Goal: Task Accomplishment & Management: Complete application form

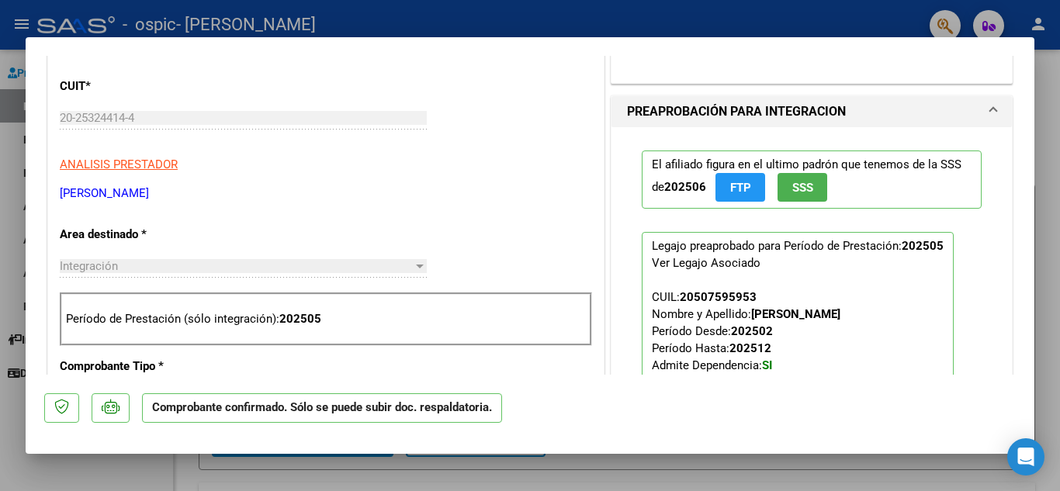
scroll to position [466, 0]
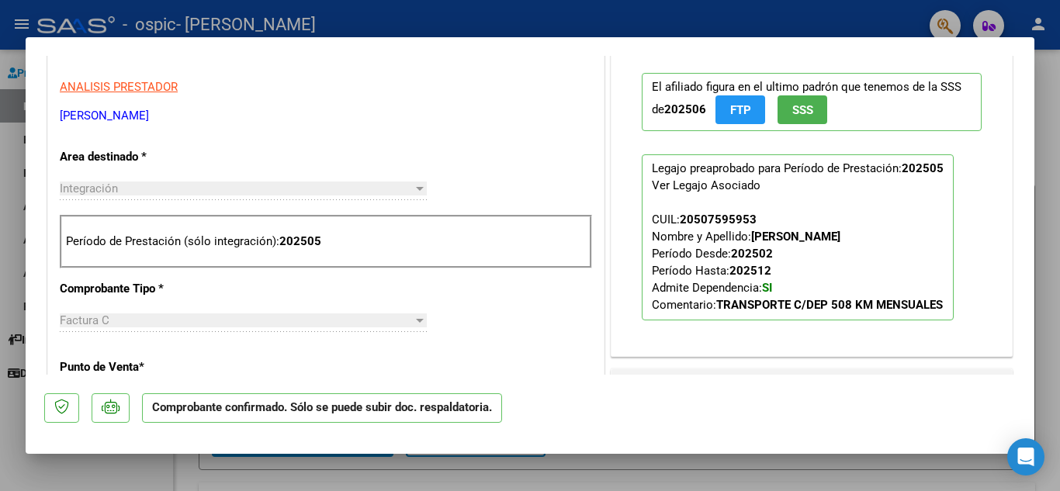
click at [416, 188] on div at bounding box center [420, 189] width 8 height 4
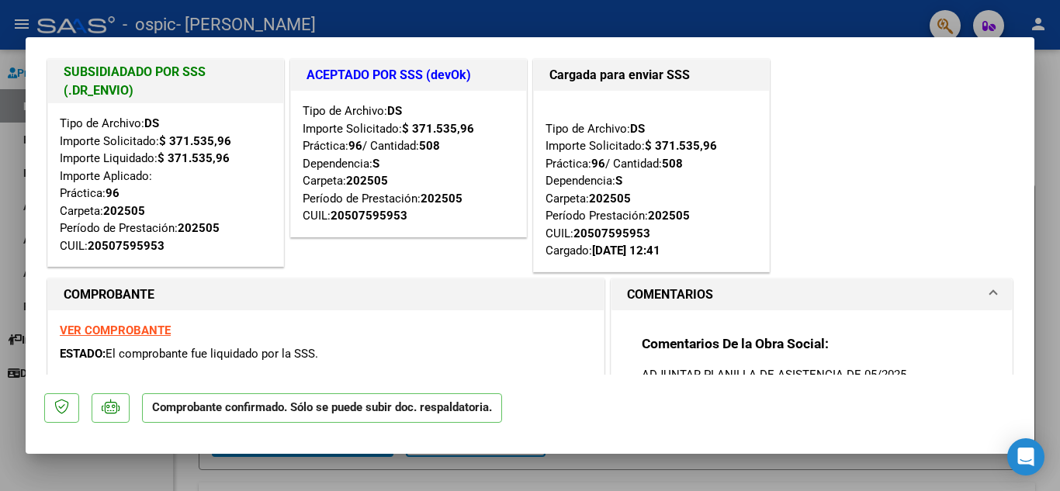
scroll to position [0, 0]
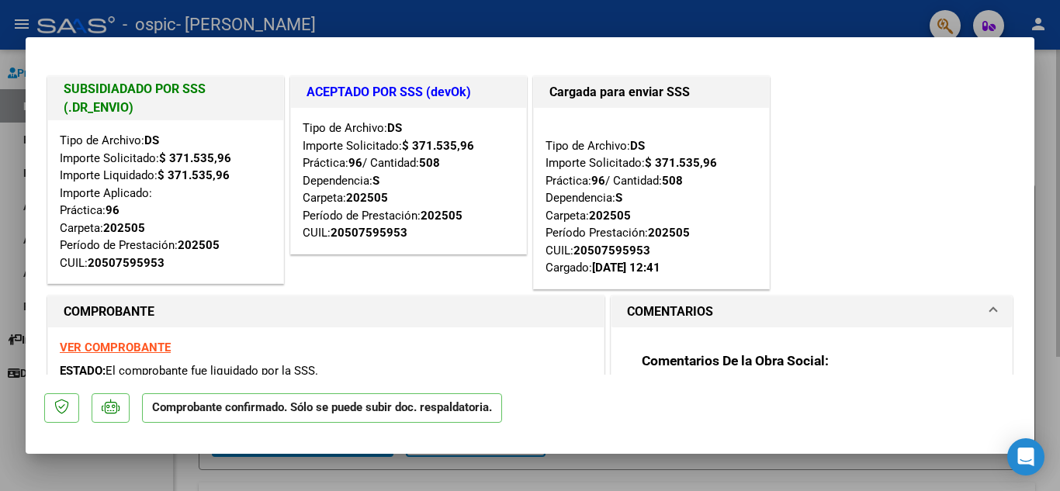
drag, startPoint x: 1034, startPoint y: 108, endPoint x: 1041, endPoint y: 161, distance: 54.0
click at [1034, 110] on div at bounding box center [530, 245] width 1060 height 491
type input "$ 0,00"
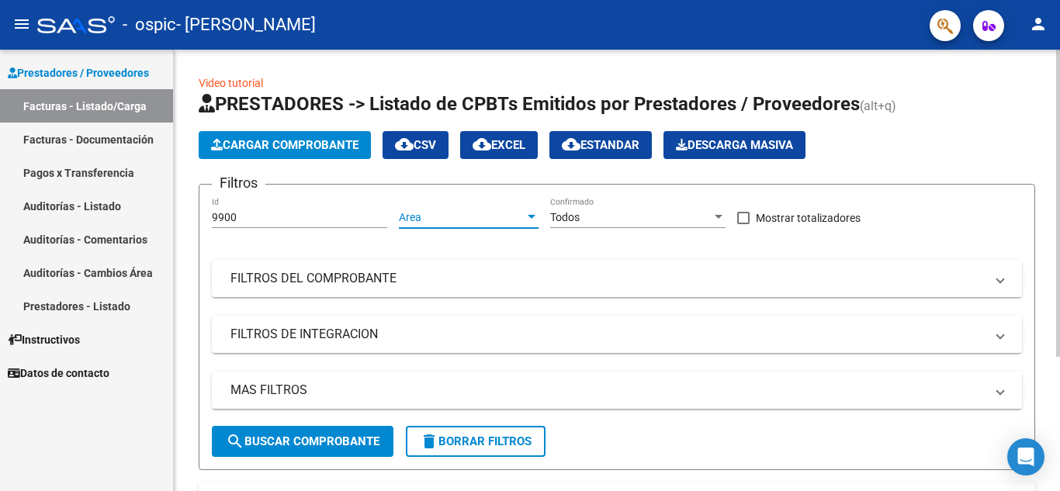
click at [532, 211] on div at bounding box center [532, 217] width 14 height 12
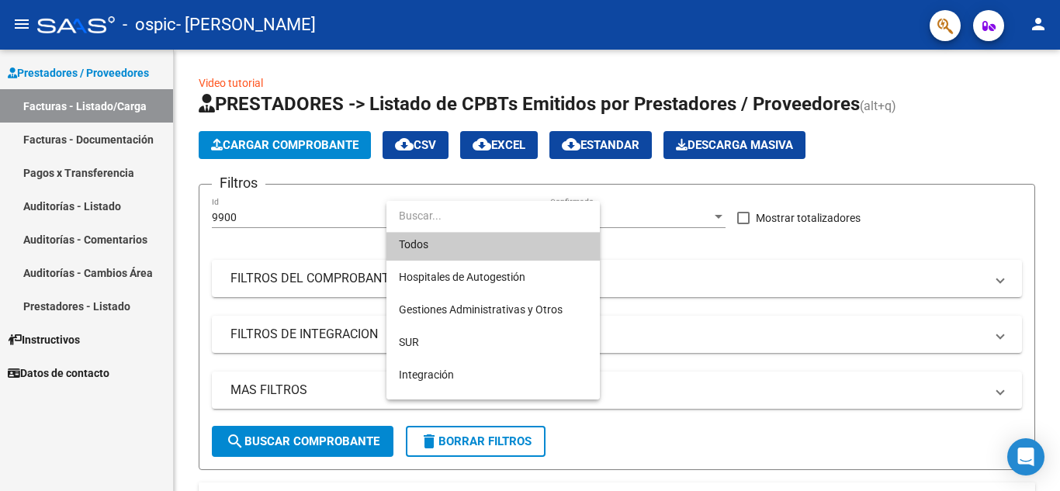
scroll to position [5, 0]
click at [826, 202] on div at bounding box center [530, 245] width 1060 height 491
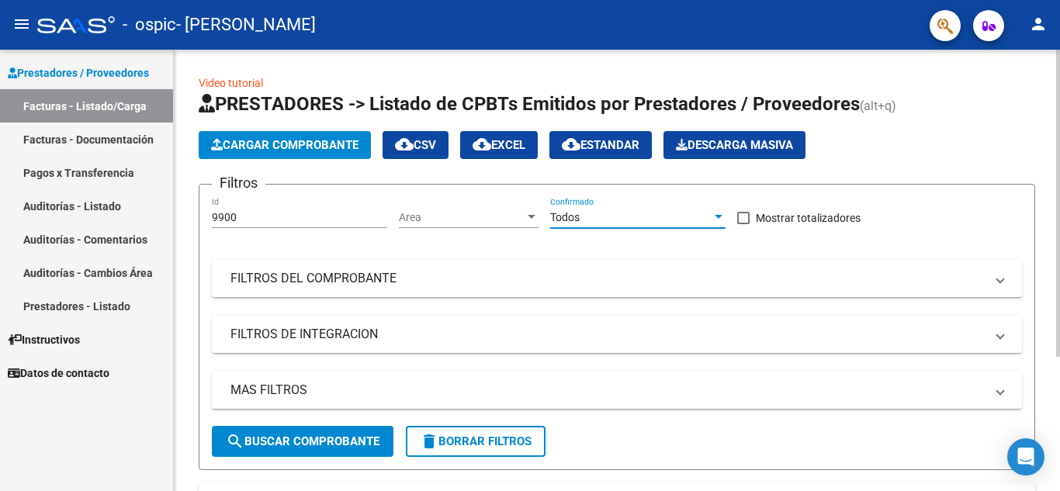
click at [718, 215] on div at bounding box center [719, 217] width 8 height 4
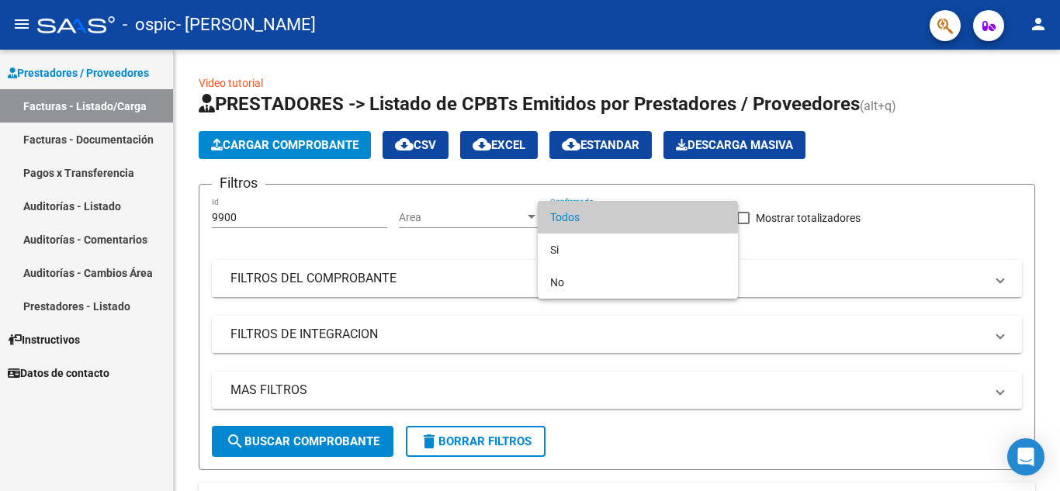
click at [727, 213] on mat-option "Todos" at bounding box center [638, 217] width 200 height 33
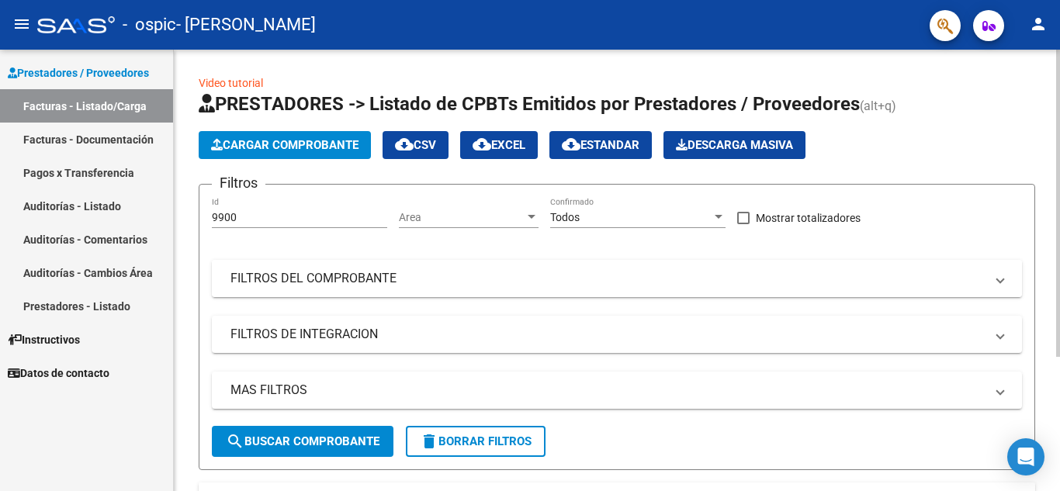
click at [999, 282] on span at bounding box center [1000, 278] width 6 height 17
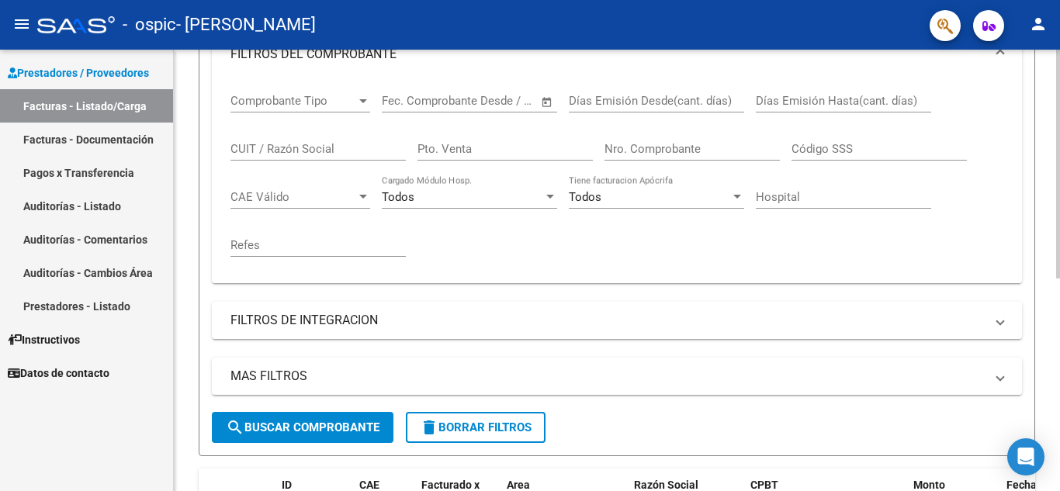
scroll to position [233, 0]
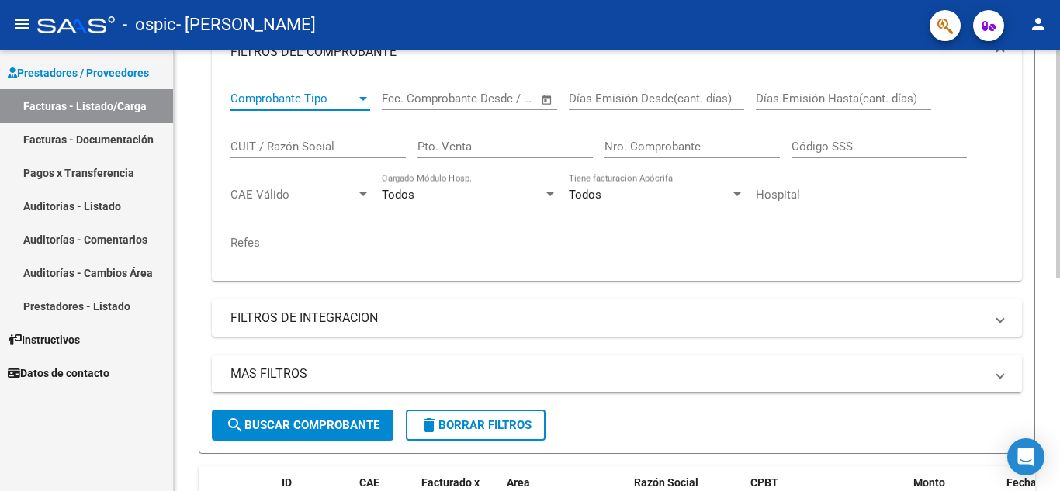
click at [358, 96] on div at bounding box center [363, 98] width 14 height 12
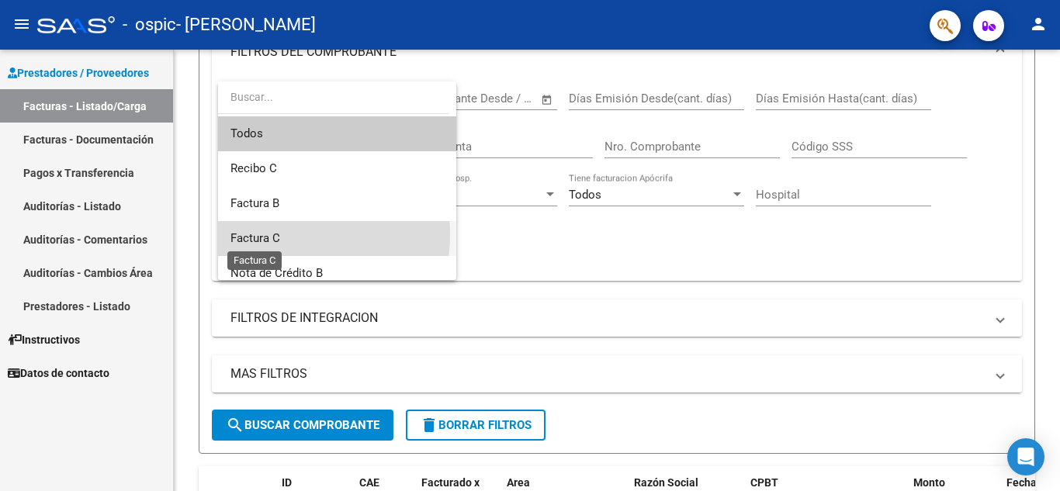
click at [263, 234] on span "Factura C" at bounding box center [255, 238] width 50 height 14
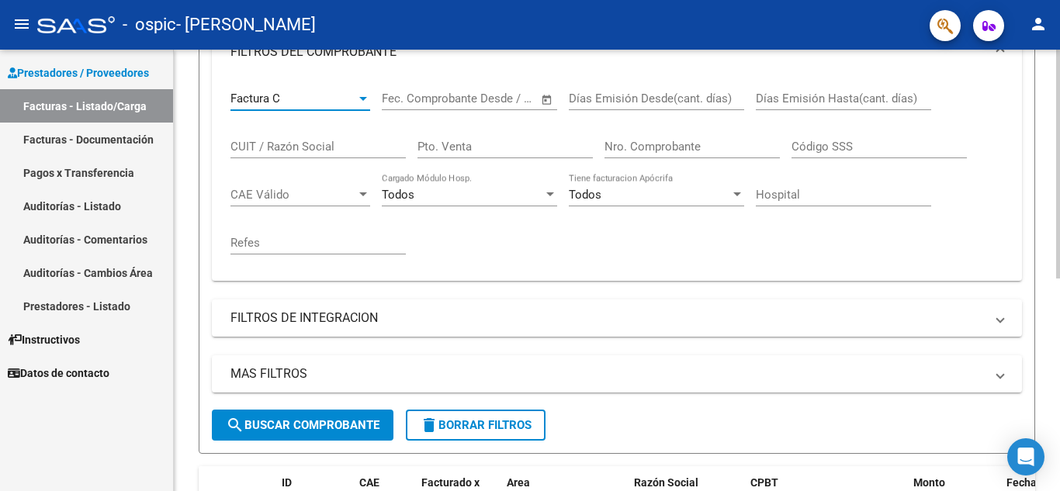
click at [544, 97] on span "Open calendar" at bounding box center [546, 99] width 37 height 37
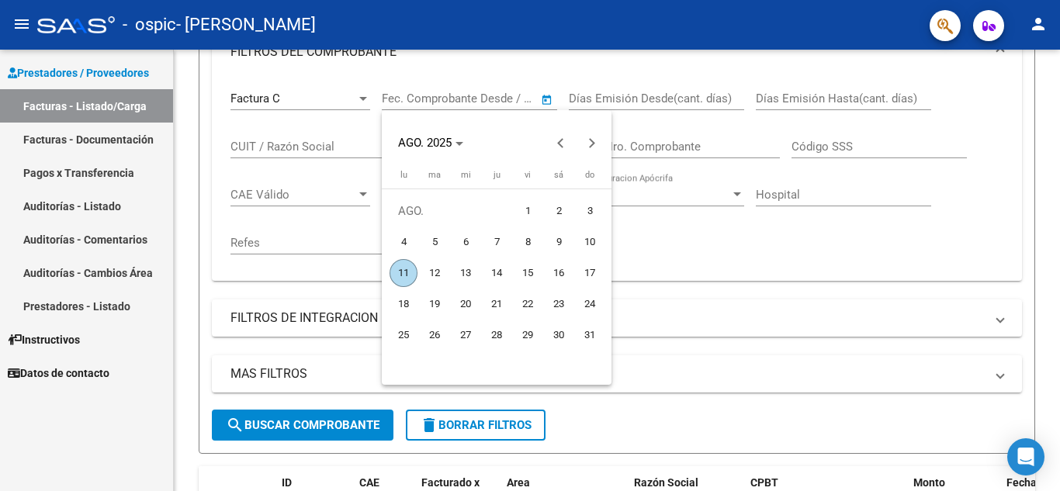
click at [529, 239] on span "8" at bounding box center [528, 242] width 28 height 28
type input "[DATE]"
click at [696, 94] on div at bounding box center [530, 245] width 1060 height 491
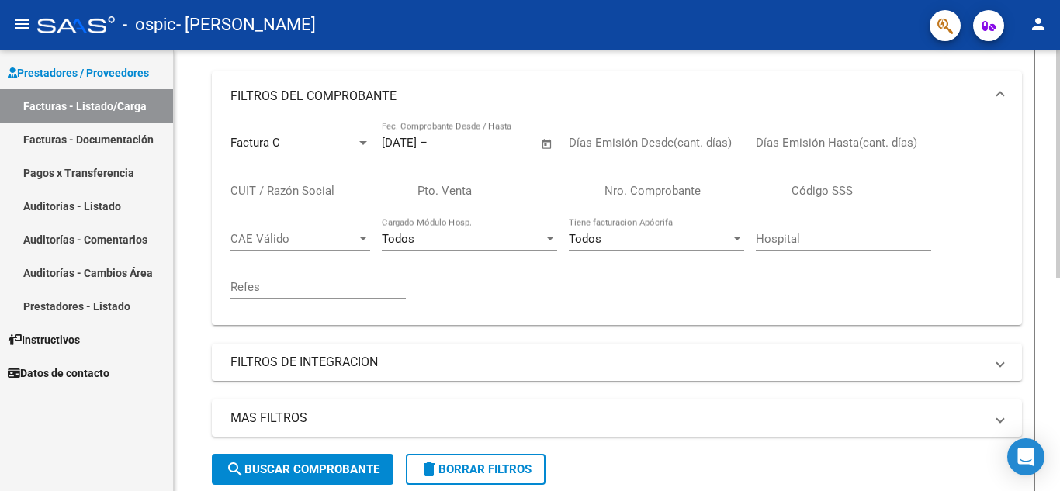
scroll to position [155, 0]
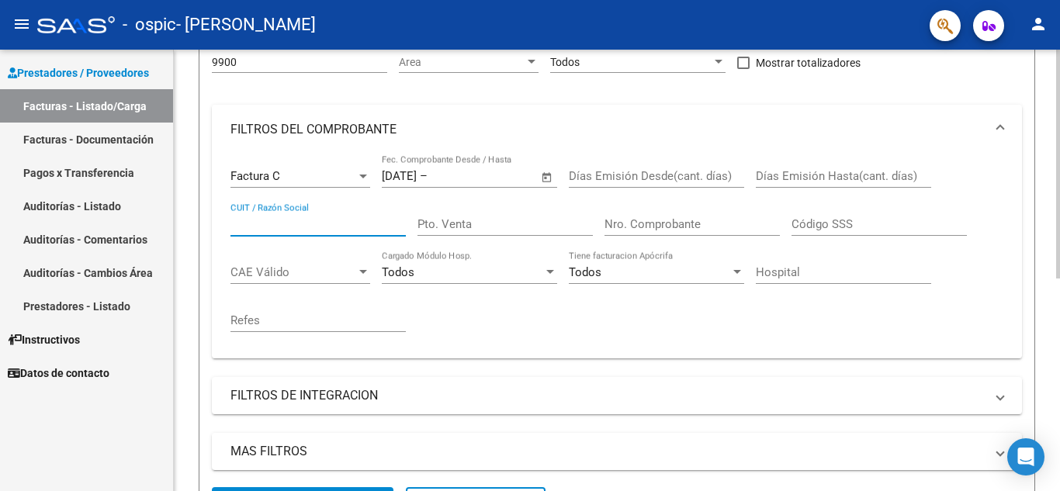
click at [274, 223] on input "CUIT / Razón Social" at bounding box center [317, 224] width 175 height 14
type input "20253244144"
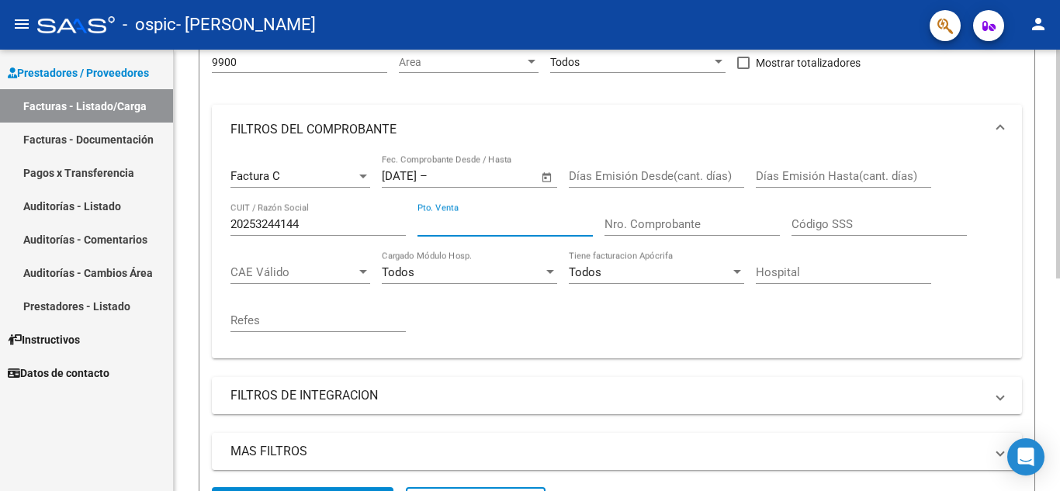
click at [440, 222] on input "Pto. Venta" at bounding box center [504, 224] width 175 height 14
type input "2"
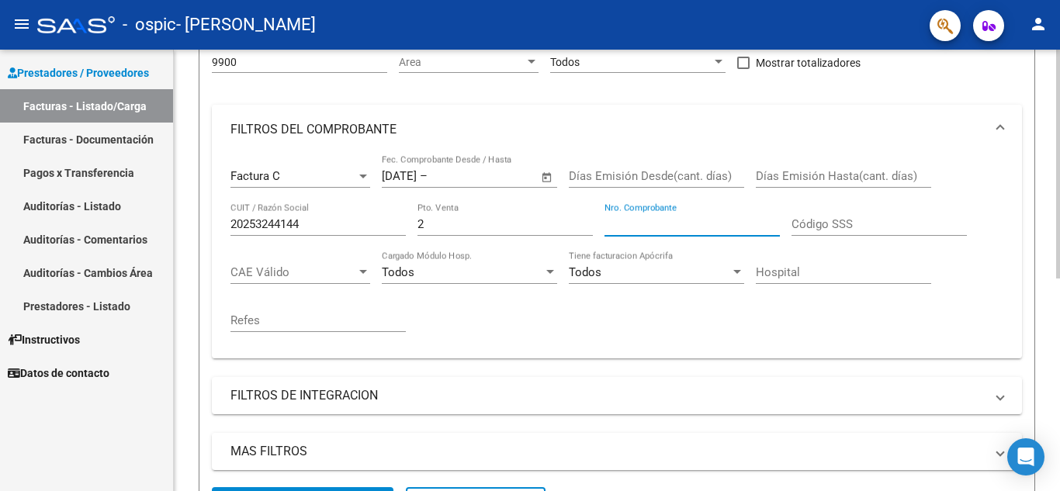
click at [638, 222] on input "Nro. Comprobante" at bounding box center [691, 224] width 175 height 14
type input "119"
click at [849, 214] on div "Código SSS" at bounding box center [879, 219] width 175 height 33
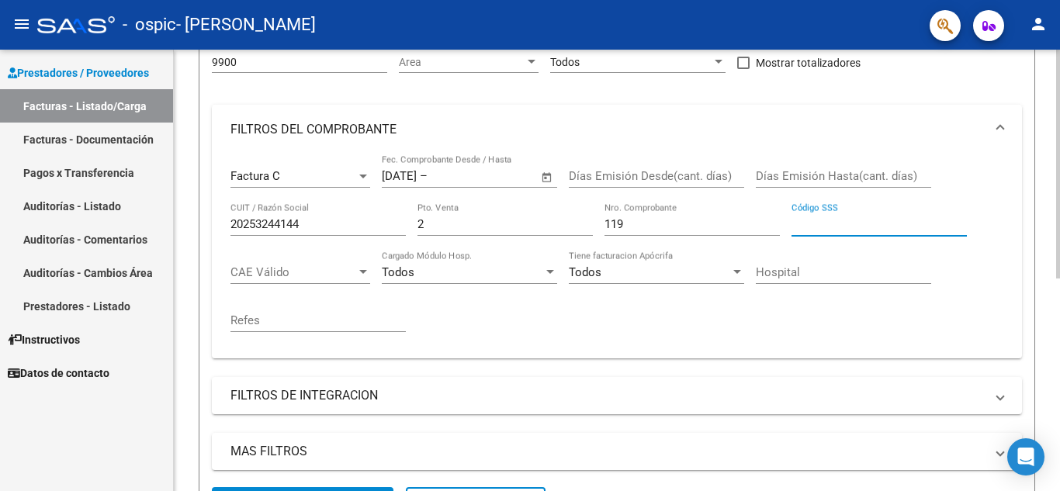
click at [845, 217] on input "Código SSS" at bounding box center [879, 224] width 175 height 14
click at [360, 272] on div at bounding box center [363, 272] width 8 height 4
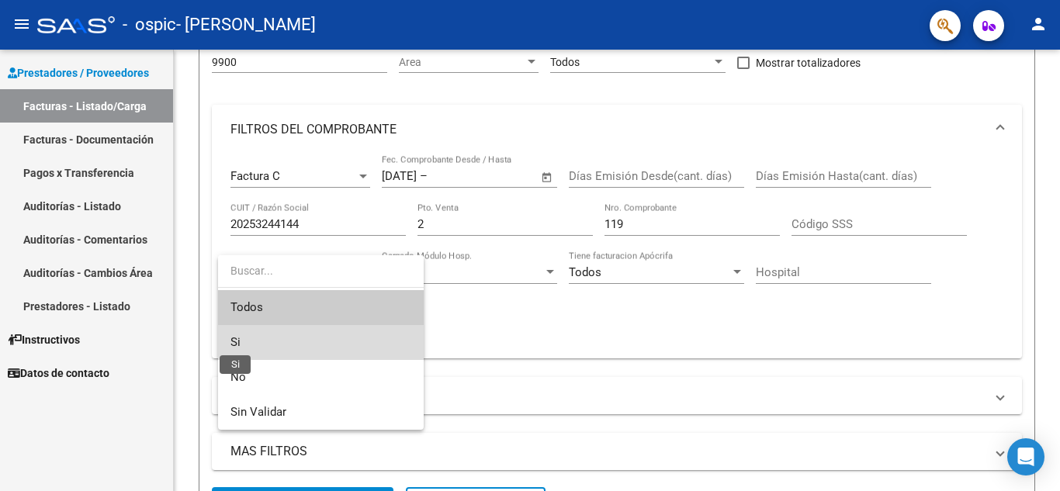
click at [238, 338] on span "Si" at bounding box center [235, 342] width 10 height 14
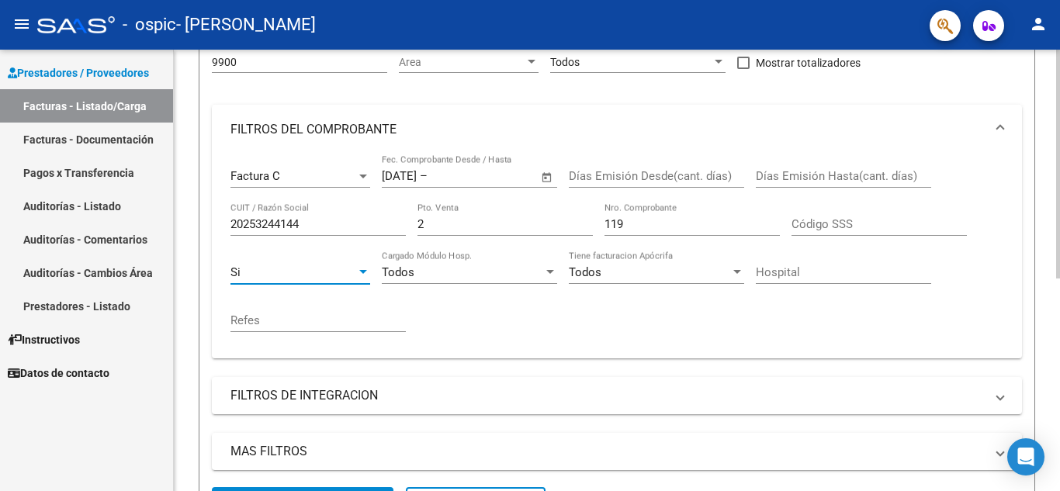
scroll to position [233, 0]
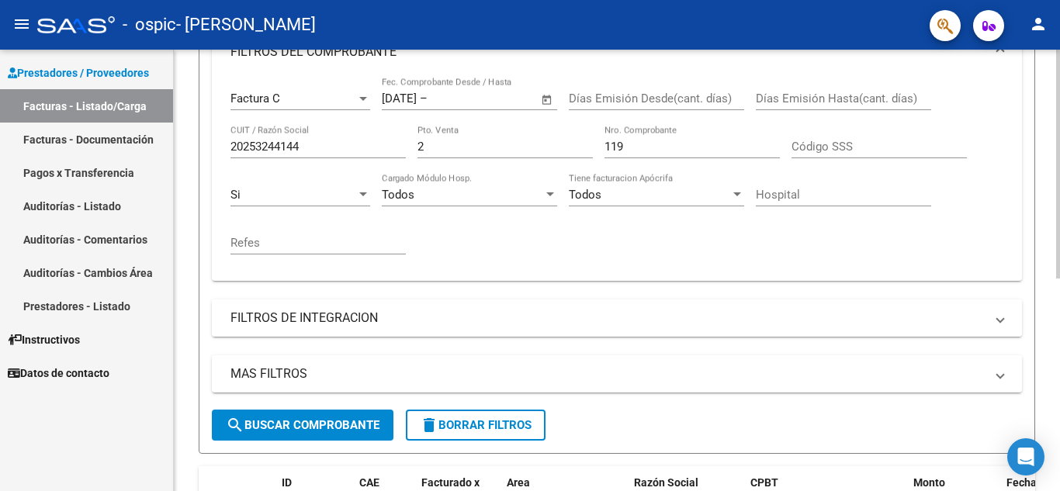
click at [997, 315] on span at bounding box center [1000, 318] width 6 height 17
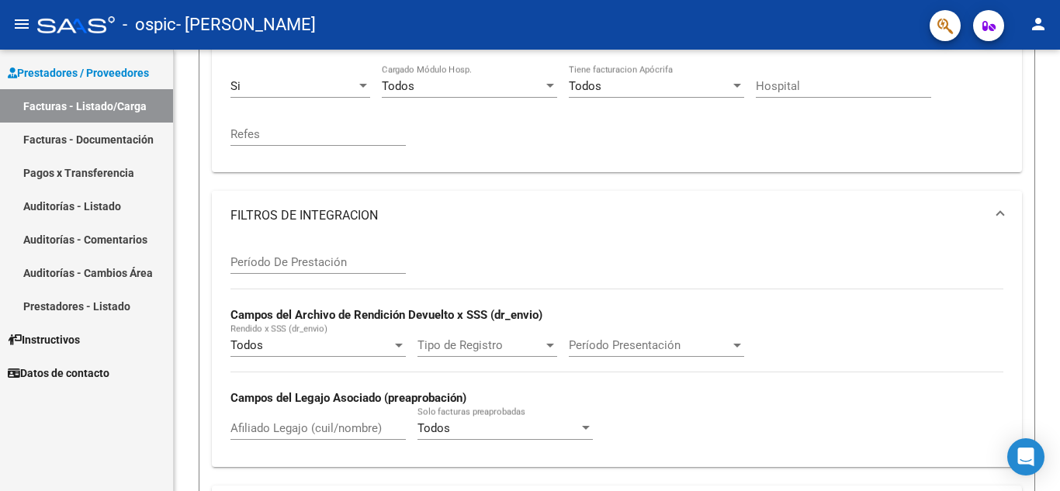
scroll to position [388, 0]
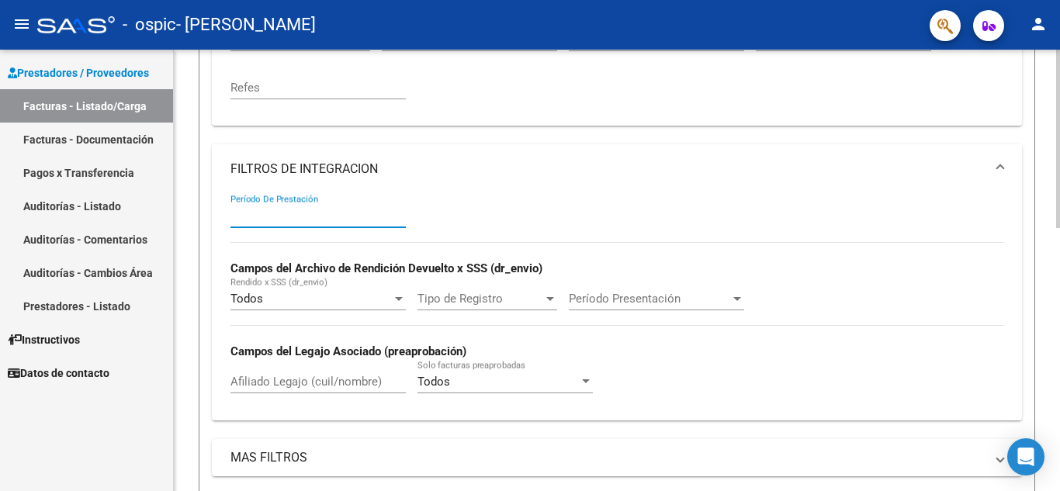
click at [255, 210] on input "Período De Prestación" at bounding box center [317, 216] width 175 height 14
type input "2"
type input "202507"
click at [438, 199] on div "202507 Período De Prestación Campos del Archivo de Rendición Devuelto x SSS (dr…" at bounding box center [616, 300] width 773 height 213
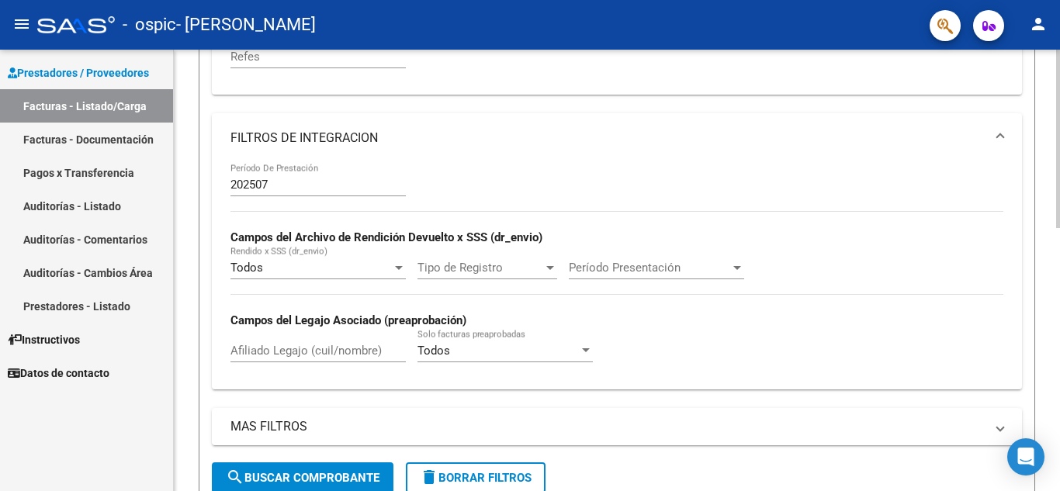
scroll to position [466, 0]
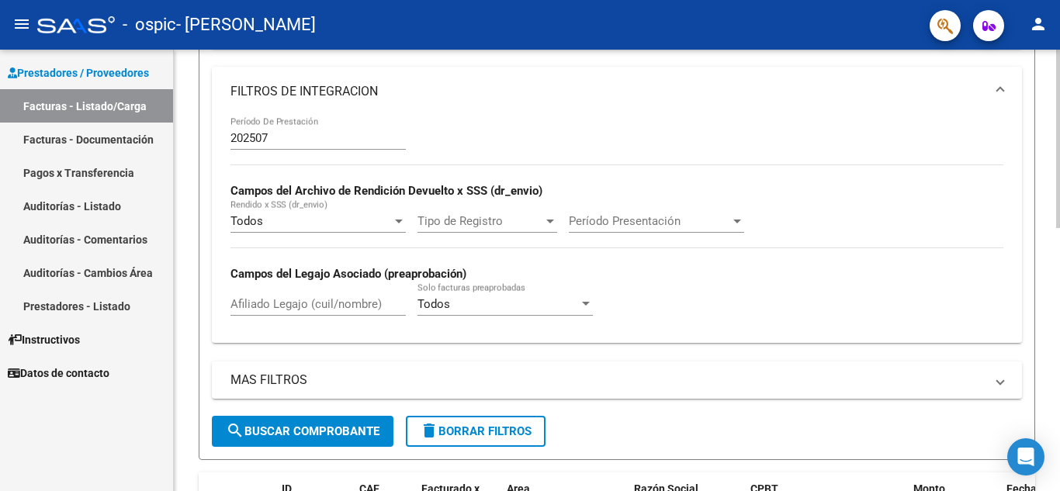
click at [738, 218] on div at bounding box center [737, 221] width 14 height 12
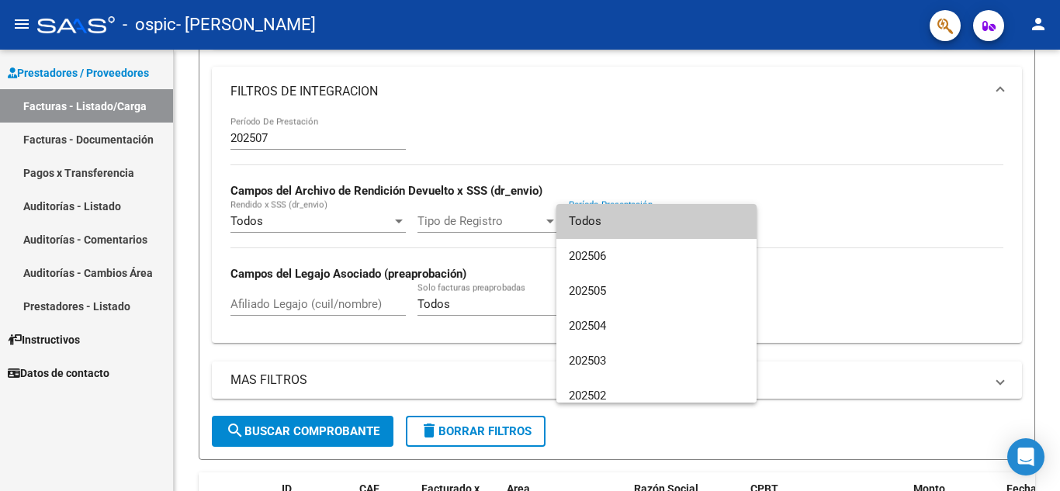
click at [640, 131] on div at bounding box center [530, 245] width 1060 height 491
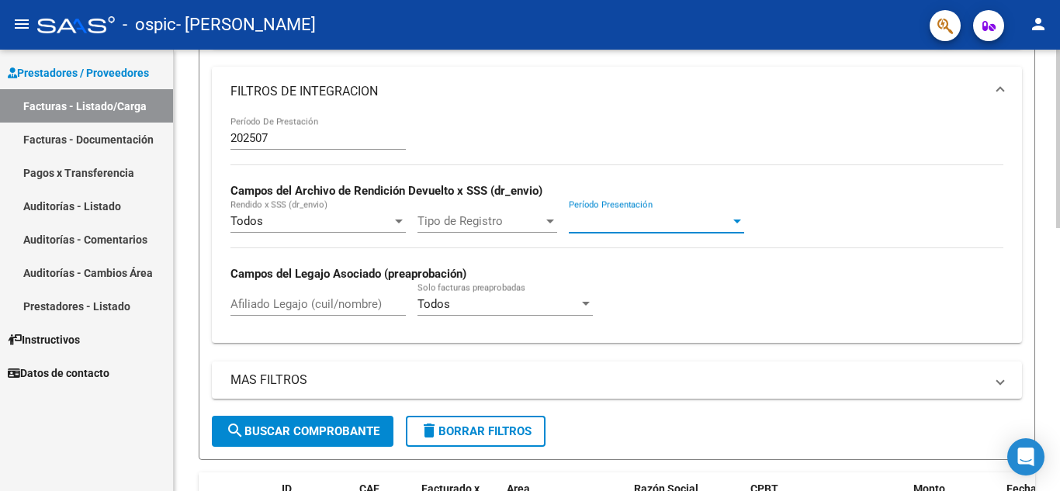
click at [602, 217] on span "Período Presentación" at bounding box center [649, 221] width 161 height 14
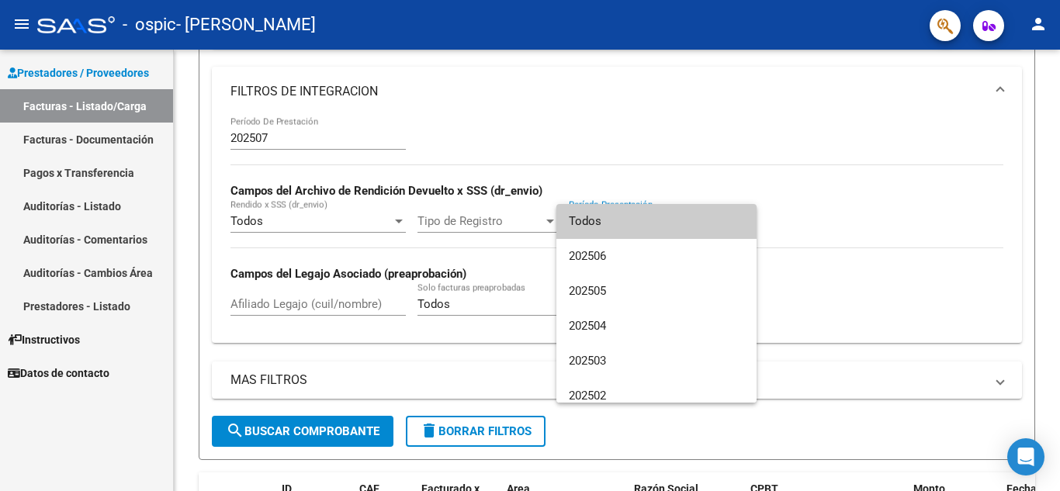
click at [755, 175] on div at bounding box center [530, 245] width 1060 height 491
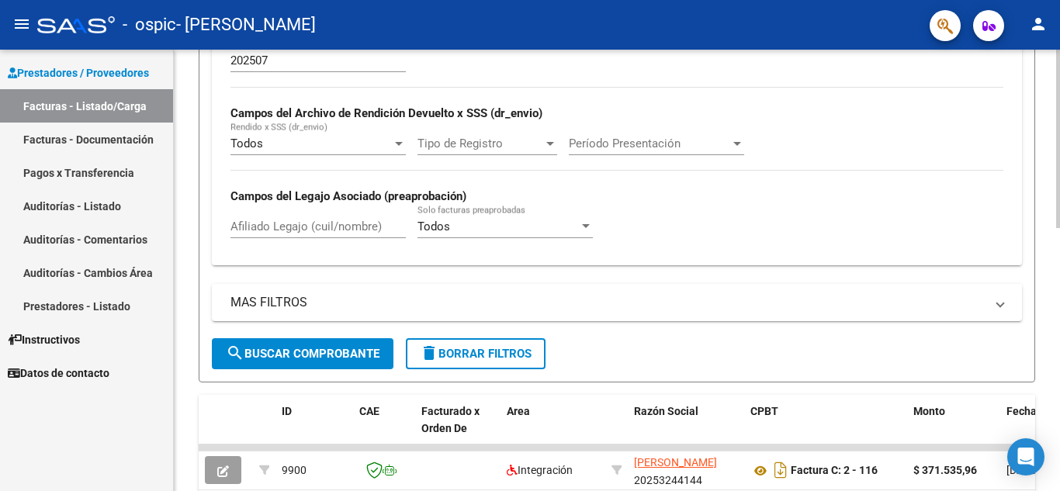
scroll to position [621, 0]
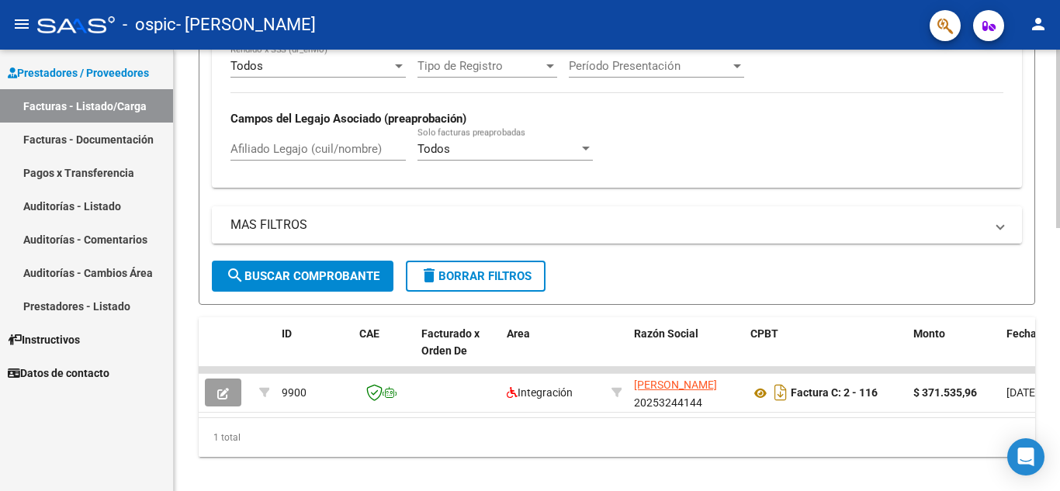
click at [999, 227] on span at bounding box center [1000, 225] width 6 height 17
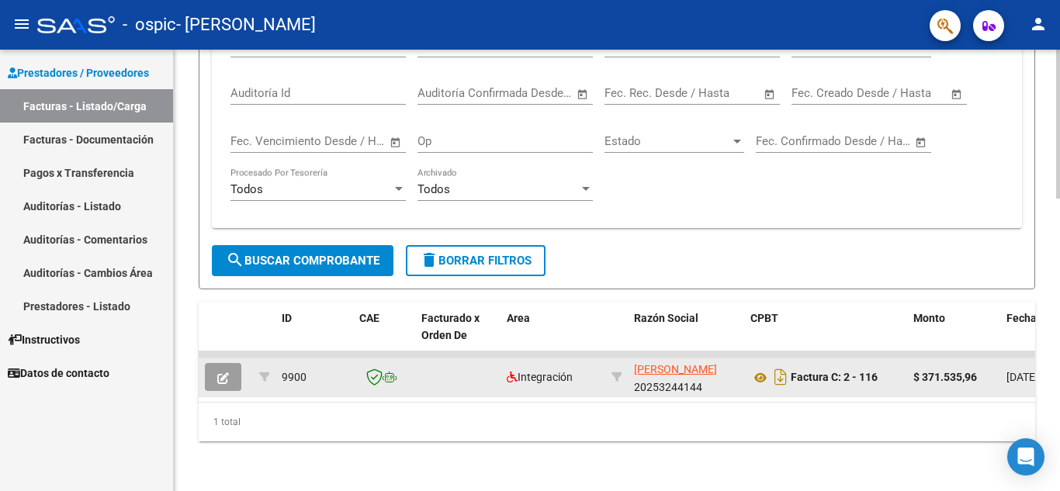
scroll to position [865, 0]
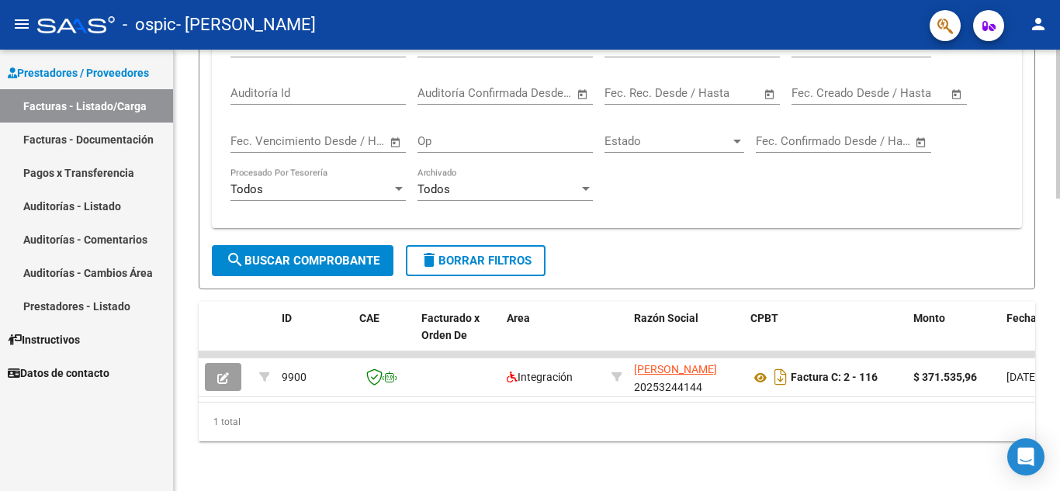
click at [308, 254] on span "search Buscar Comprobante" at bounding box center [303, 261] width 154 height 14
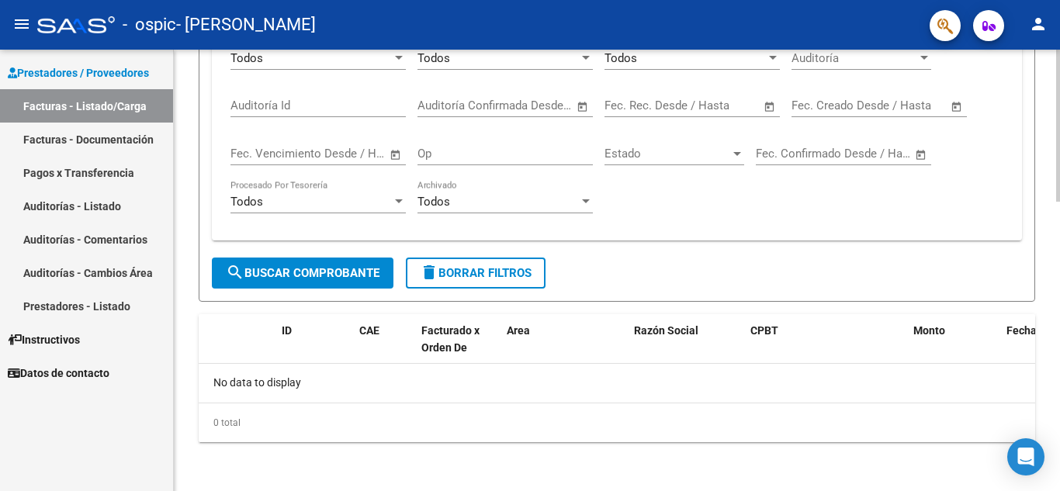
scroll to position [841, 0]
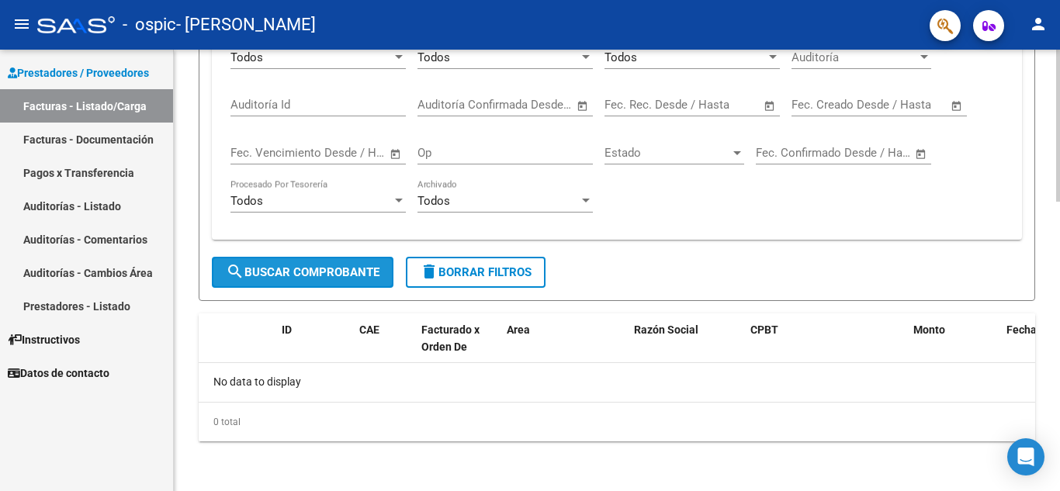
click at [342, 268] on span "search Buscar Comprobante" at bounding box center [303, 272] width 154 height 14
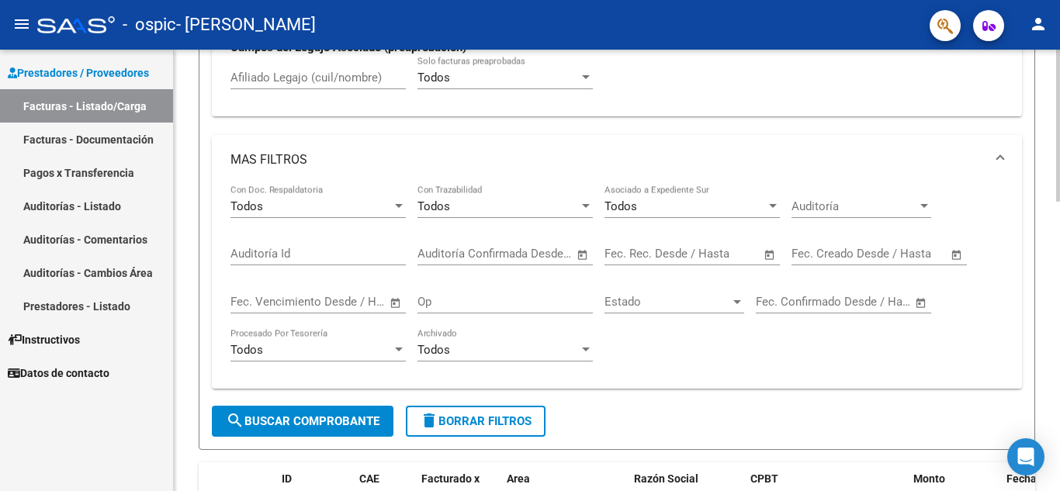
scroll to position [698, 0]
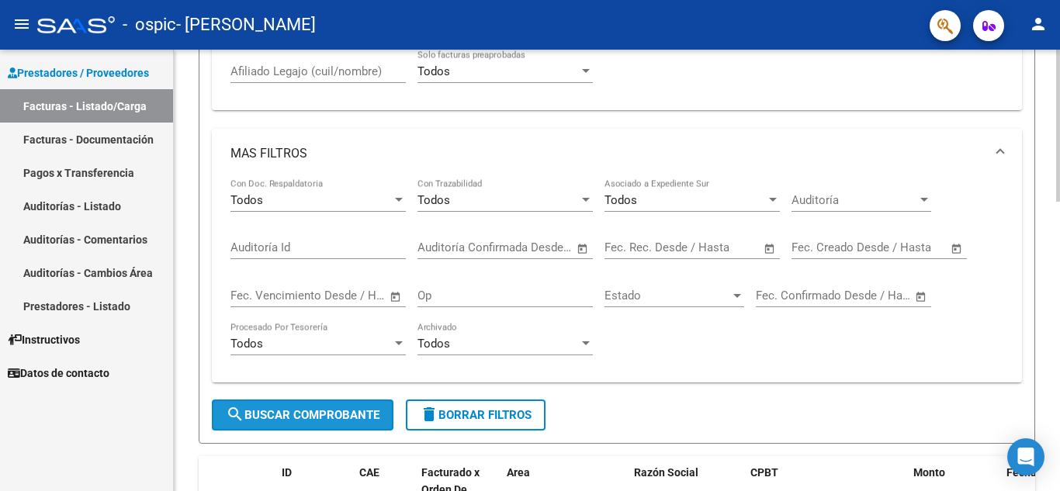
click at [255, 416] on span "search Buscar Comprobante" at bounding box center [303, 415] width 154 height 14
click at [399, 196] on div at bounding box center [399, 200] width 14 height 12
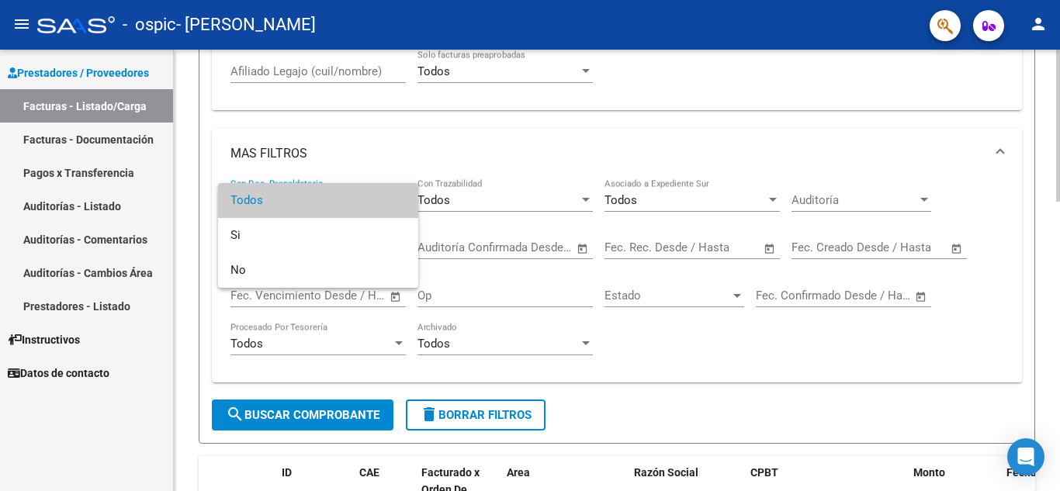
click at [399, 196] on span "Todos" at bounding box center [317, 200] width 175 height 35
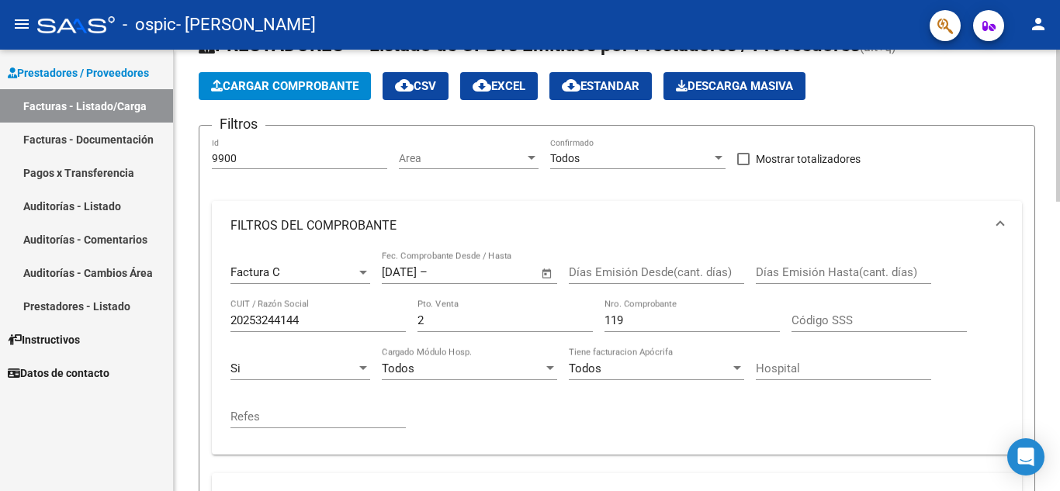
scroll to position [0, 0]
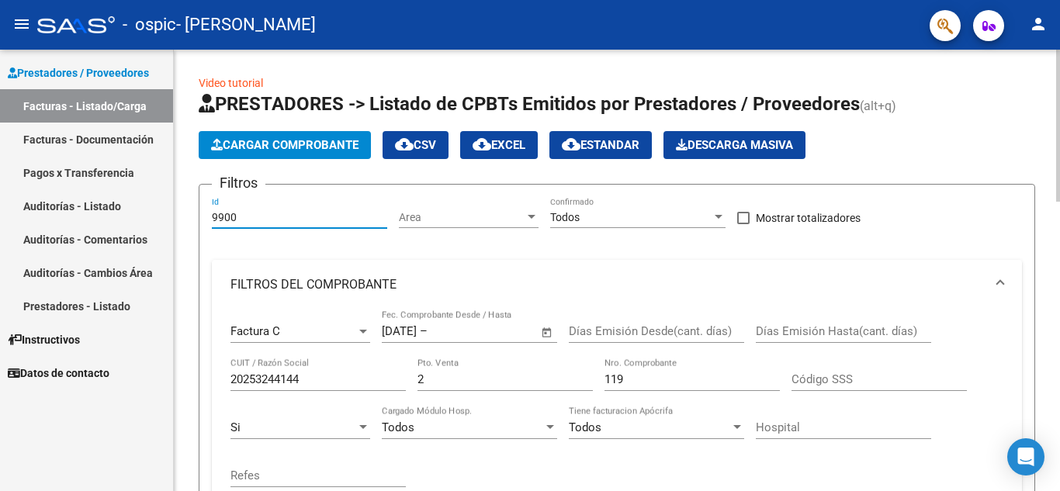
click at [246, 214] on input "9900" at bounding box center [299, 217] width 175 height 13
drag, startPoint x: 445, startPoint y: 218, endPoint x: 474, endPoint y: 217, distance: 29.5
click at [474, 217] on span "Area" at bounding box center [462, 217] width 126 height 13
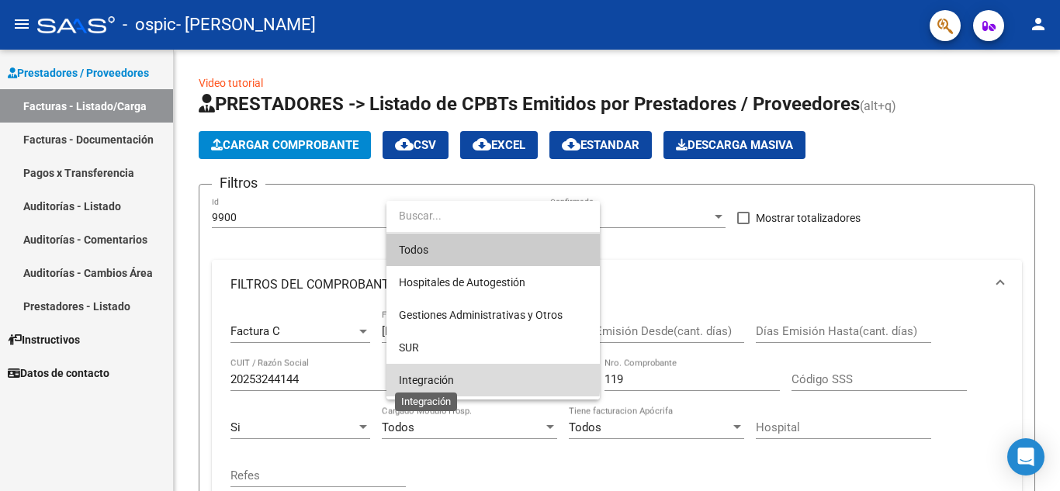
click at [437, 376] on span "Integración" at bounding box center [426, 380] width 55 height 12
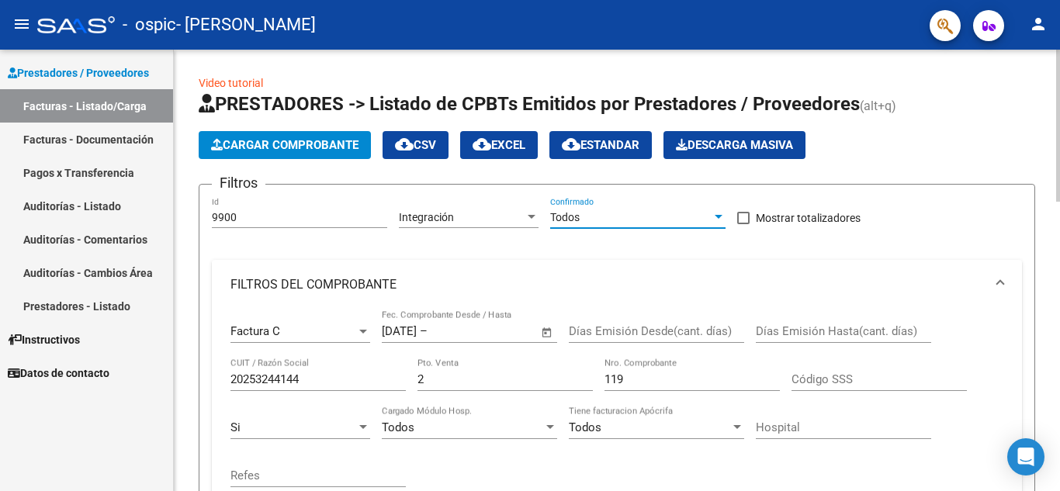
click at [708, 216] on div "Todos" at bounding box center [630, 217] width 161 height 13
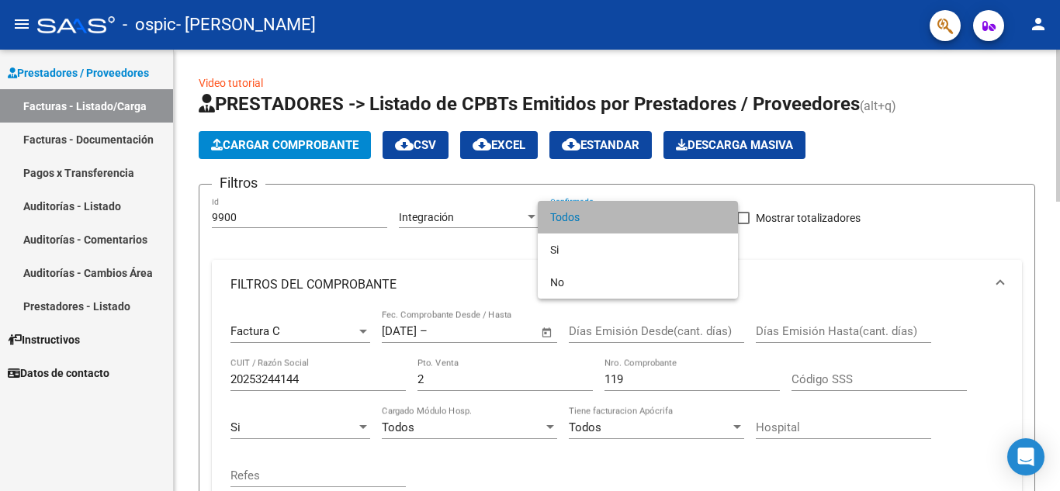
click at [708, 216] on span "Todos" at bounding box center [637, 217] width 175 height 33
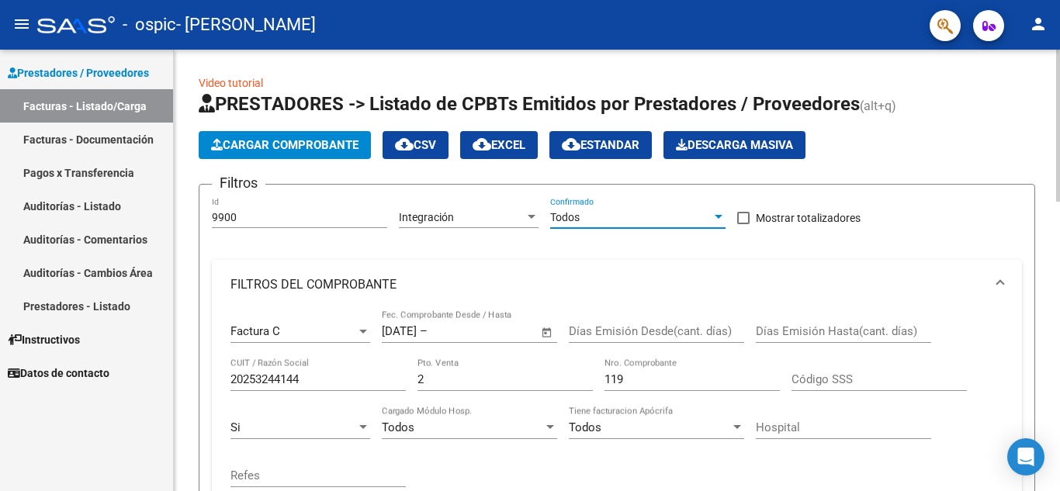
scroll to position [78, 0]
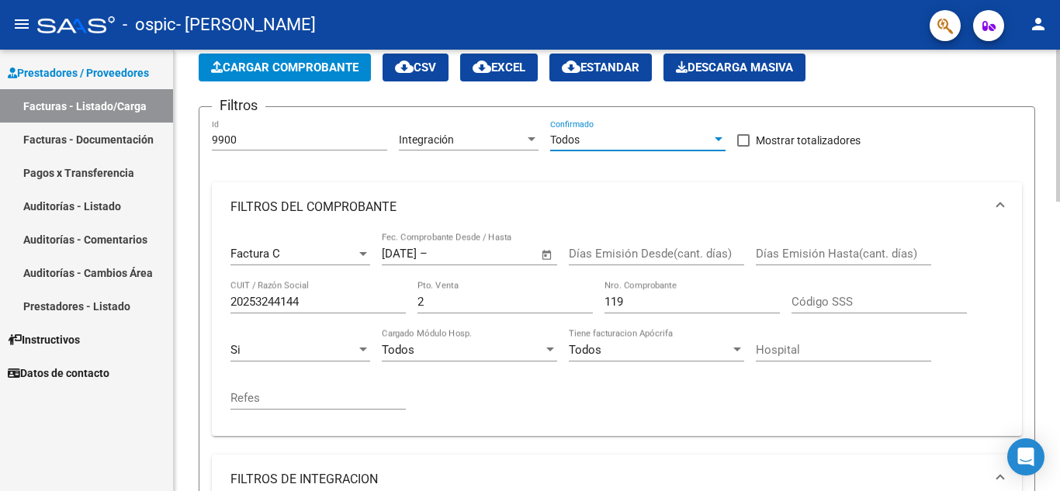
click at [744, 140] on span at bounding box center [743, 140] width 12 height 12
click at [743, 147] on input "Mostrar totalizadores" at bounding box center [743, 147] width 1 height 1
checkbox input "true"
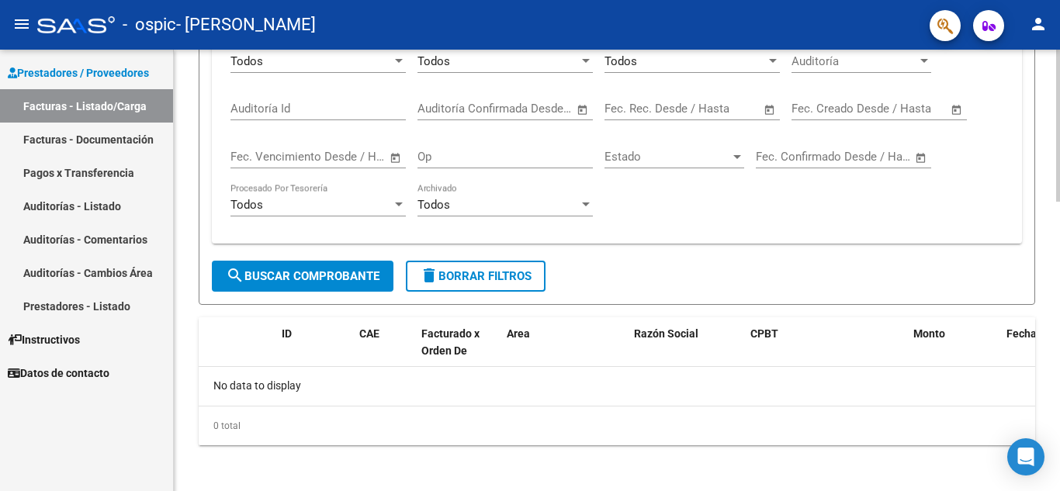
scroll to position [841, 0]
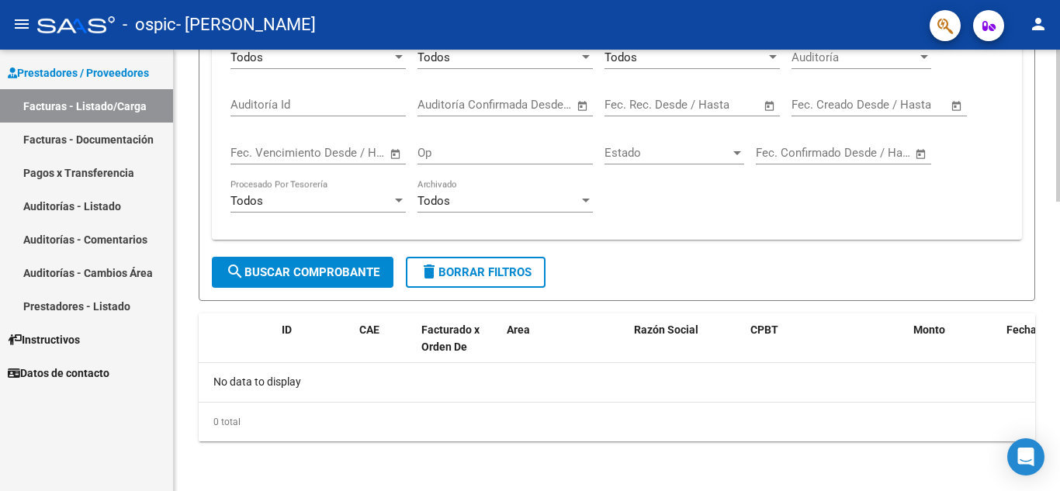
click at [345, 272] on span "search Buscar Comprobante" at bounding box center [303, 272] width 154 height 14
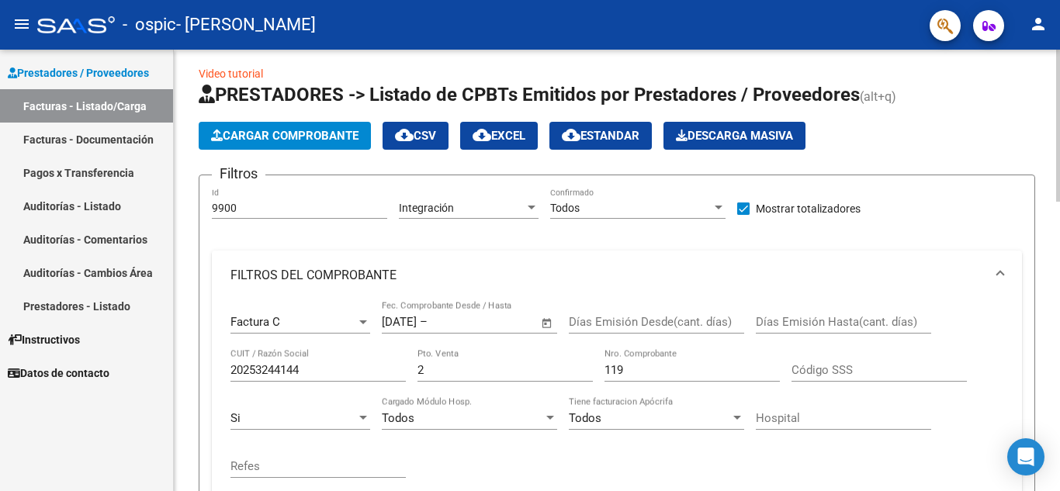
scroll to position [0, 0]
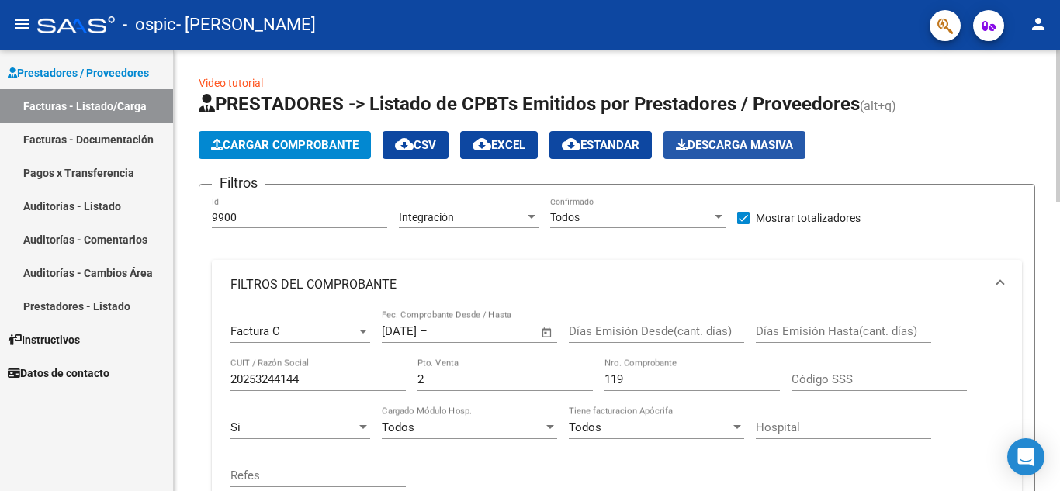
click at [738, 143] on span "Descarga Masiva" at bounding box center [734, 145] width 117 height 14
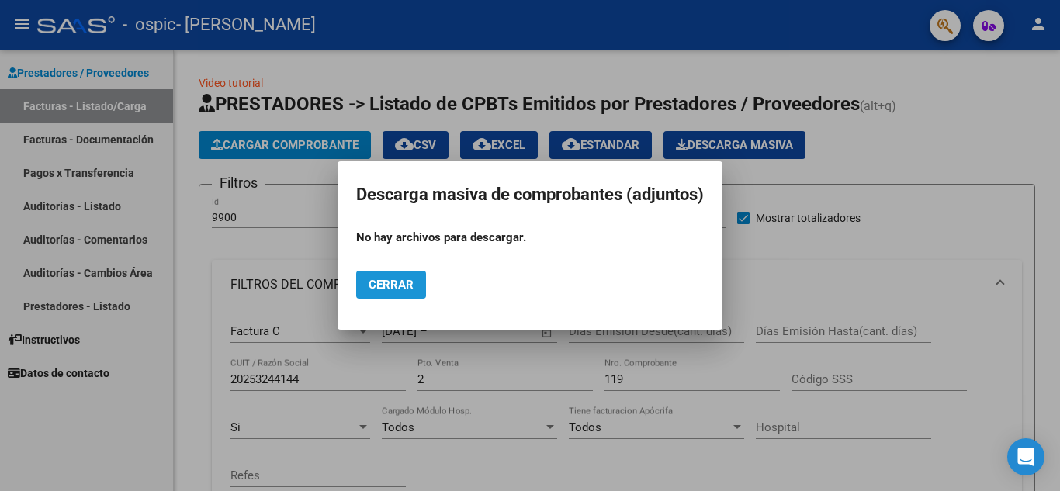
click at [384, 278] on span "Cerrar" at bounding box center [391, 285] width 45 height 14
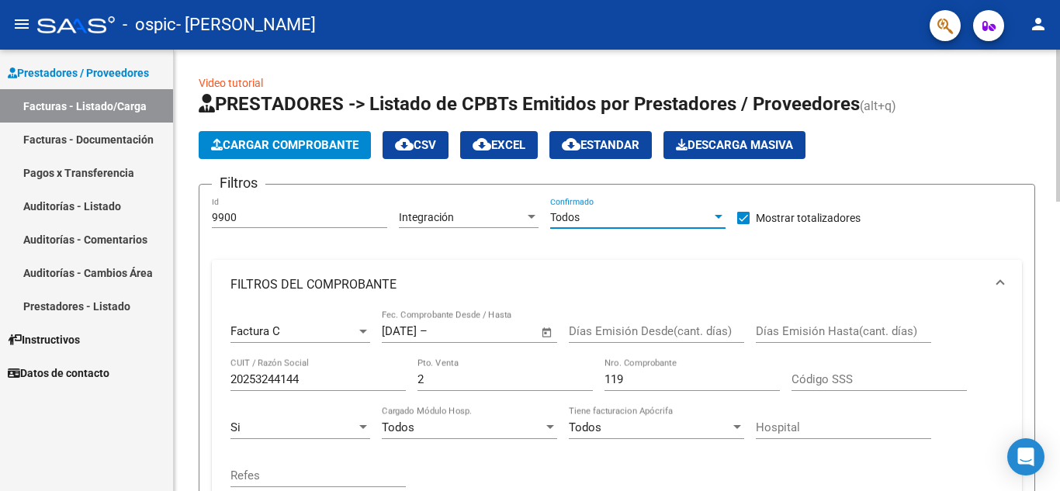
click at [715, 217] on div at bounding box center [719, 217] width 8 height 4
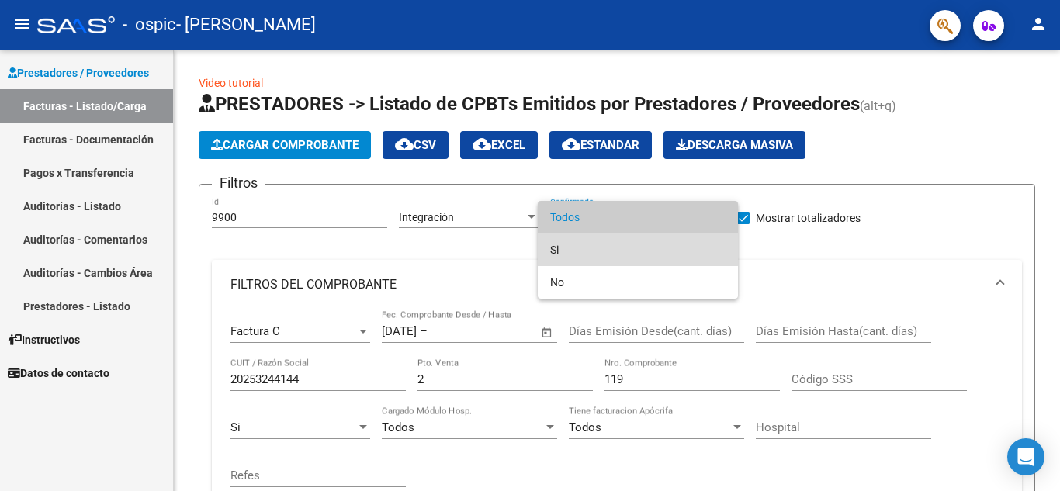
click at [553, 249] on span "Si" at bounding box center [637, 250] width 175 height 33
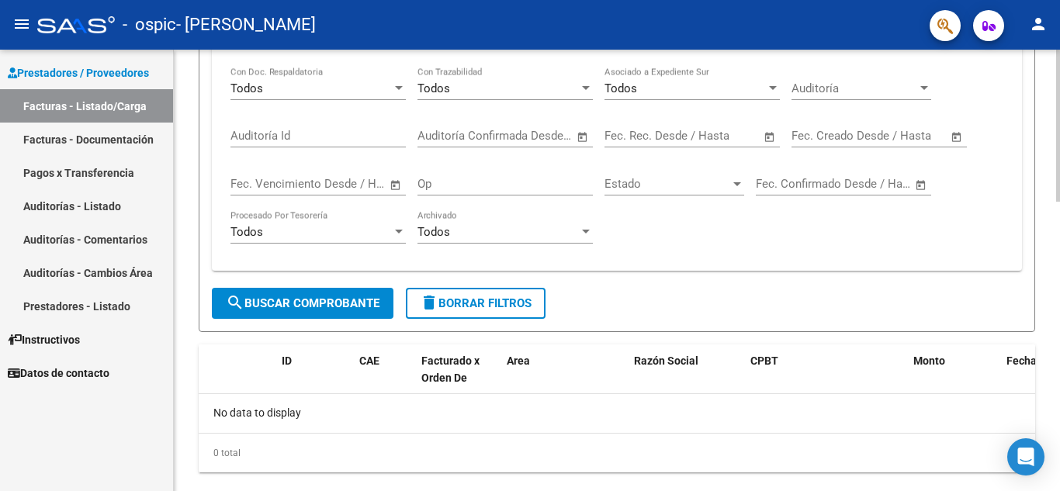
scroll to position [841, 0]
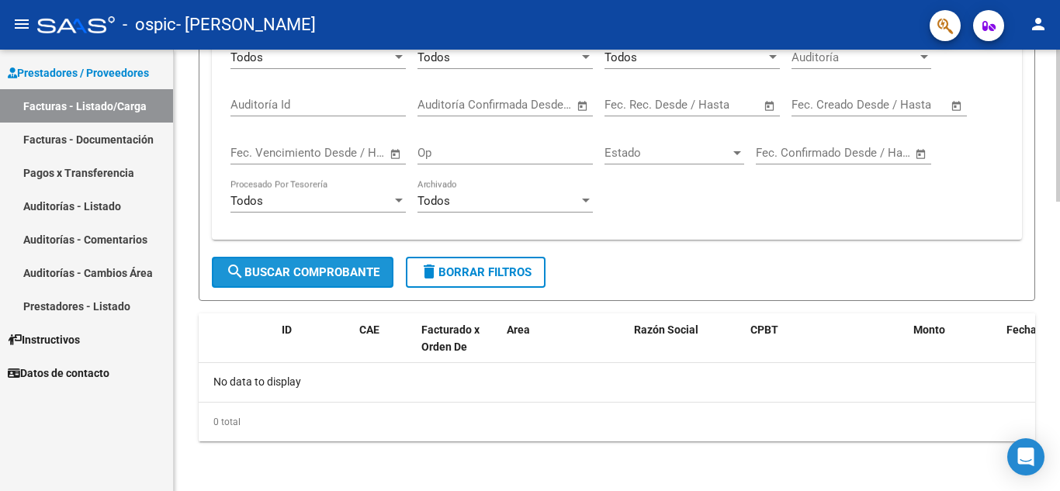
click at [355, 269] on span "search Buscar Comprobante" at bounding box center [303, 272] width 154 height 14
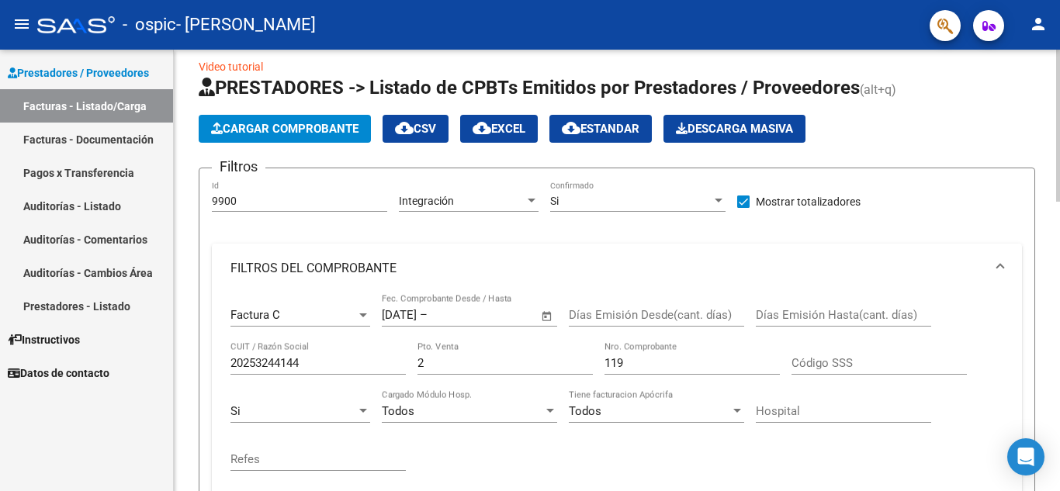
scroll to position [0, 0]
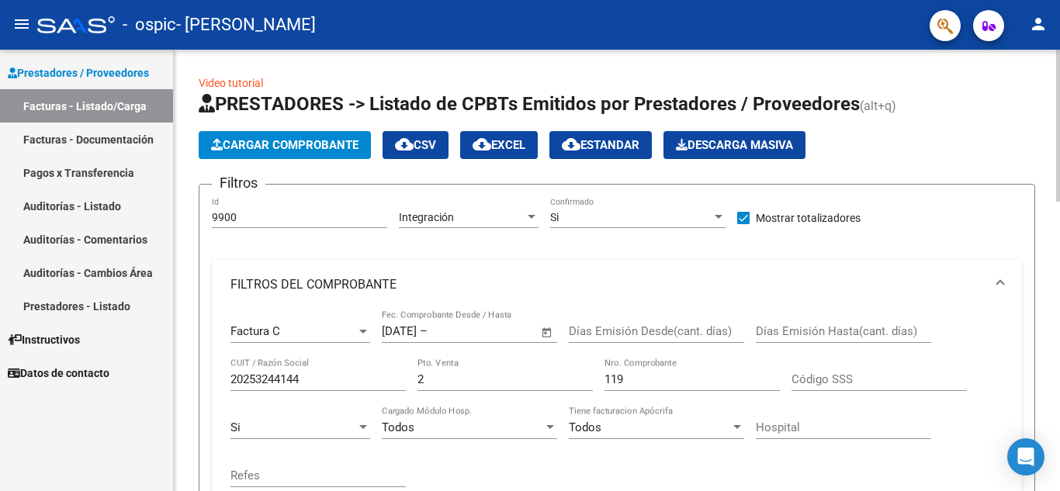
click at [315, 138] on span "Cargar Comprobante" at bounding box center [284, 145] width 147 height 14
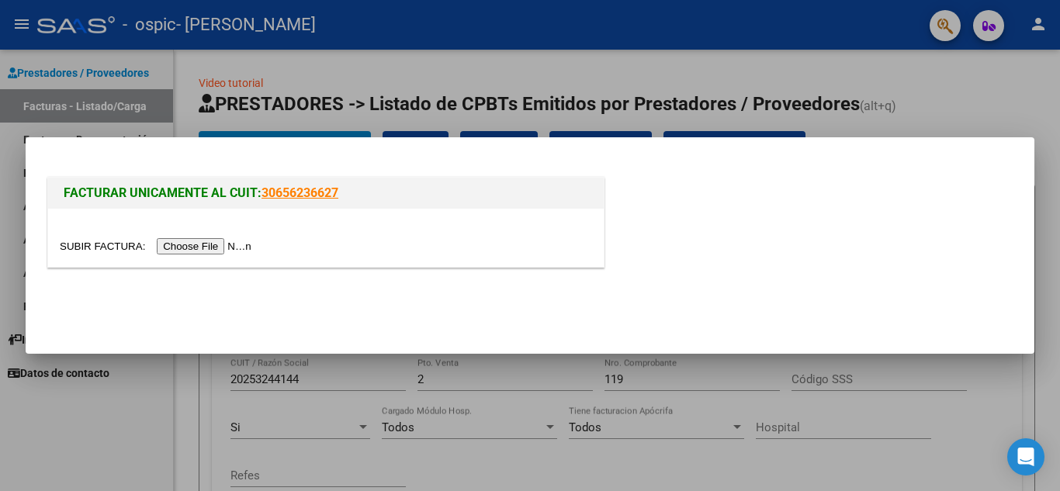
click at [186, 244] on input "file" at bounding box center [158, 246] width 196 height 16
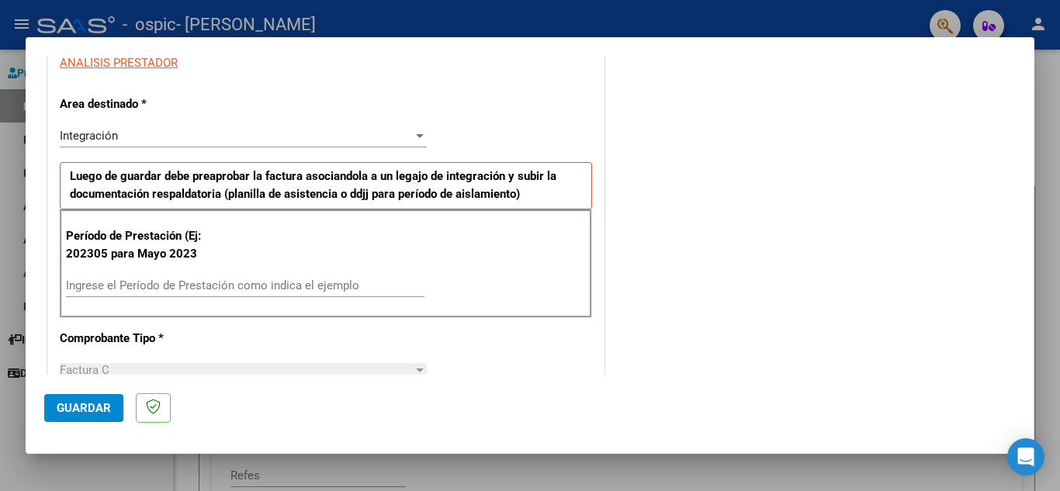
scroll to position [310, 0]
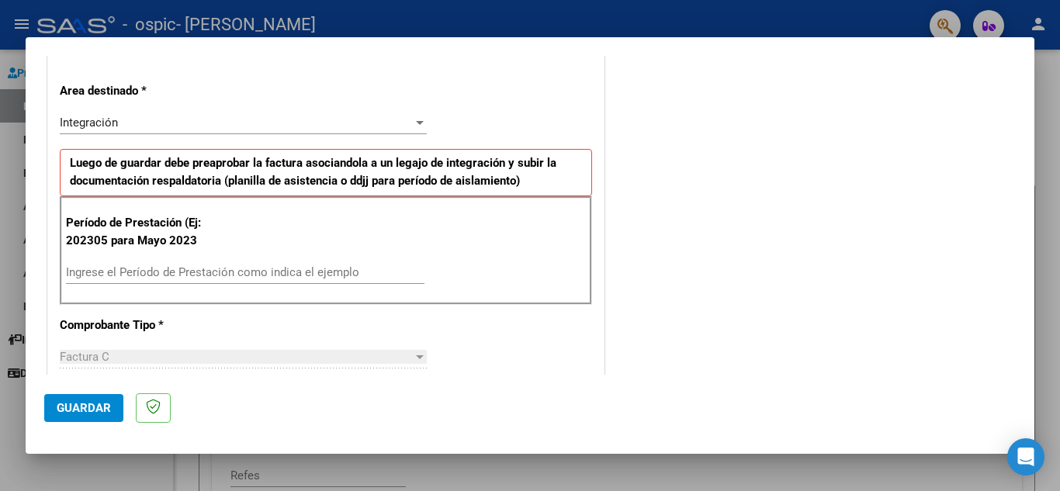
click at [93, 272] on input "Ingrese el Período de Prestación como indica el ejemplo" at bounding box center [245, 272] width 359 height 14
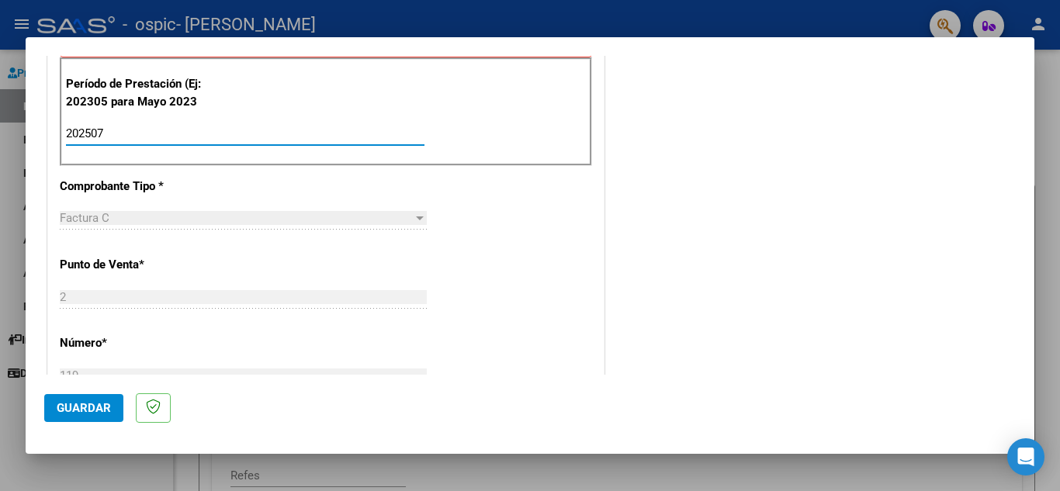
scroll to position [466, 0]
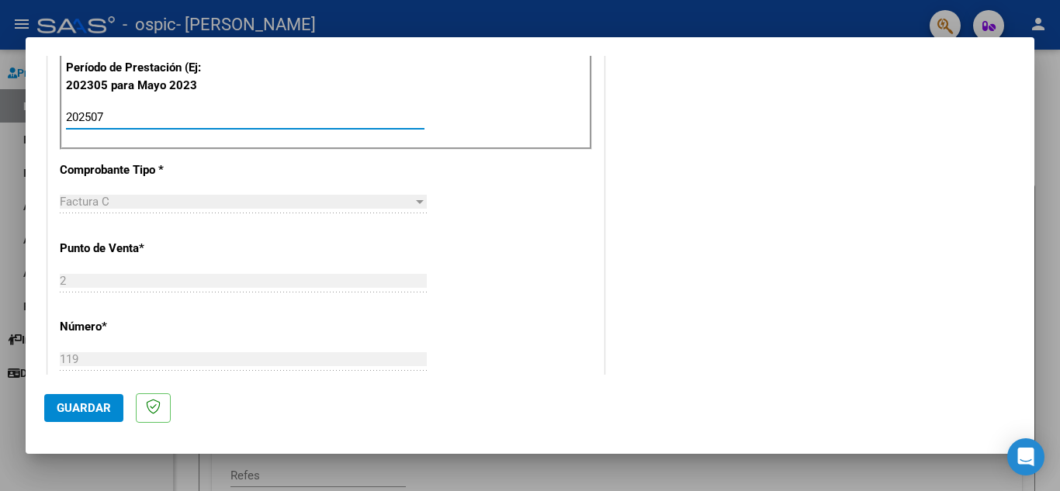
type input "202507"
click at [413, 200] on div at bounding box center [420, 202] width 14 height 12
click at [408, 202] on div "Factura C" at bounding box center [243, 202] width 367 height 14
click at [391, 199] on div "Factura C" at bounding box center [236, 202] width 353 height 14
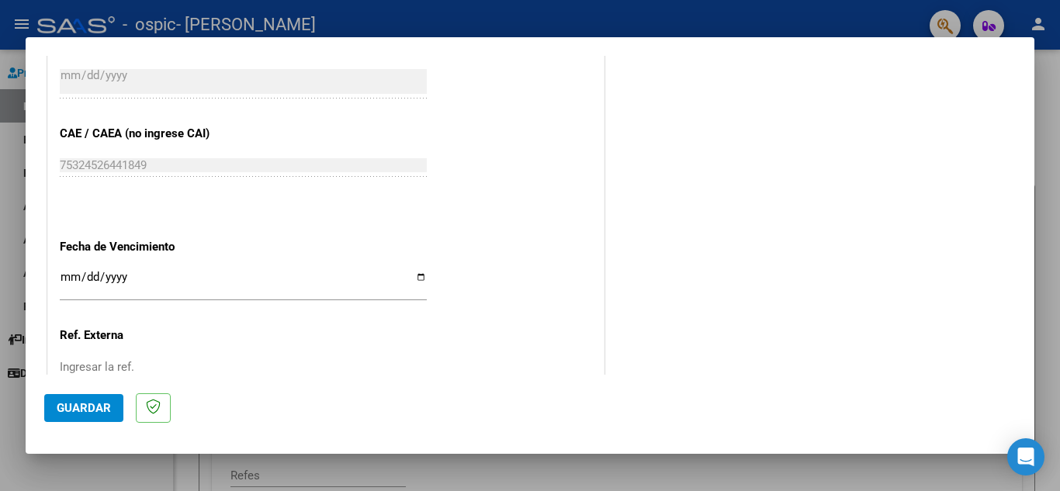
scroll to position [931, 0]
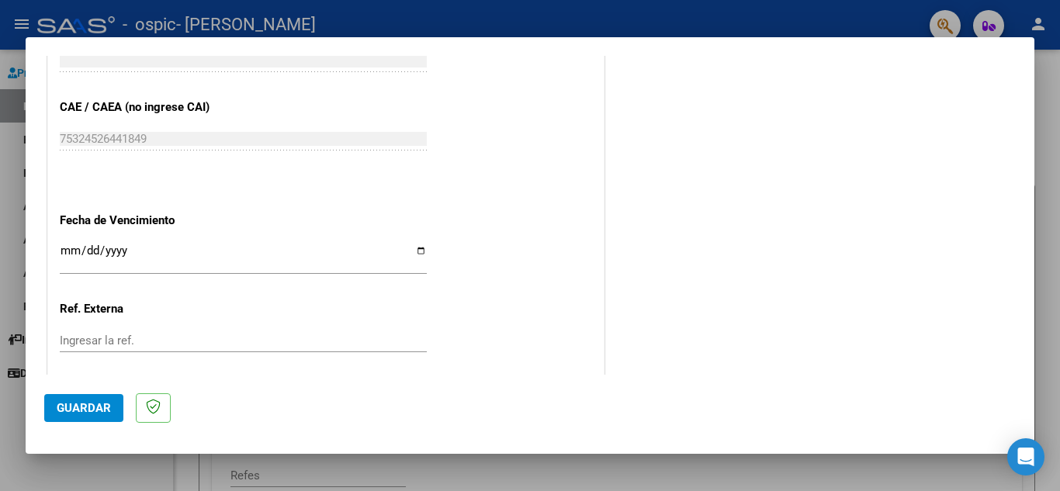
drag, startPoint x: 77, startPoint y: 249, endPoint x: 348, endPoint y: 226, distance: 271.8
click at [145, 253] on input "Ingresar la fecha" at bounding box center [243, 256] width 367 height 25
click at [421, 249] on input "Ingresar la fecha" at bounding box center [243, 256] width 367 height 25
type input "[DATE]"
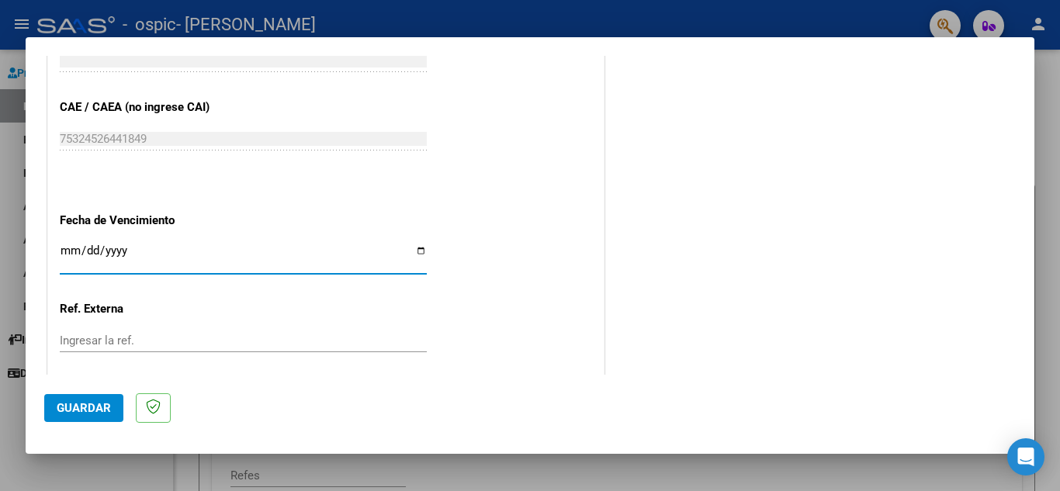
click at [81, 402] on span "Guardar" at bounding box center [84, 408] width 54 height 14
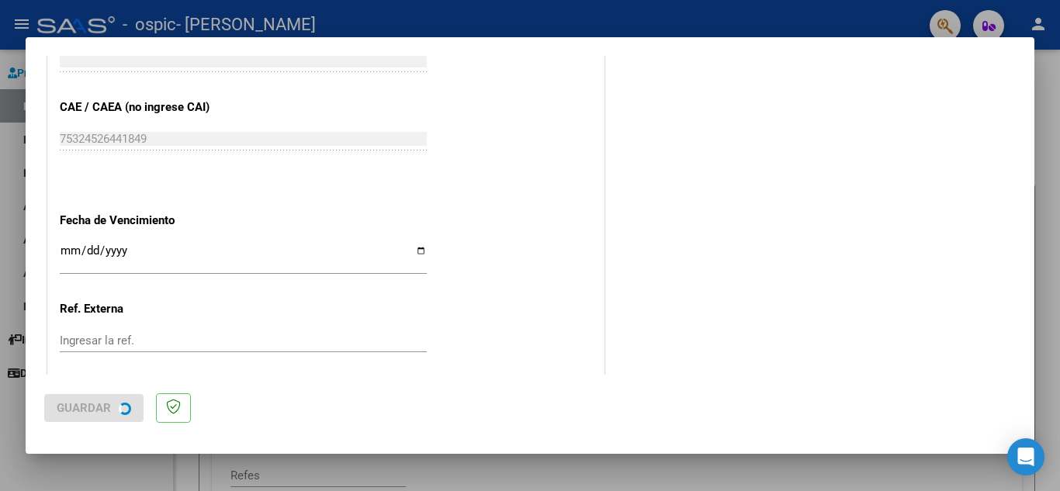
scroll to position [0, 0]
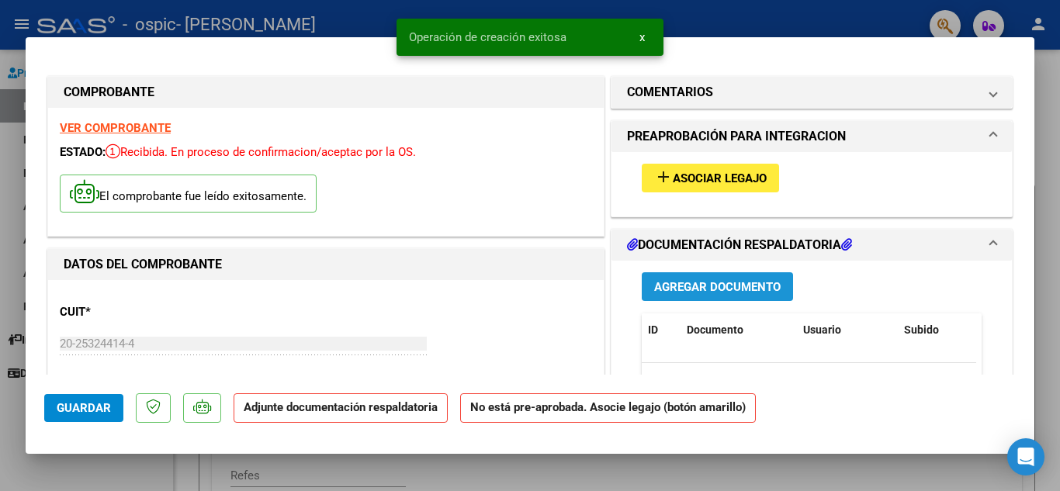
click at [729, 286] on span "Agregar Documento" at bounding box center [717, 287] width 126 height 14
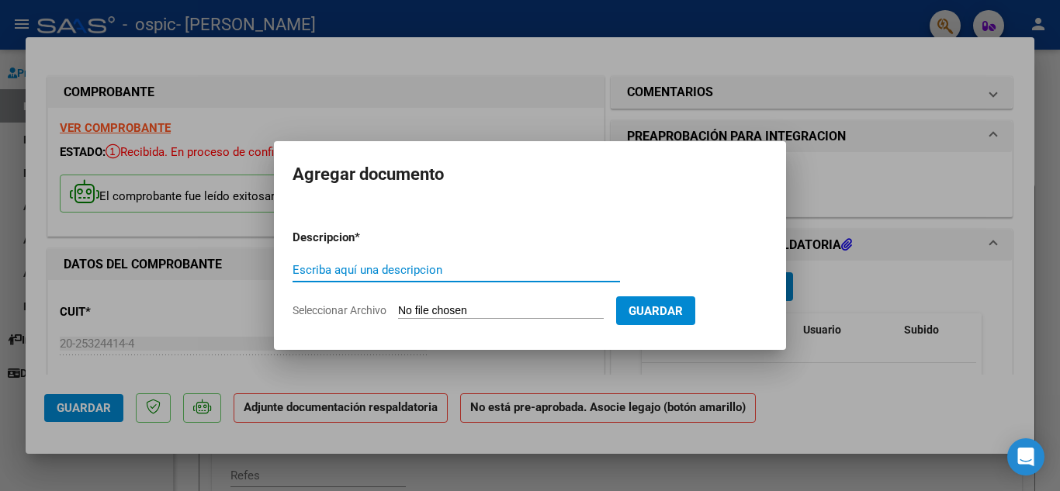
click at [303, 264] on input "Escriba aquí una descripcion" at bounding box center [456, 270] width 327 height 14
type input "Planilla asistencia"
click at [527, 312] on input "Seleccionar Archivo" at bounding box center [501, 311] width 206 height 15
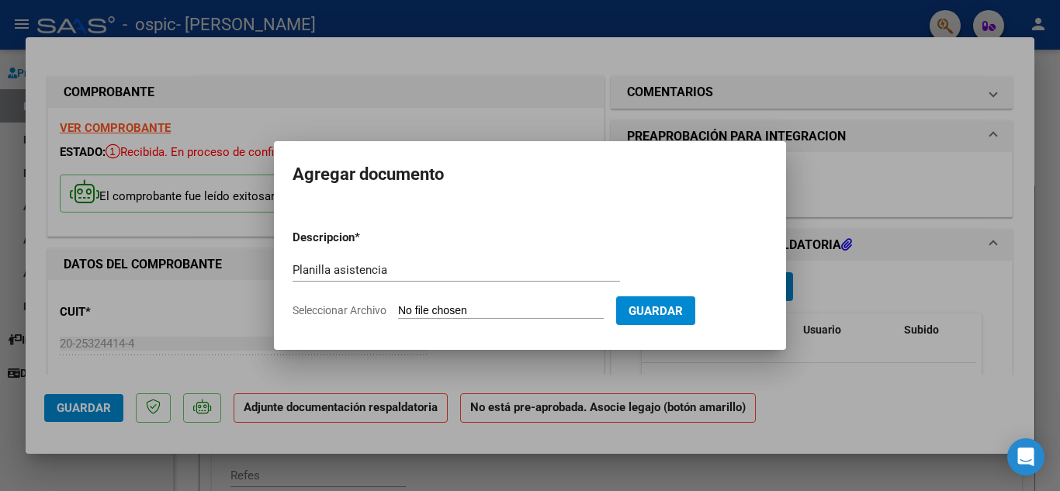
type input "C:\fakepath\Planilla asistencia [PERSON_NAME] - Terapias - [DATE] 001.jpg"
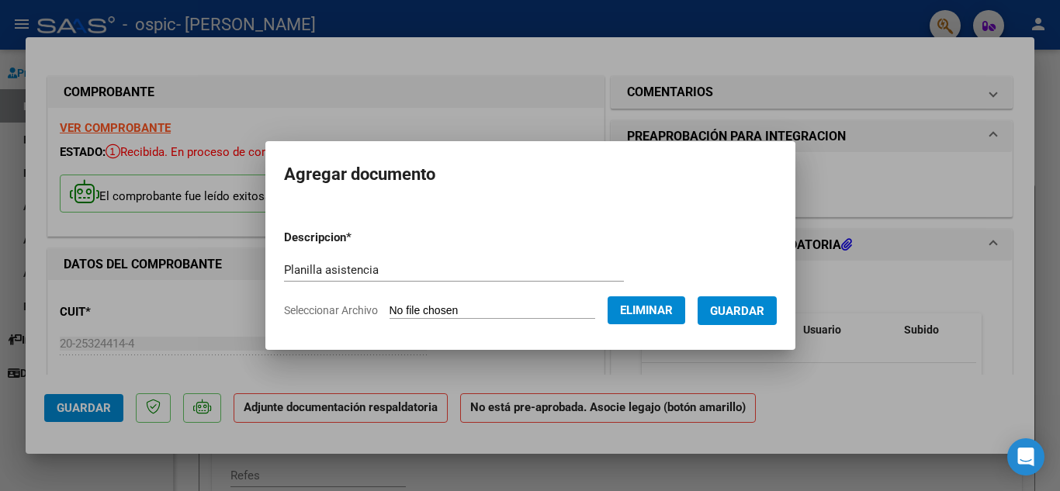
click at [673, 309] on span "Eliminar" at bounding box center [646, 310] width 53 height 14
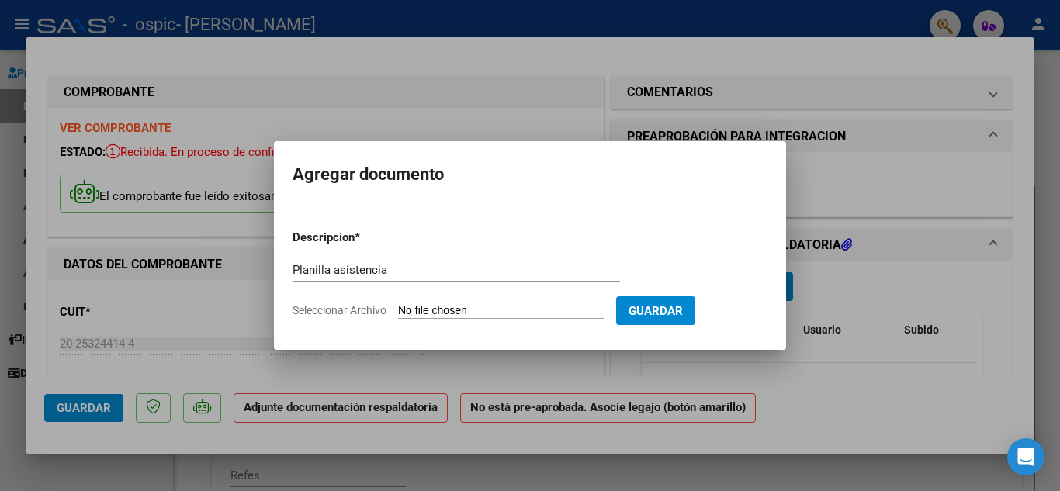
click at [683, 310] on span "Guardar" at bounding box center [656, 311] width 54 height 14
click at [680, 304] on span "Guardar" at bounding box center [656, 311] width 54 height 14
click at [415, 304] on input "Seleccionar Archivo" at bounding box center [501, 311] width 206 height 15
type input "C:\fakepath\Planilla asistencia [PERSON_NAME] - Terapias - [DATE] 001.jpg"
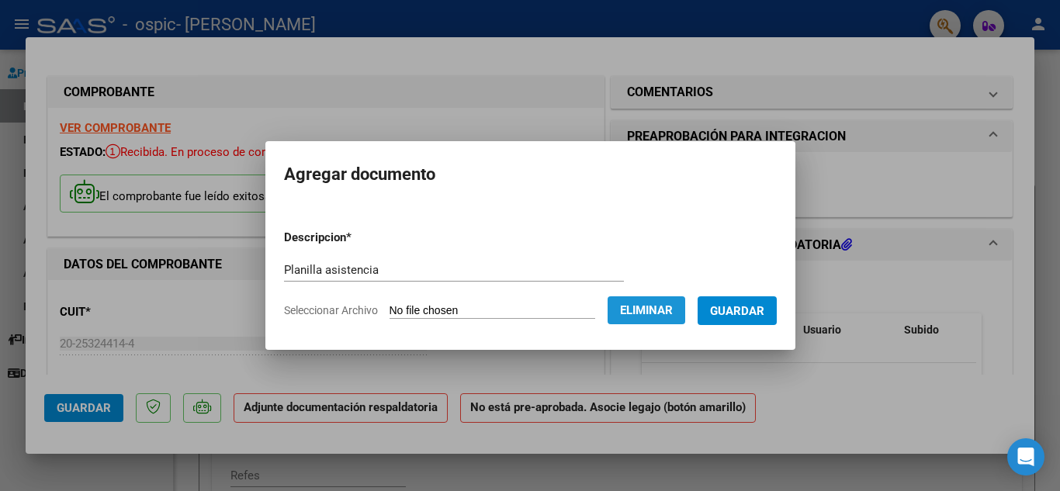
click at [656, 312] on span "Eliminar" at bounding box center [646, 310] width 53 height 14
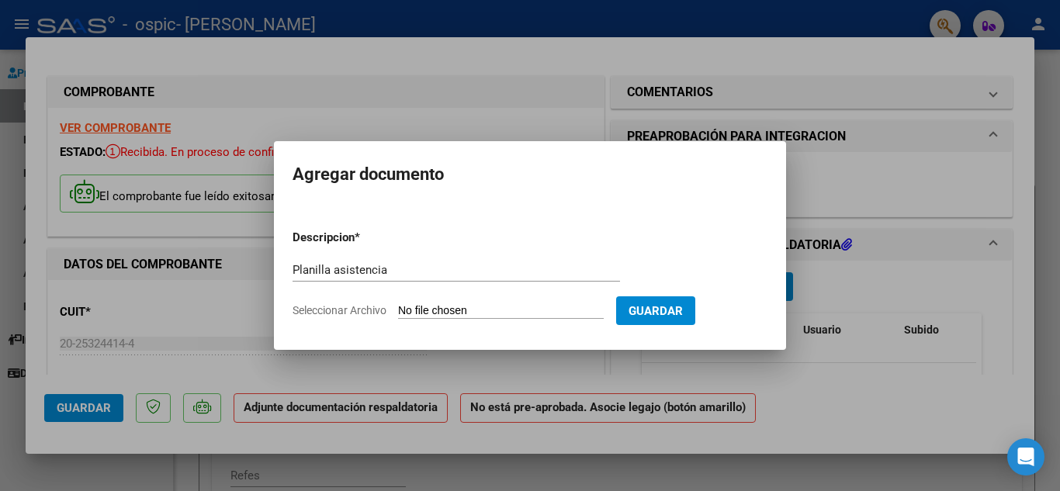
click at [846, 380] on div at bounding box center [530, 245] width 1060 height 491
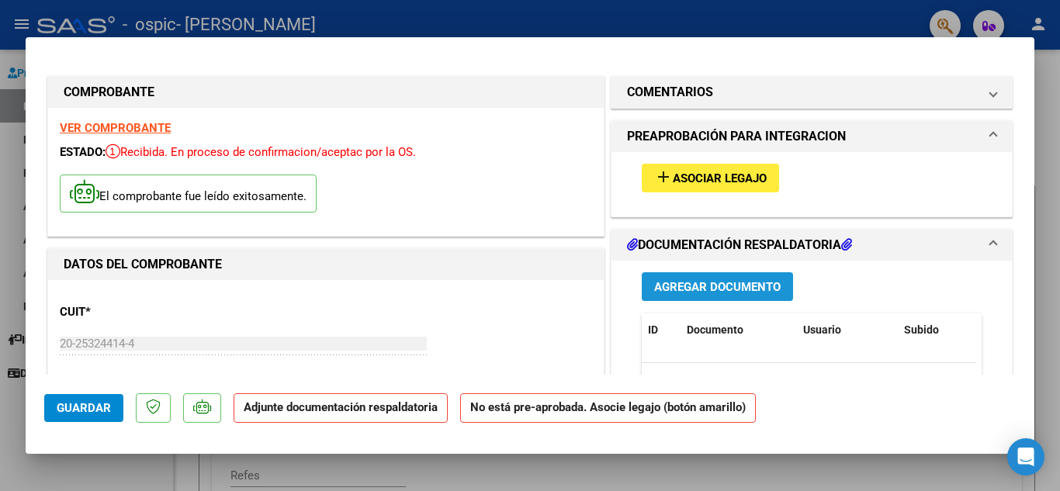
click at [690, 285] on span "Agregar Documento" at bounding box center [717, 287] width 126 height 14
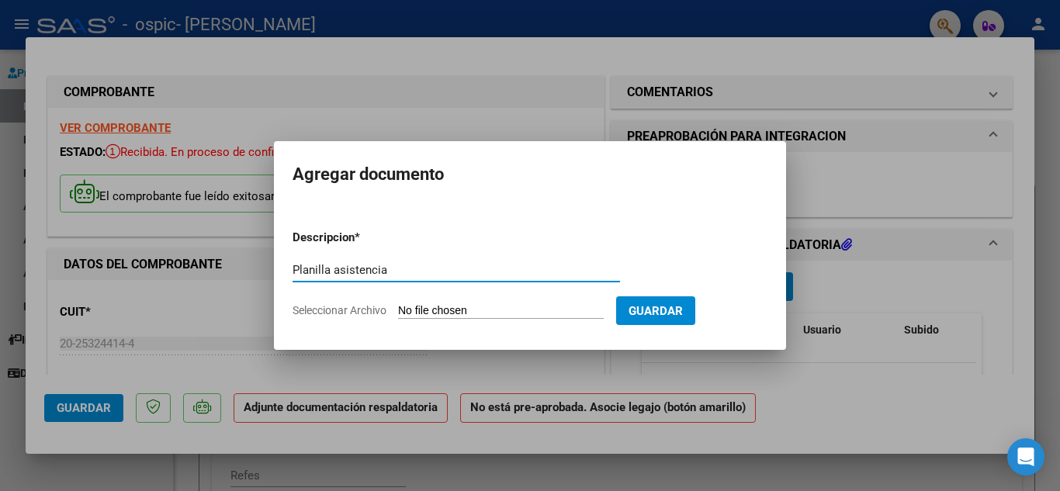
type input "Planilla asistencia"
click at [459, 313] on input "Seleccionar Archivo" at bounding box center [501, 311] width 206 height 15
type input "C:\fakepath\Planilla asistencia [PERSON_NAME] - Terapias - [DATE] 001.jpg"
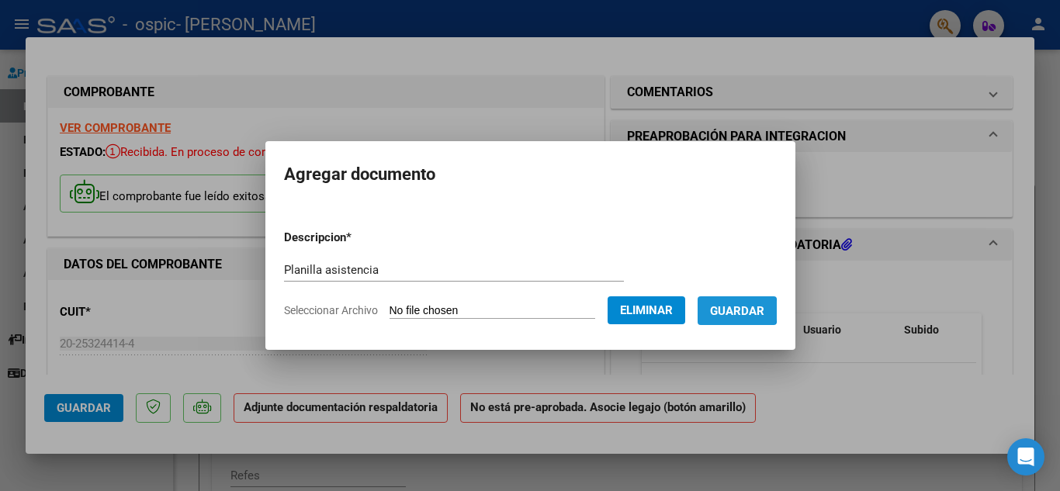
click at [749, 310] on span "Guardar" at bounding box center [737, 311] width 54 height 14
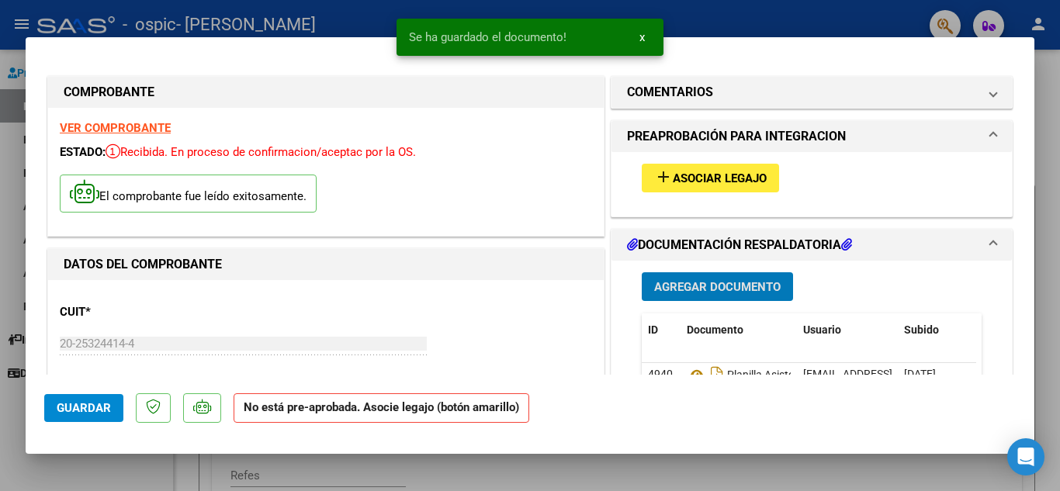
click at [736, 173] on span "Asociar Legajo" at bounding box center [720, 178] width 94 height 14
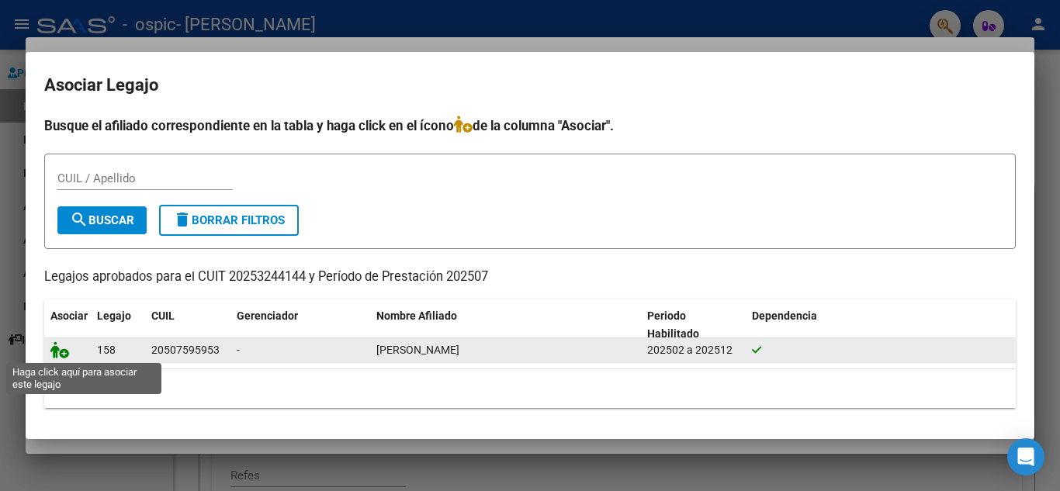
click at [60, 348] on icon at bounding box center [59, 349] width 19 height 17
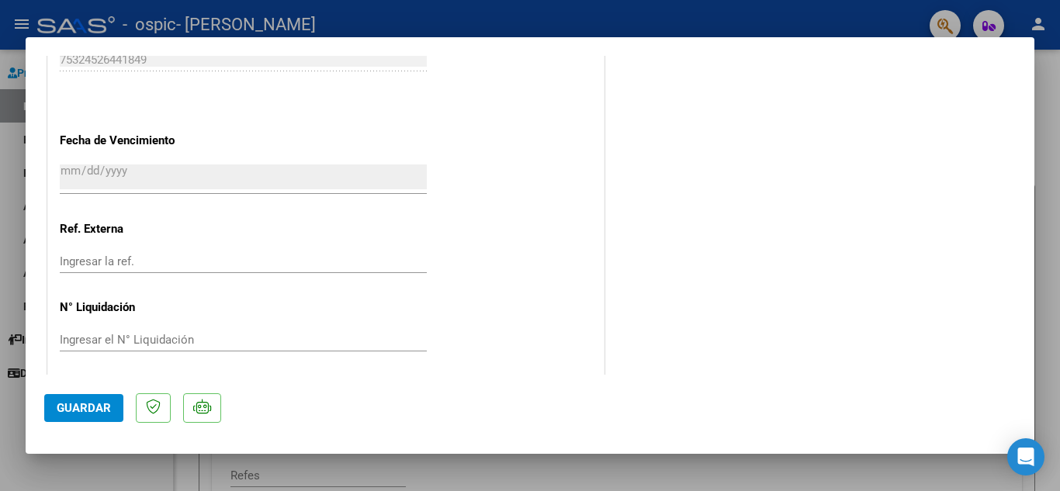
scroll to position [1070, 0]
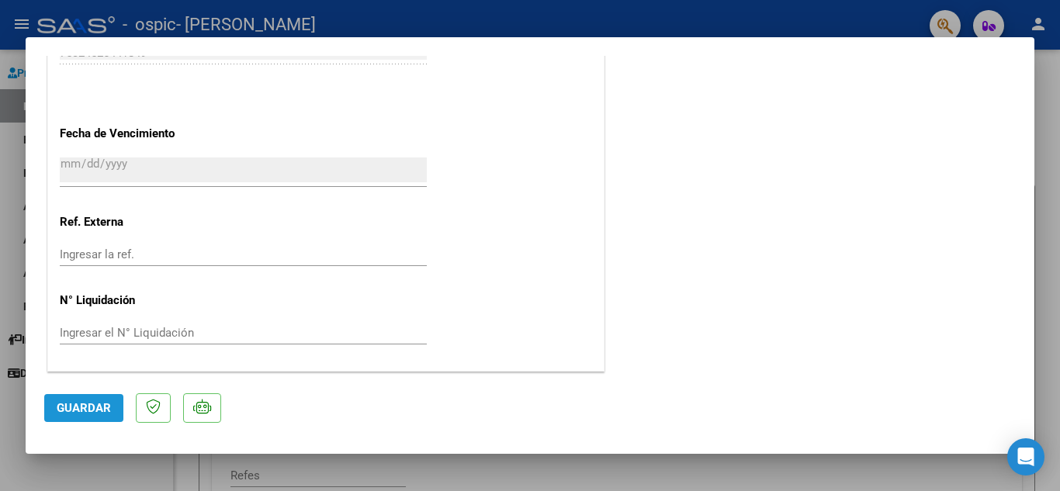
click at [78, 403] on span "Guardar" at bounding box center [84, 408] width 54 height 14
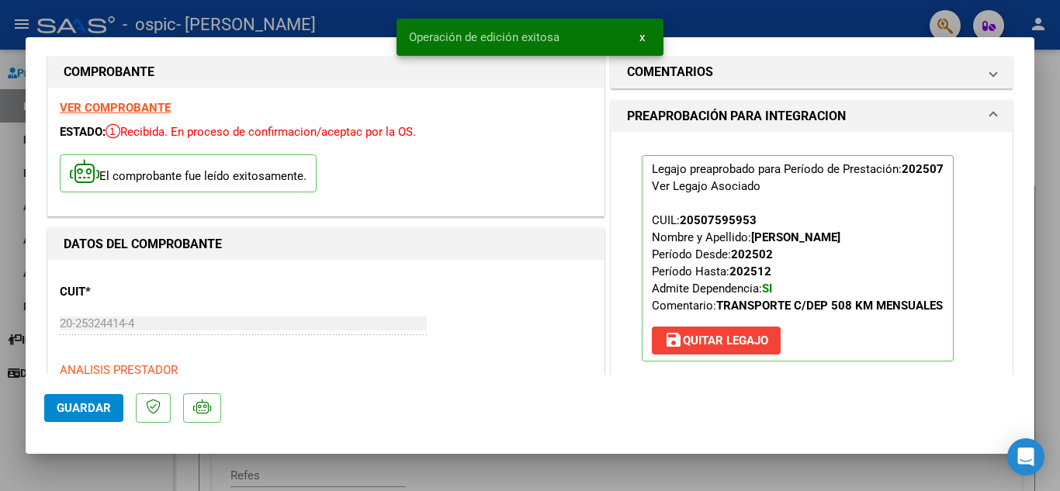
scroll to position [0, 0]
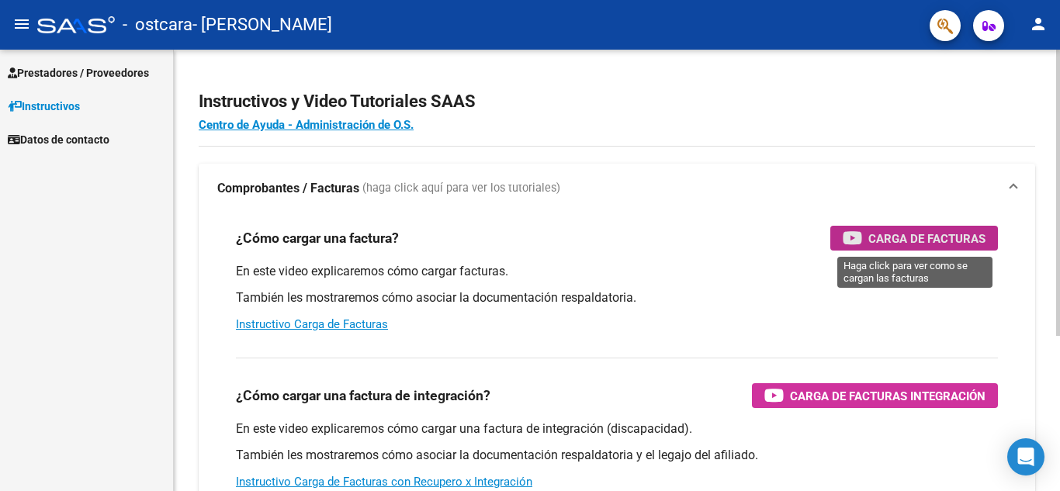
click at [941, 237] on span "Carga de Facturas" at bounding box center [926, 238] width 117 height 19
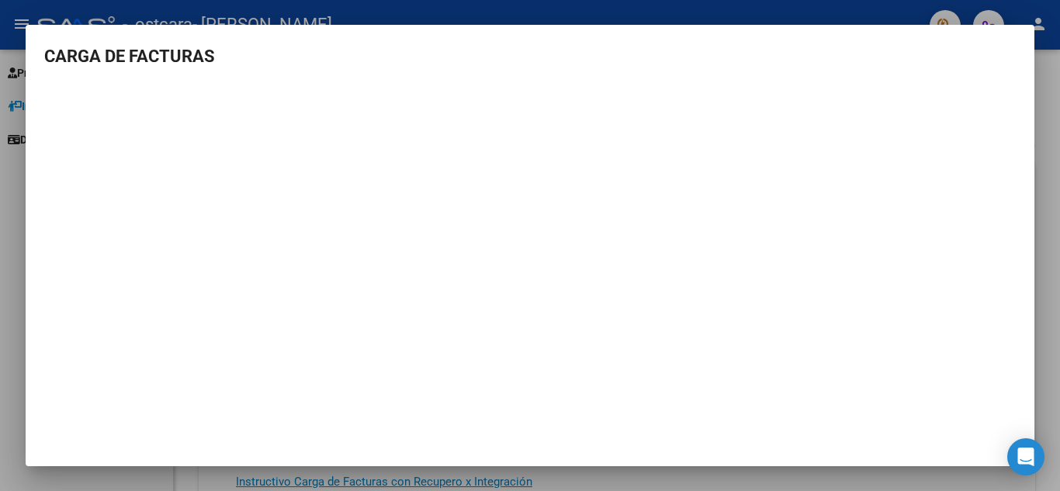
click at [1044, 161] on div at bounding box center [530, 245] width 1060 height 491
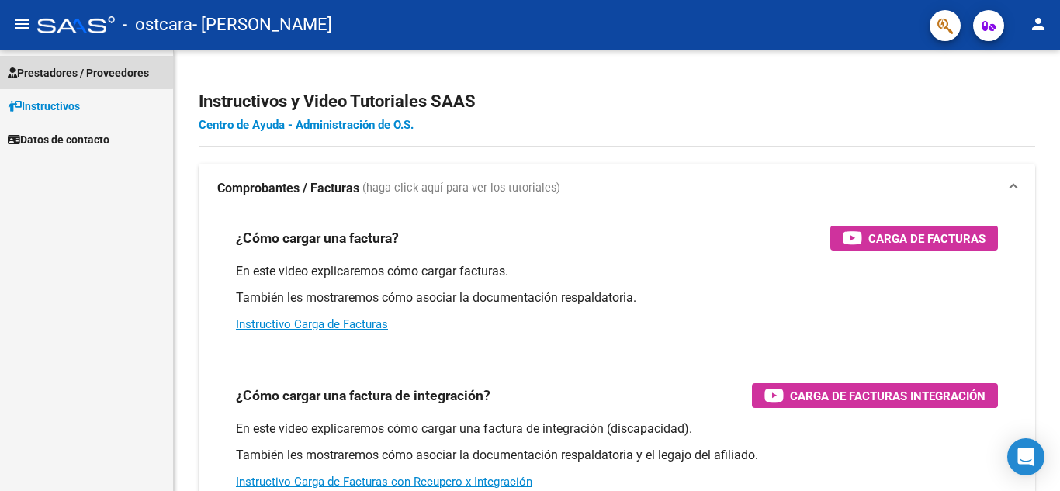
click at [71, 71] on span "Prestadores / Proveedores" at bounding box center [78, 72] width 141 height 17
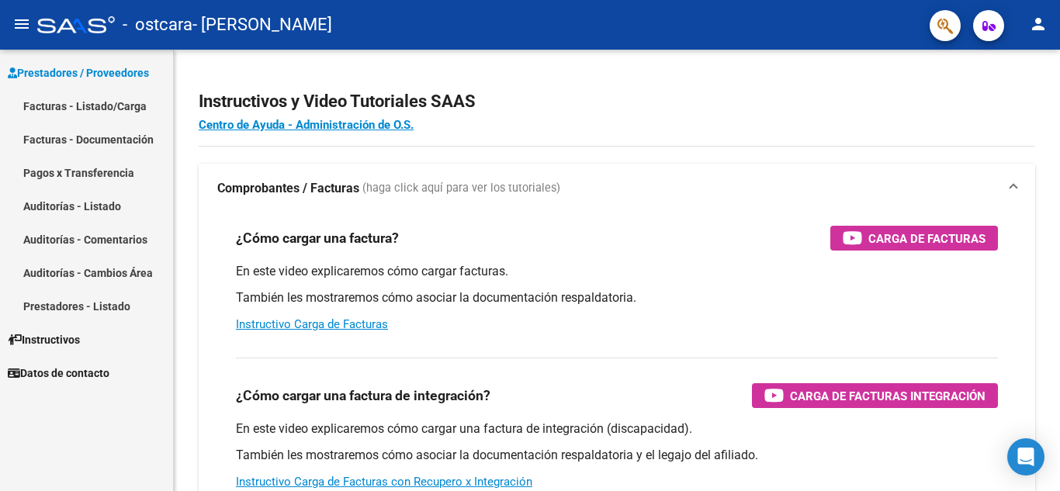
click at [97, 135] on link "Facturas - Documentación" at bounding box center [86, 139] width 173 height 33
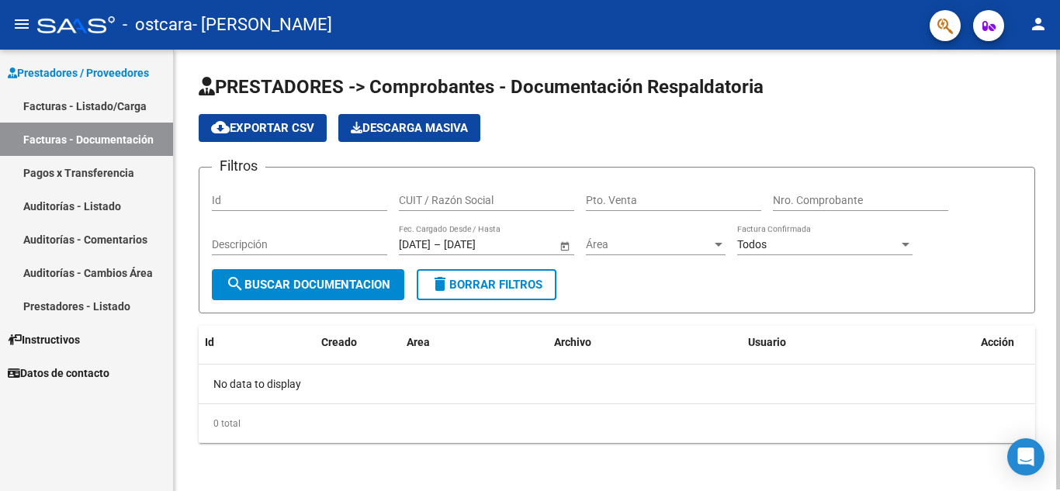
click at [439, 192] on div "CUIT / Razón Social" at bounding box center [486, 195] width 175 height 31
click at [256, 195] on input "Id" at bounding box center [299, 200] width 175 height 13
click at [406, 130] on span "Descarga Masiva" at bounding box center [409, 128] width 117 height 14
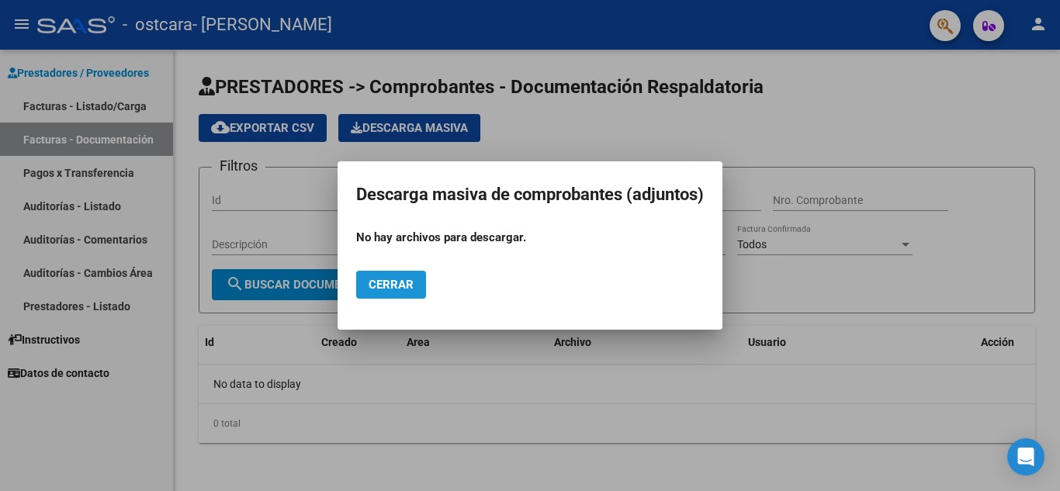
click at [383, 286] on span "Cerrar" at bounding box center [391, 285] width 45 height 14
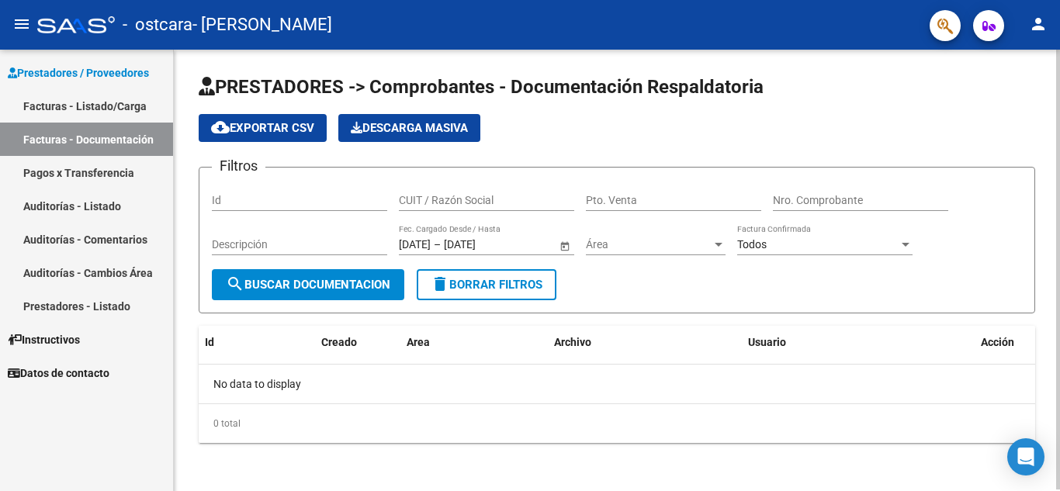
click at [259, 192] on div "Id" at bounding box center [299, 195] width 175 height 31
click at [445, 199] on input "CUIT / Razón Social" at bounding box center [486, 200] width 175 height 13
type input "20253244144"
click at [614, 199] on input "Pto. Venta" at bounding box center [673, 200] width 175 height 13
type input "2"
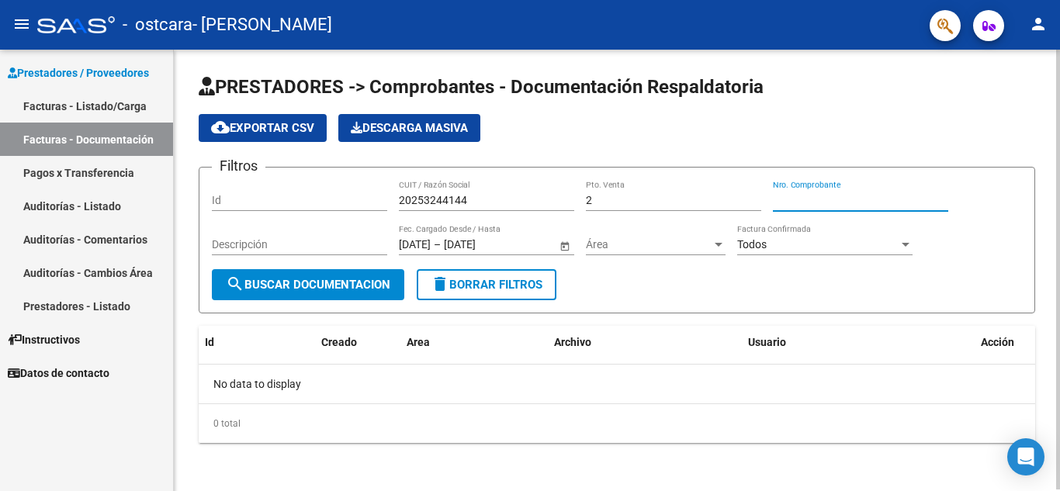
click at [785, 196] on input "Nro. Comprobante" at bounding box center [860, 200] width 175 height 13
type input "120"
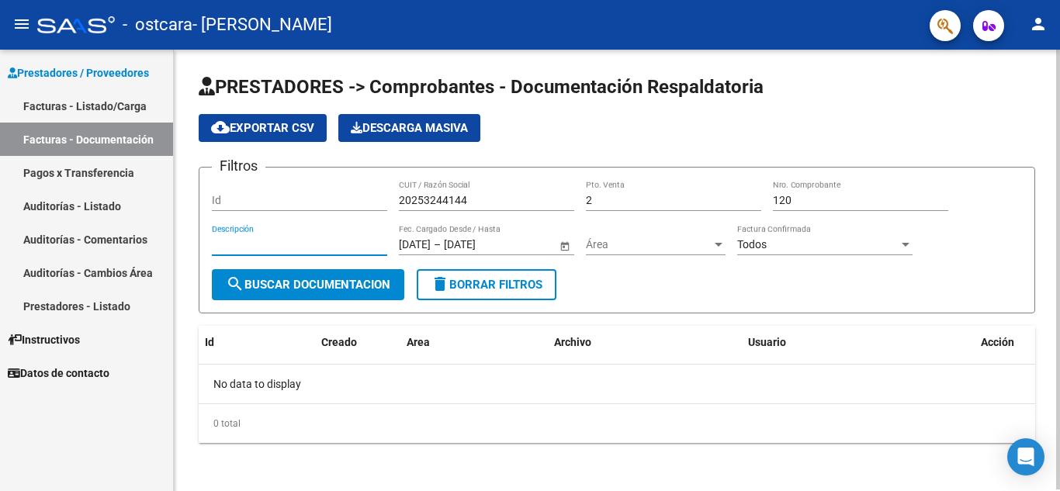
click at [225, 245] on input "Descripción" at bounding box center [299, 244] width 175 height 13
click at [718, 244] on div at bounding box center [719, 245] width 8 height 4
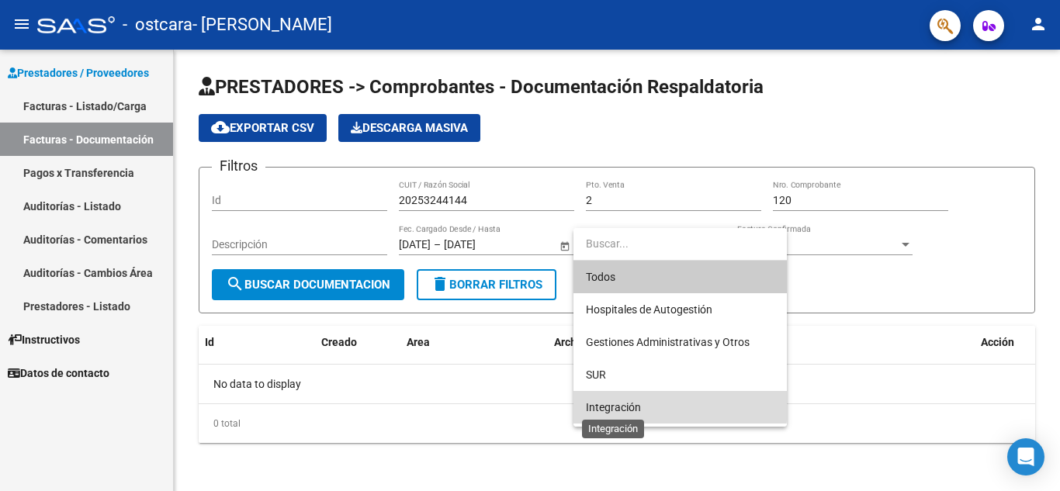
click at [611, 404] on span "Integración" at bounding box center [613, 407] width 55 height 12
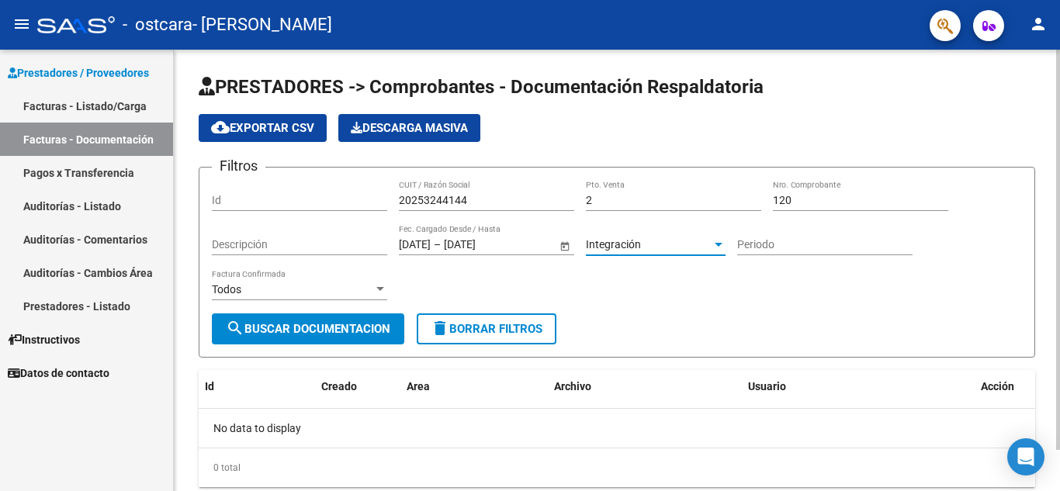
click at [768, 238] on div "Periodo" at bounding box center [824, 239] width 175 height 31
type input "202507"
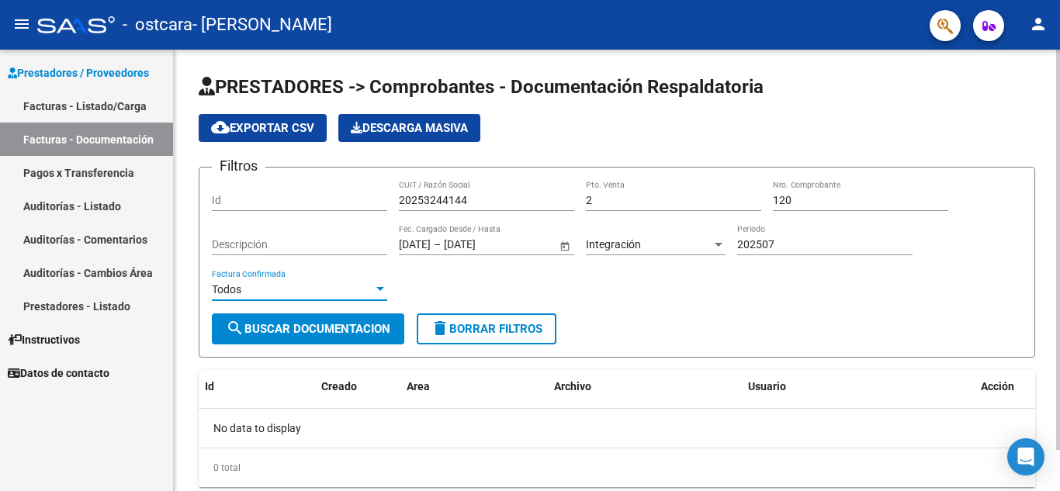
click at [380, 288] on div at bounding box center [380, 289] width 8 height 4
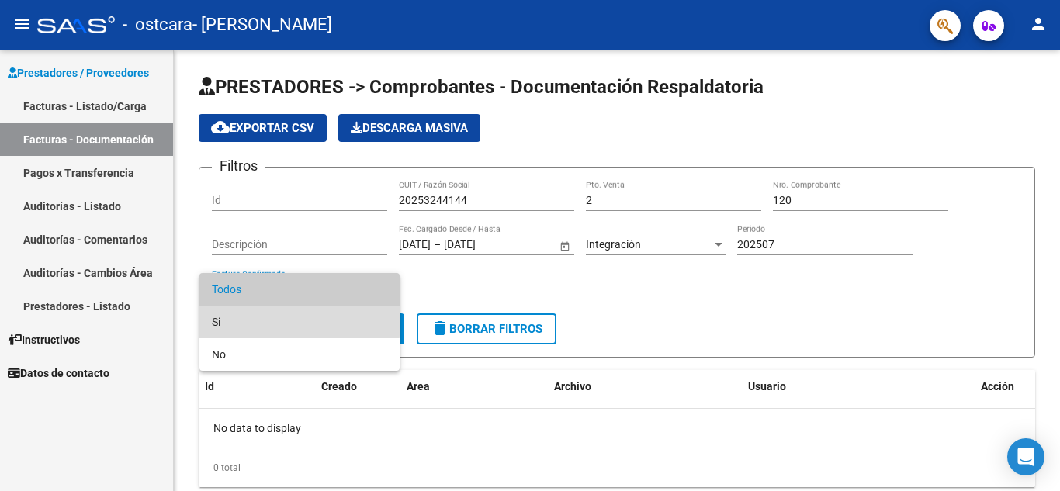
click at [215, 319] on span "Si" at bounding box center [299, 322] width 175 height 33
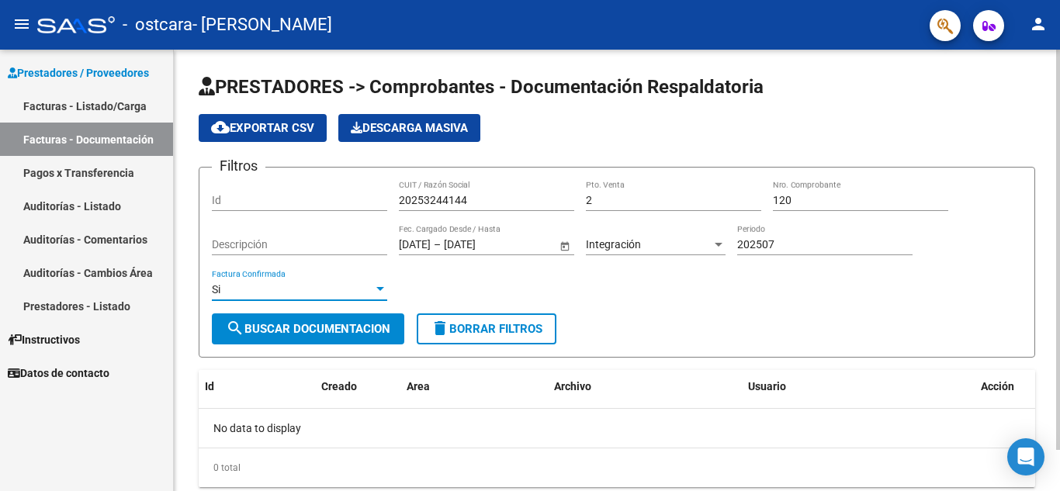
scroll to position [46, 0]
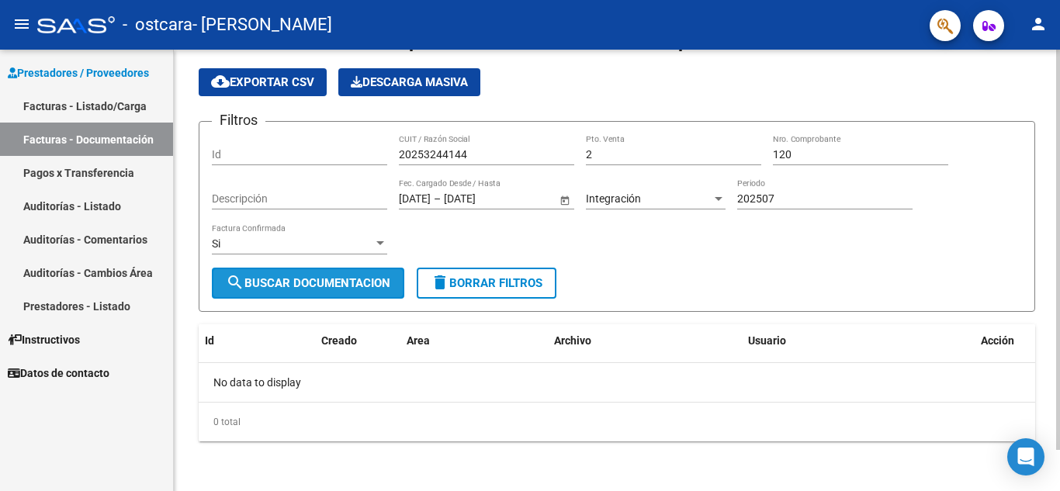
click at [291, 279] on span "search Buscar Documentacion" at bounding box center [308, 283] width 165 height 14
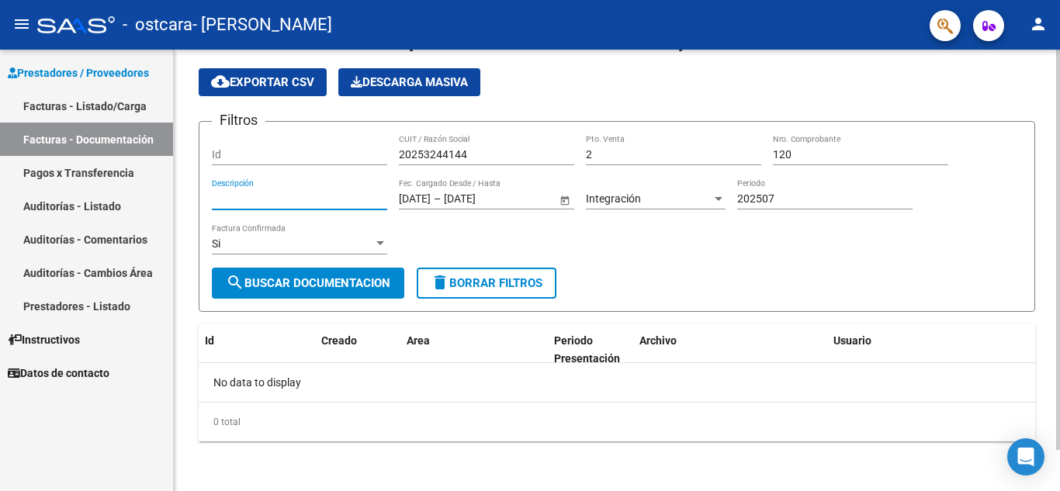
click at [251, 196] on input "Descripción" at bounding box center [299, 198] width 175 height 13
click at [255, 196] on input "Descripción" at bounding box center [299, 198] width 175 height 13
click at [645, 246] on div "Filtros Id 20253244144 CUIT / Razón Social 2 Pto. Venta 120 Nro. Comprobante De…" at bounding box center [617, 200] width 810 height 133
click at [309, 277] on span "search Buscar Documentacion" at bounding box center [308, 283] width 165 height 14
click at [271, 80] on span "cloud_download Exportar CSV" at bounding box center [262, 82] width 103 height 14
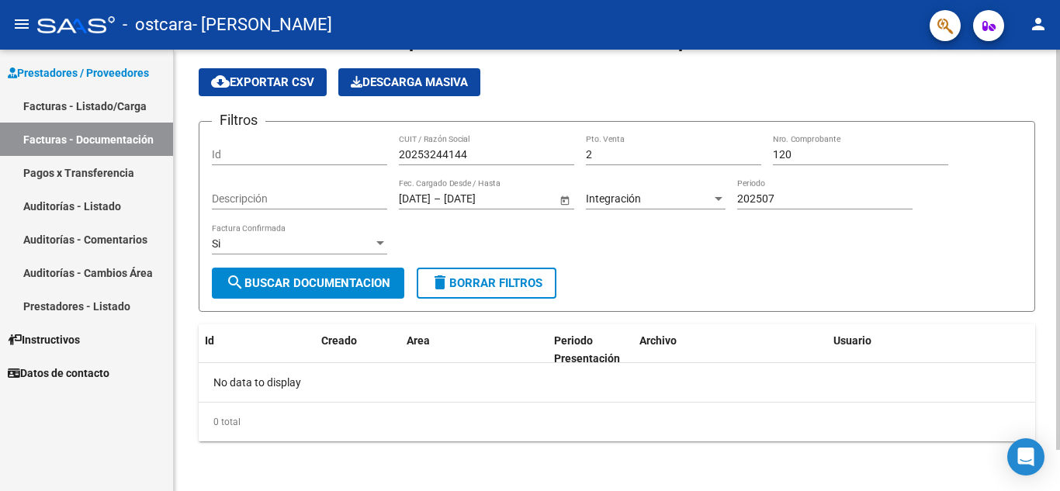
click at [514, 280] on span "delete Borrar Filtros" at bounding box center [487, 283] width 112 height 14
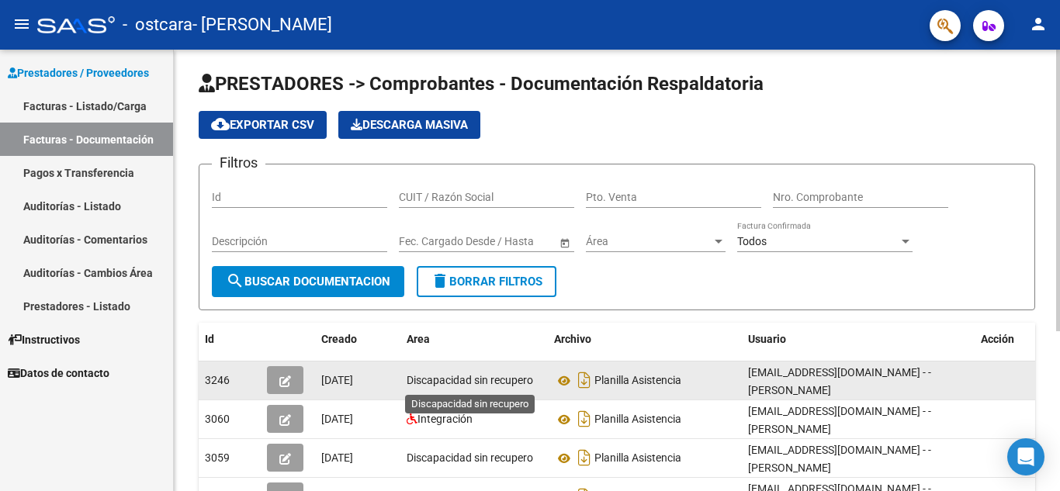
scroll to position [0, 0]
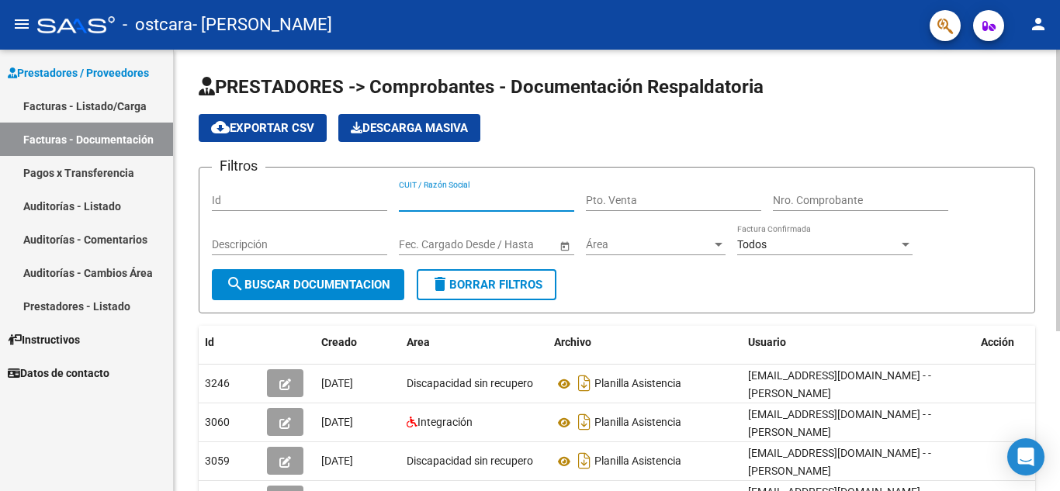
click at [480, 197] on input "CUIT / Razón Social" at bounding box center [486, 200] width 175 height 13
type input "20253244144"
click at [612, 197] on input "Pto. Venta" at bounding box center [673, 200] width 175 height 13
type input "2"
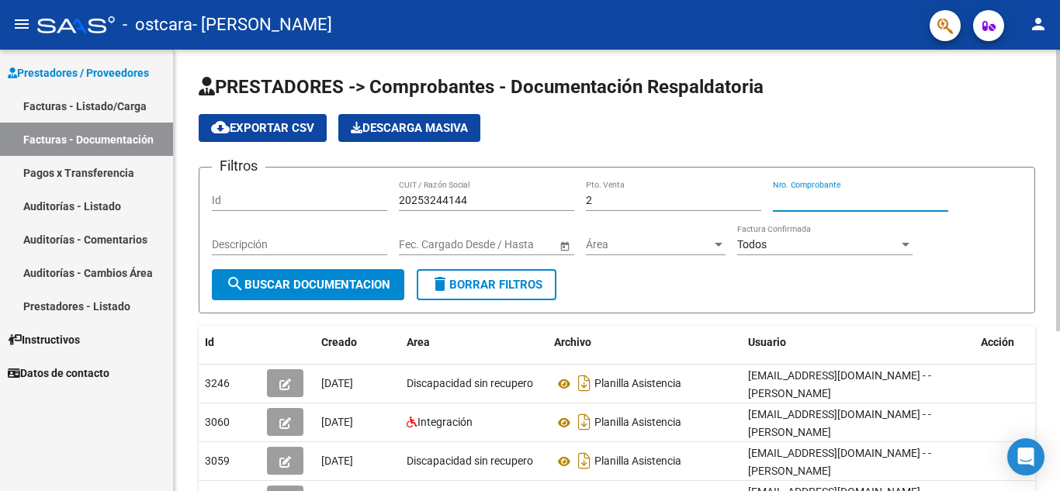
click at [783, 199] on input "Nro. Comprobante" at bounding box center [860, 200] width 175 height 13
type input "120"
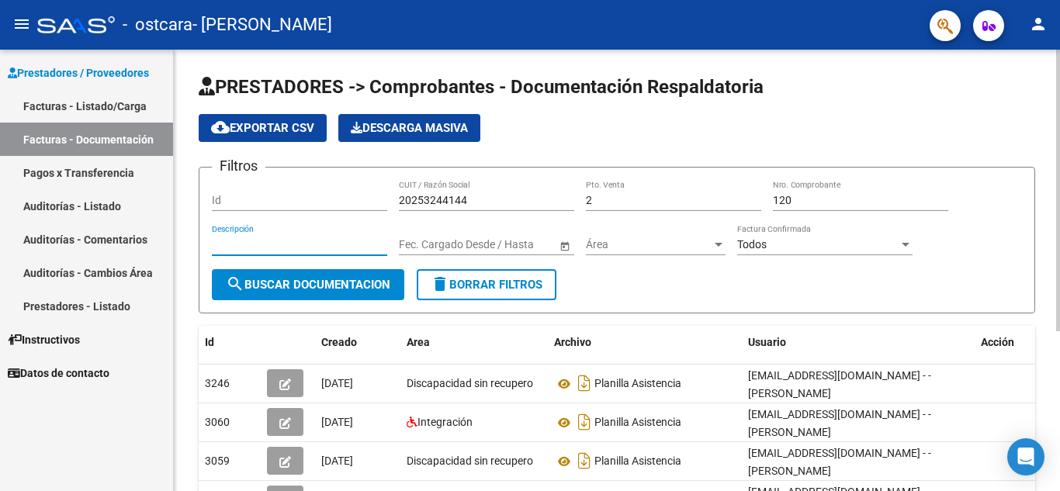
click at [232, 239] on input "Descripción" at bounding box center [299, 244] width 175 height 13
click at [564, 243] on span "Open calendar" at bounding box center [564, 245] width 37 height 37
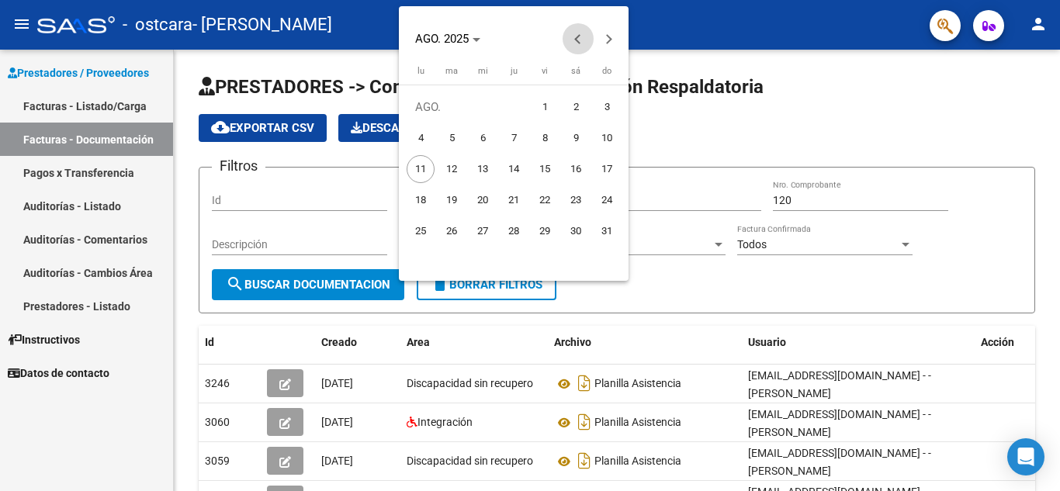
click at [577, 33] on span "Previous month" at bounding box center [578, 38] width 31 height 31
click at [448, 137] on span "1" at bounding box center [452, 138] width 28 height 28
type input "1/7/2025"
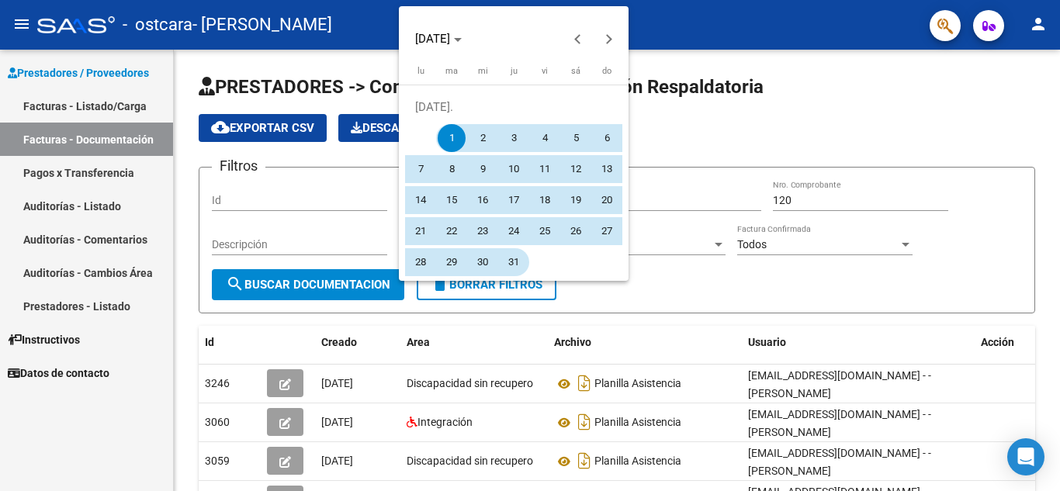
click at [510, 259] on span "31" at bounding box center [514, 262] width 28 height 28
type input "31/7/2025"
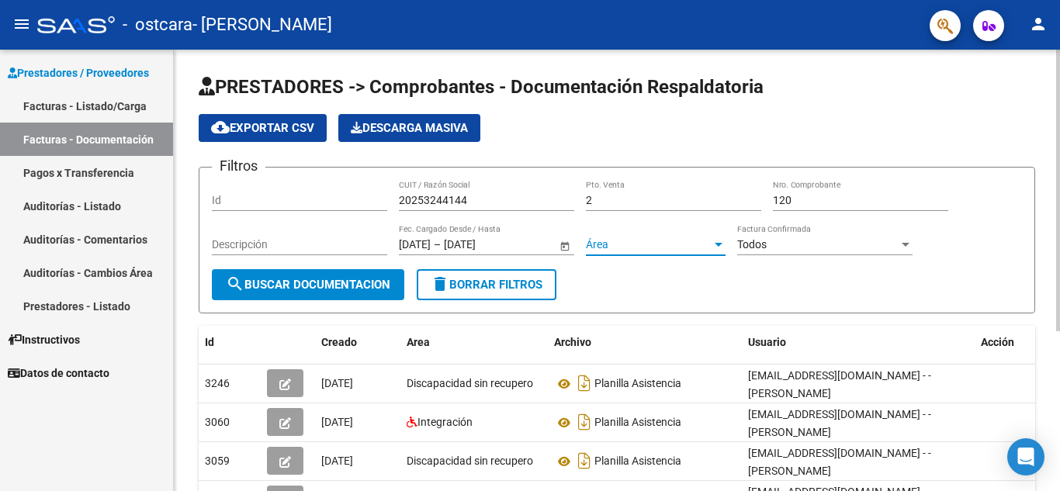
click at [708, 245] on span "Área" at bounding box center [649, 244] width 126 height 13
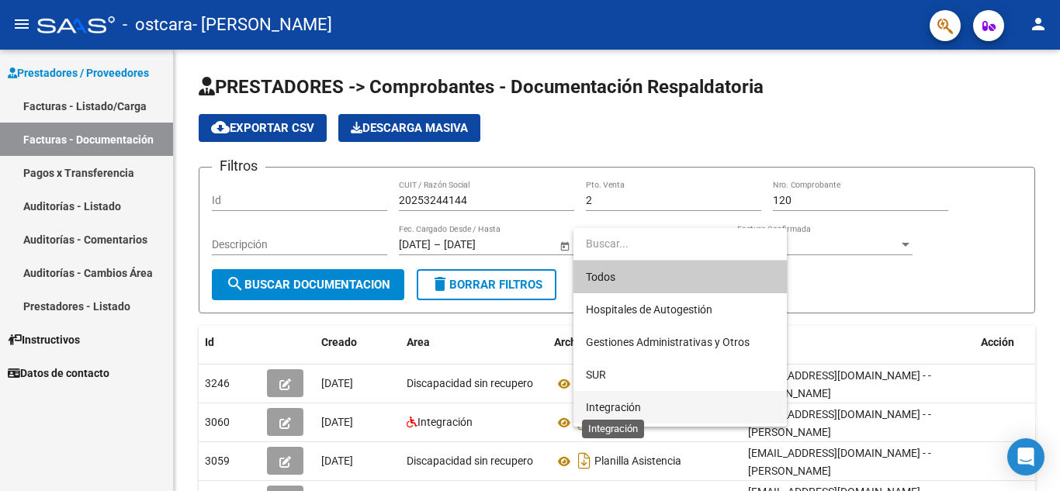
click at [615, 407] on span "Integración" at bounding box center [613, 407] width 55 height 12
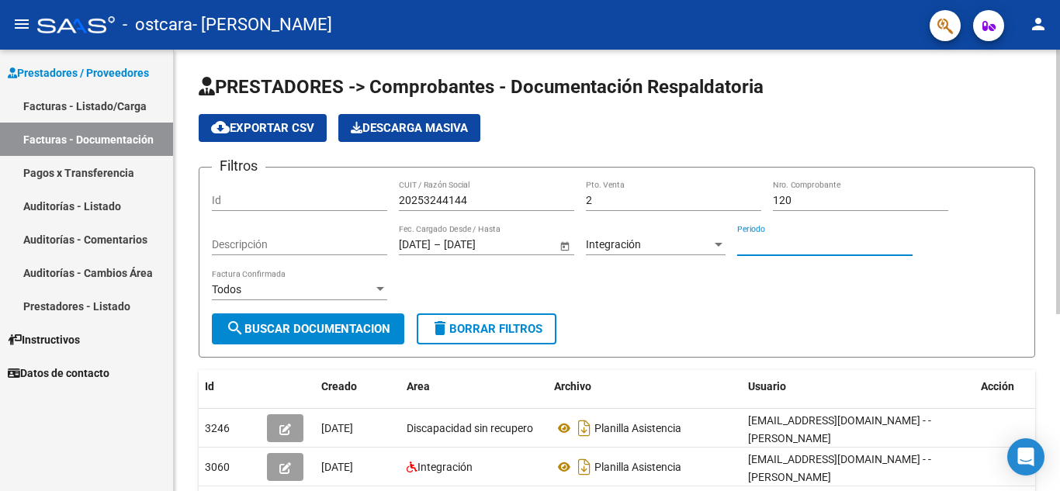
click at [770, 244] on input "Periodo" at bounding box center [824, 244] width 175 height 13
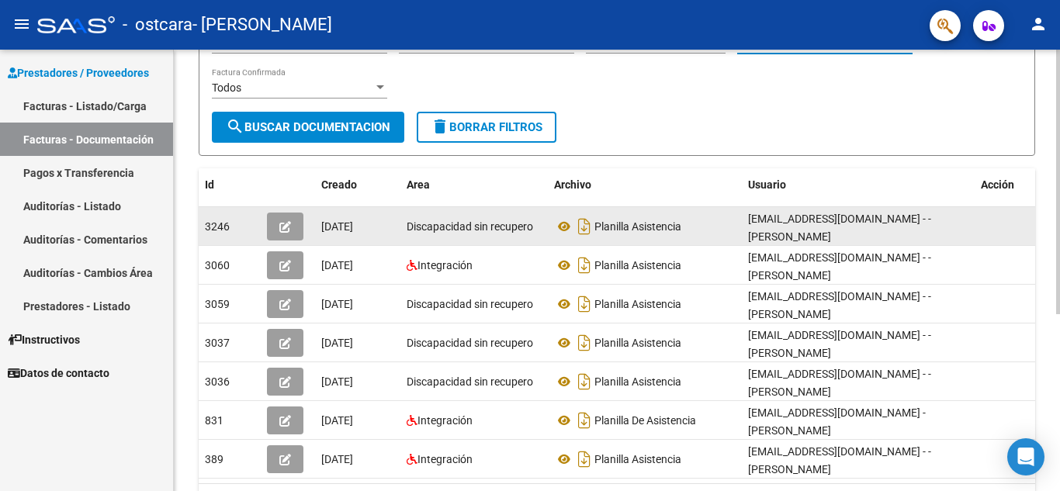
scroll to position [233, 0]
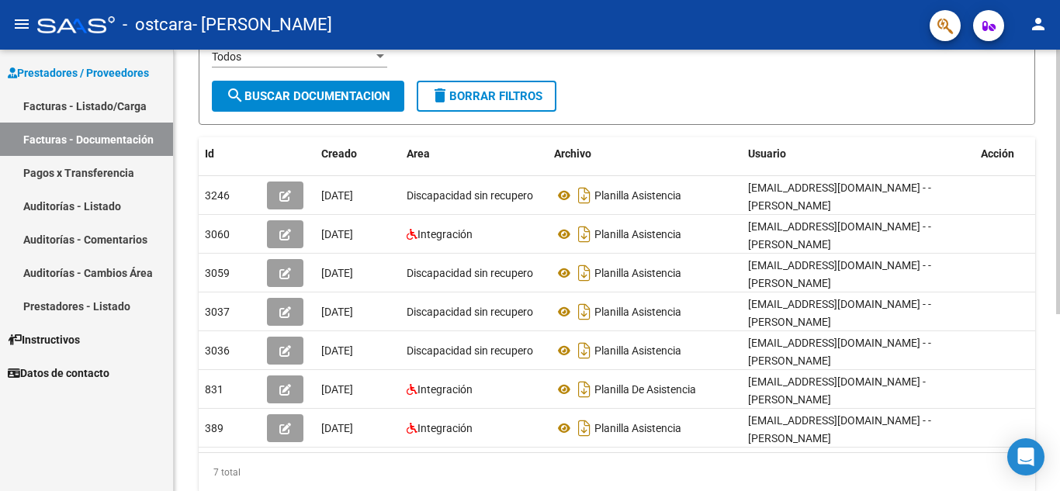
type input "202507"
click at [379, 55] on div at bounding box center [380, 56] width 8 height 4
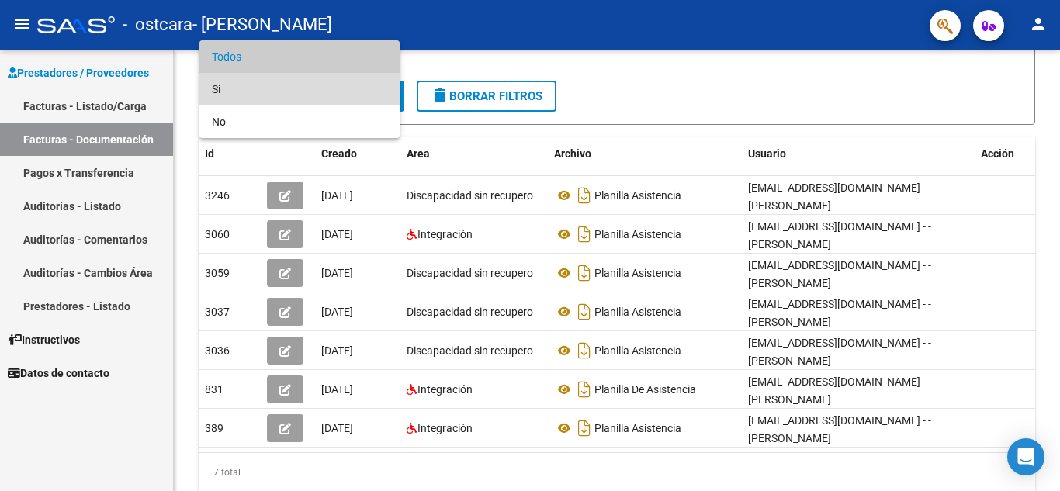
click at [258, 81] on span "Si" at bounding box center [299, 89] width 175 height 33
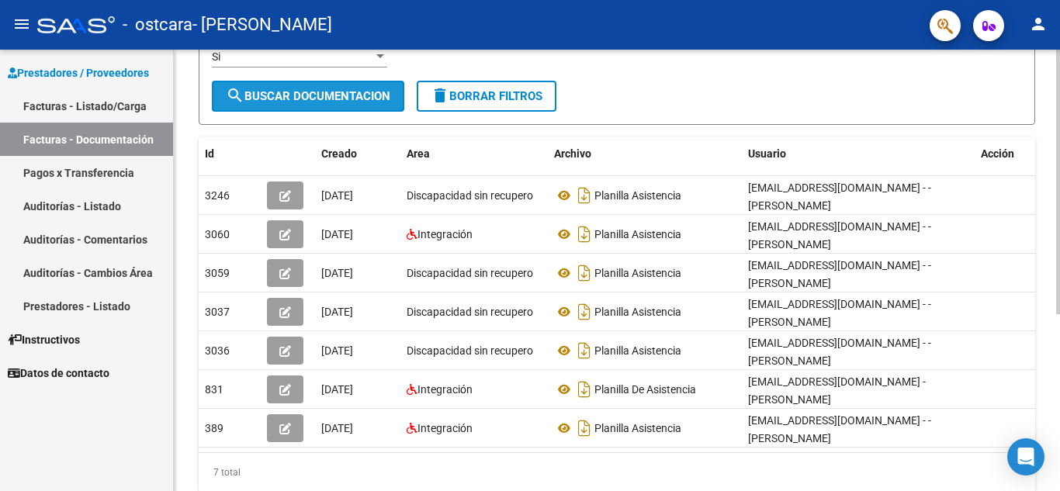
click at [281, 95] on span "search Buscar Documentacion" at bounding box center [308, 96] width 165 height 14
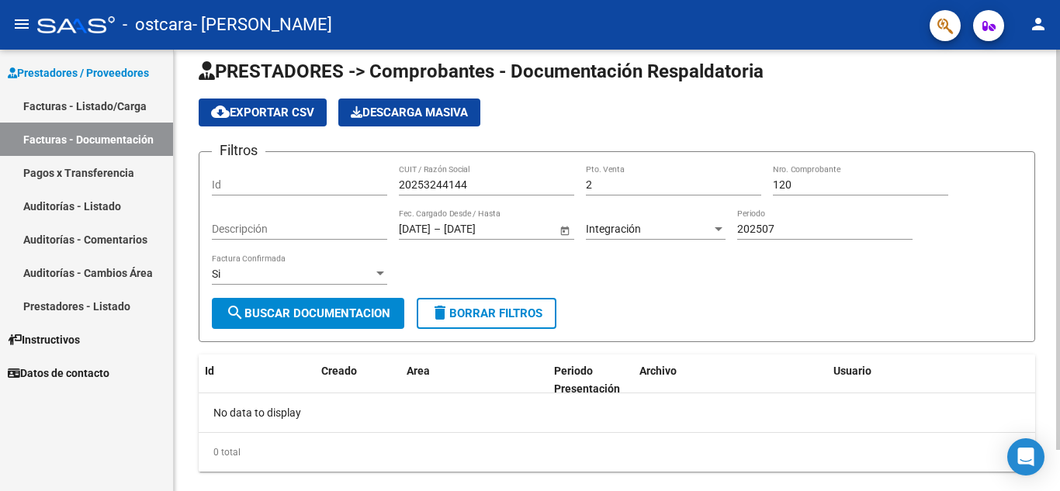
scroll to position [0, 0]
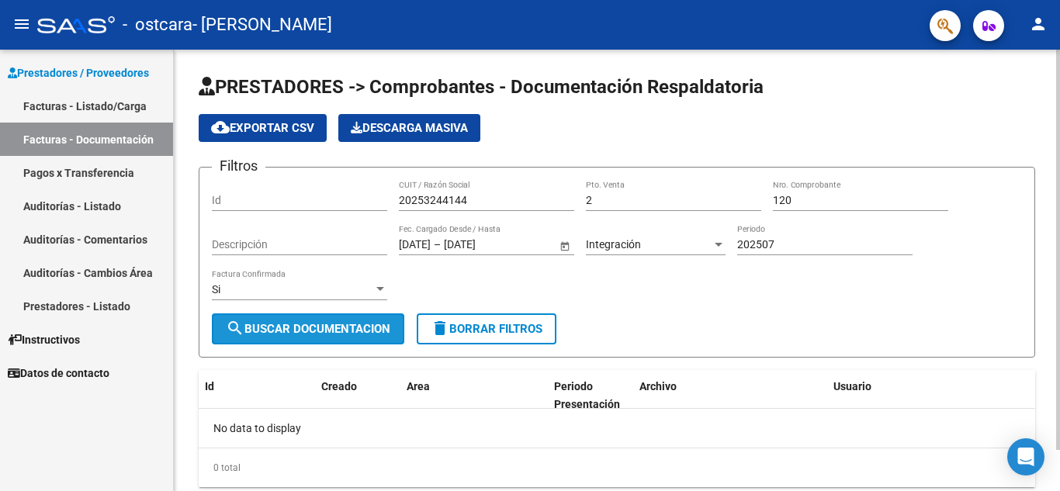
click at [337, 322] on span "search Buscar Documentacion" at bounding box center [308, 329] width 165 height 14
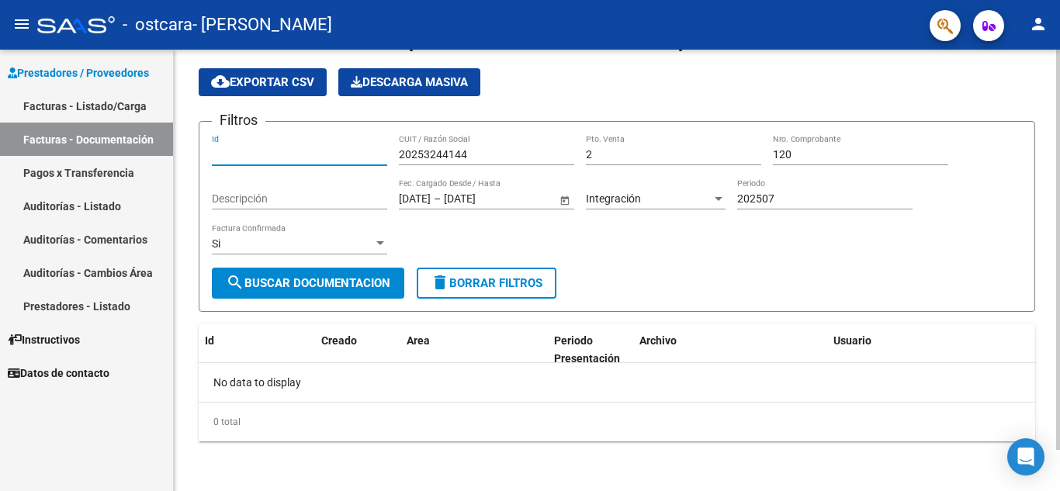
click at [220, 152] on input "Id" at bounding box center [299, 154] width 175 height 13
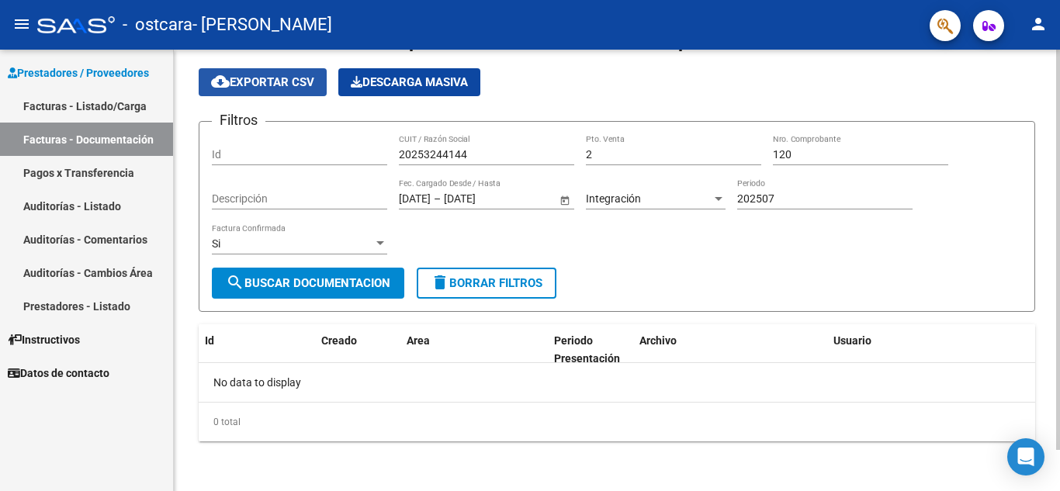
click at [273, 82] on span "cloud_download Exportar CSV" at bounding box center [262, 82] width 103 height 14
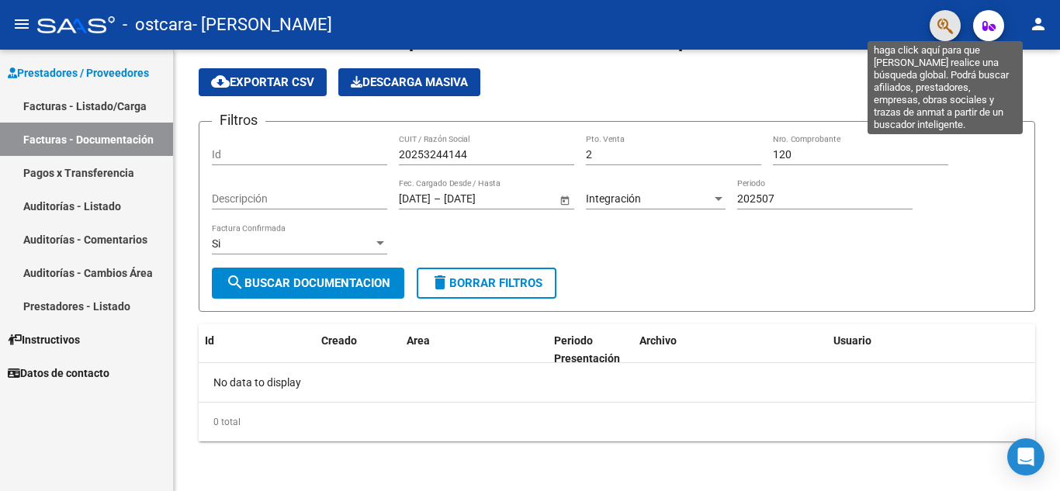
click at [941, 19] on icon "button" at bounding box center [945, 26] width 16 height 18
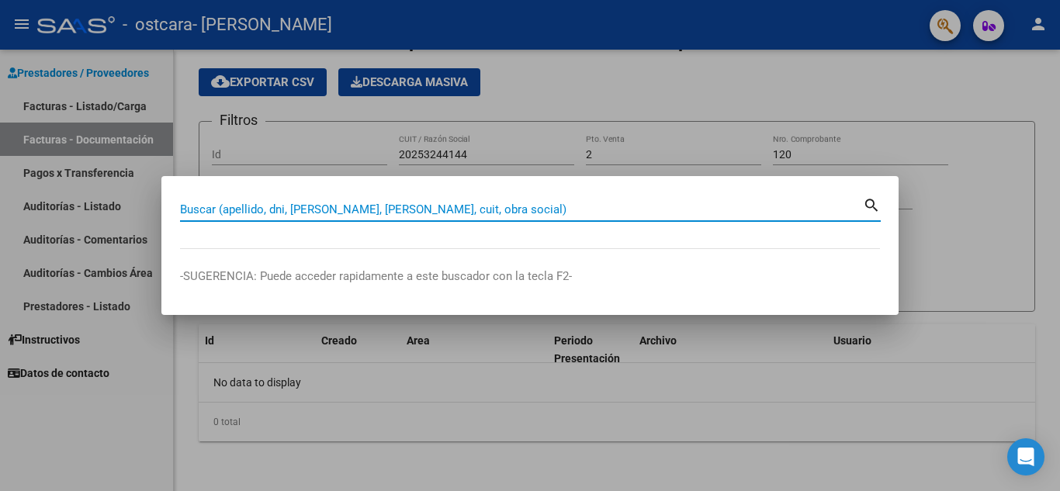
click at [206, 210] on input "Buscar (apellido, dni, cuil, nro traspaso, cuit, obra social)" at bounding box center [521, 210] width 683 height 14
click at [204, 207] on input "Buscar (apellido, dni, cuil, nro traspaso, cuit, obra social)" at bounding box center [521, 210] width 683 height 14
click at [210, 206] on input "Buscar (apellido, dni, cuil, nro traspaso, cuit, obra social)" at bounding box center [521, 210] width 683 height 14
click at [213, 208] on input "Buscar (apellido, dni, cuil, nro traspaso, cuit, obra social)" at bounding box center [521, 210] width 683 height 14
click at [212, 206] on input "Buscar (apellido, dni, cuil, nro traspaso, cuit, obra social)" at bounding box center [521, 210] width 683 height 14
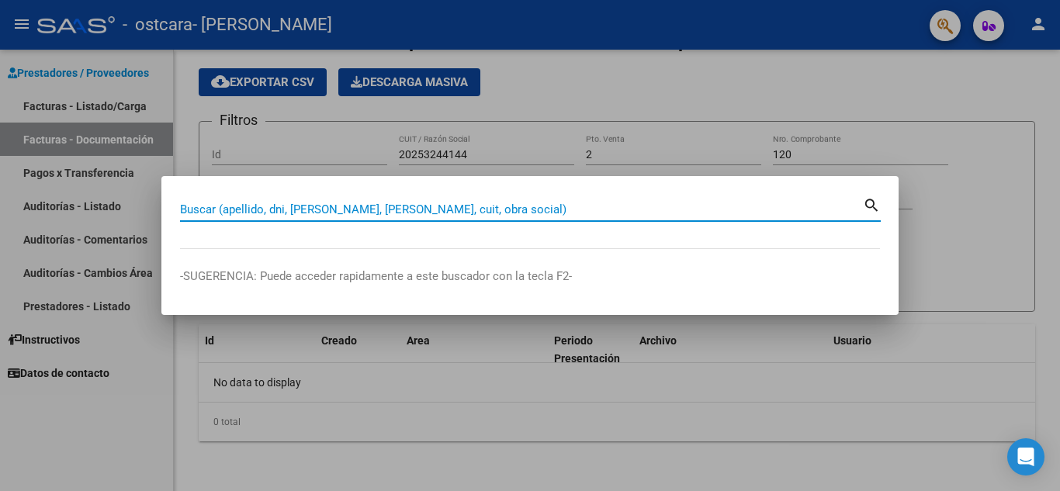
click at [212, 207] on input "Buscar (apellido, dni, cuil, nro traspaso, cuit, obra social)" at bounding box center [521, 210] width 683 height 14
click at [213, 207] on input "Buscar (apellido, dni, cuil, nro traspaso, cuit, obra social)" at bounding box center [521, 210] width 683 height 14
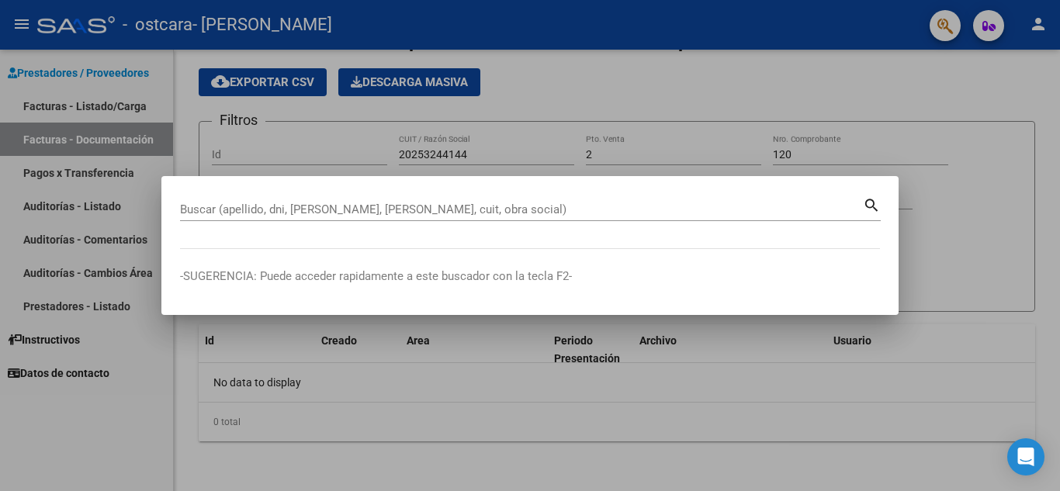
click at [871, 198] on mat-icon "search" at bounding box center [872, 204] width 18 height 19
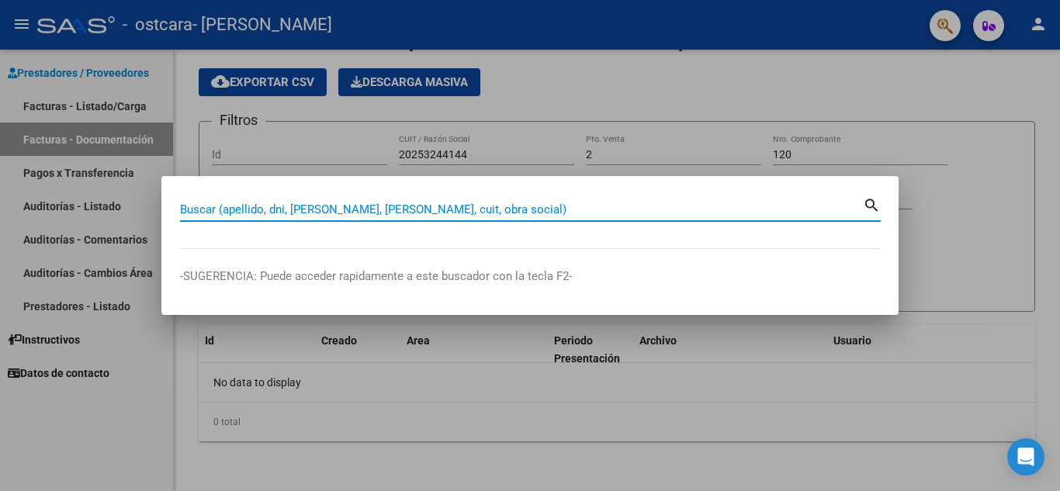
click at [214, 212] on input "Buscar (apellido, dni, cuil, nro traspaso, cuit, obra social)" at bounding box center [521, 210] width 683 height 14
click at [1023, 54] on div at bounding box center [530, 245] width 1060 height 491
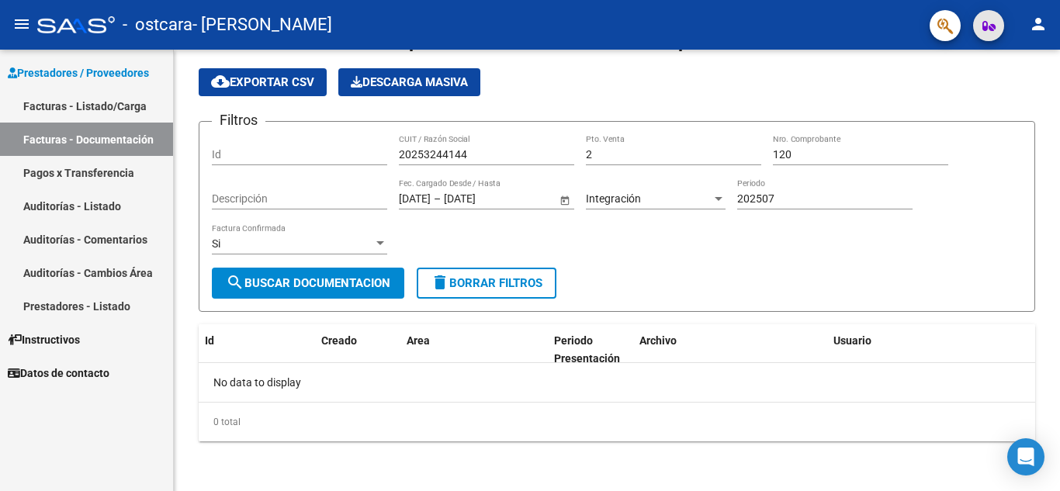
click at [987, 23] on icon "button" at bounding box center [988, 26] width 13 height 12
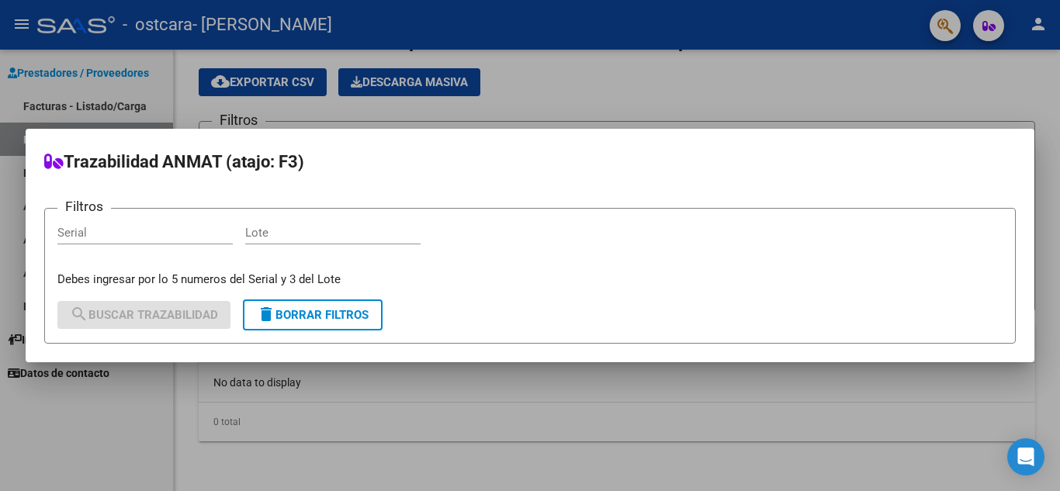
click at [899, 68] on div at bounding box center [530, 245] width 1060 height 491
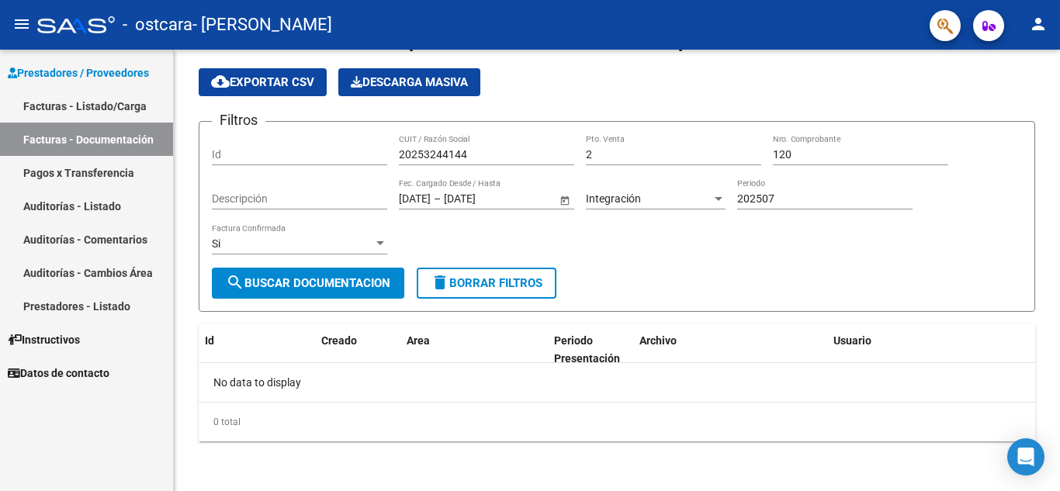
click at [1037, 23] on mat-icon "person" at bounding box center [1038, 24] width 19 height 19
click at [809, 88] on div at bounding box center [530, 245] width 1060 height 491
click at [107, 338] on link "Instructivos" at bounding box center [86, 339] width 173 height 33
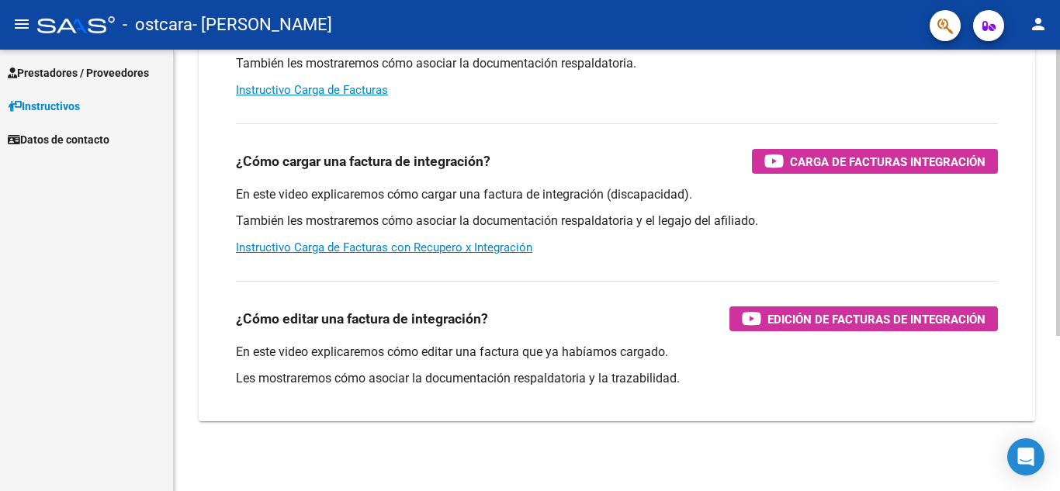
scroll to position [239, 0]
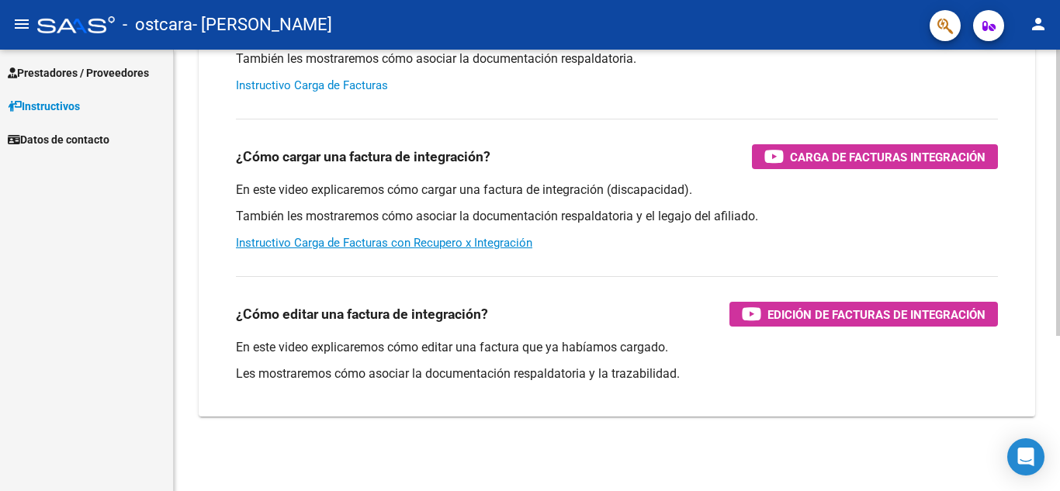
click at [317, 84] on link "Instructivo Carga de Facturas" at bounding box center [312, 85] width 152 height 14
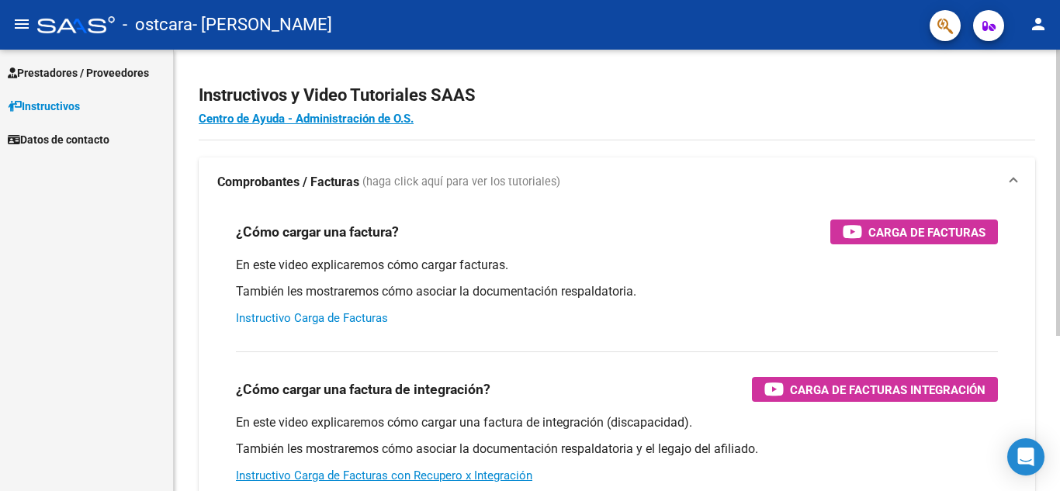
scroll to position [0, 0]
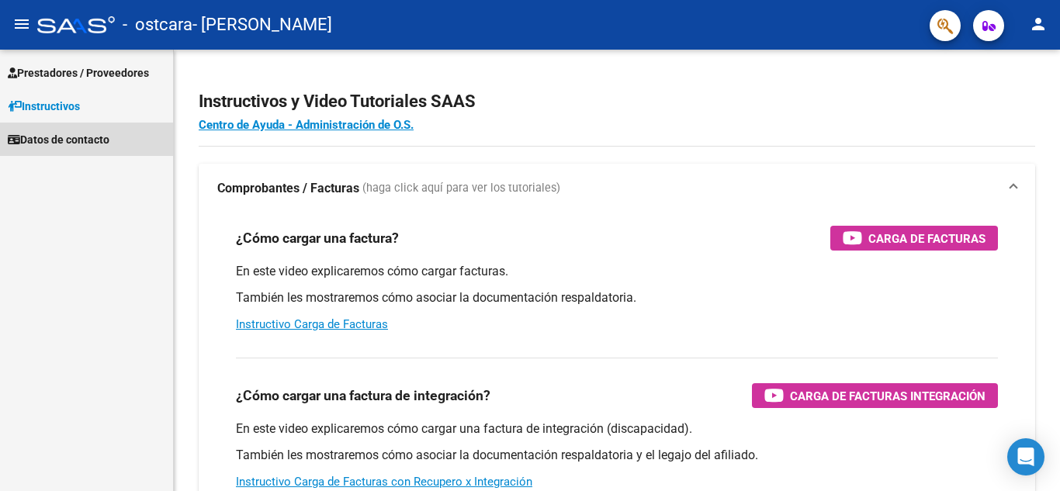
click at [78, 133] on span "Datos de contacto" at bounding box center [59, 139] width 102 height 17
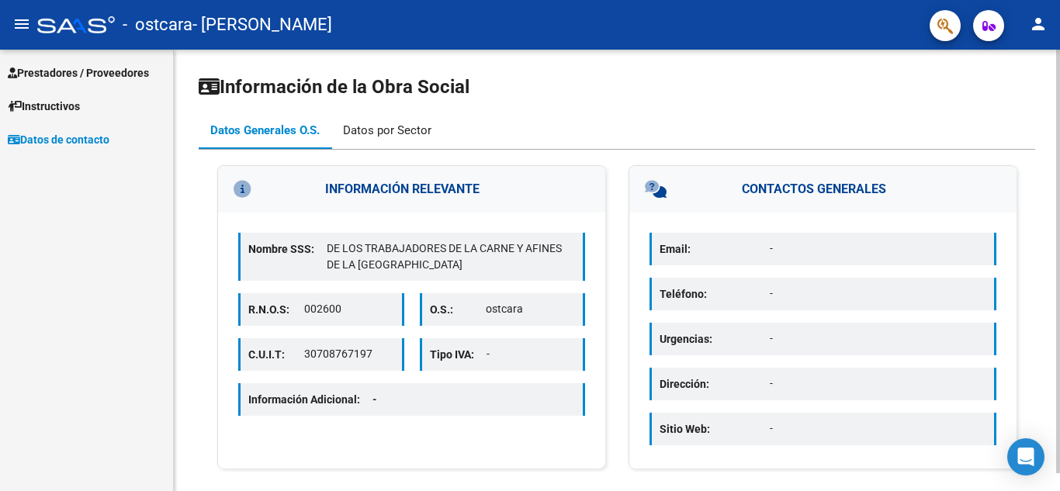
click at [398, 127] on div "Datos por Sector" at bounding box center [387, 130] width 88 height 17
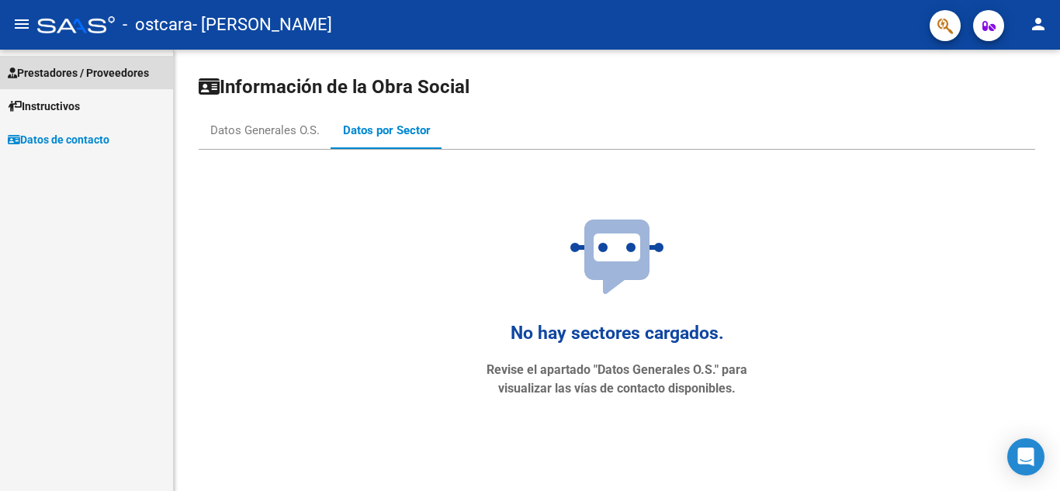
click at [106, 67] on span "Prestadores / Proveedores" at bounding box center [78, 72] width 141 height 17
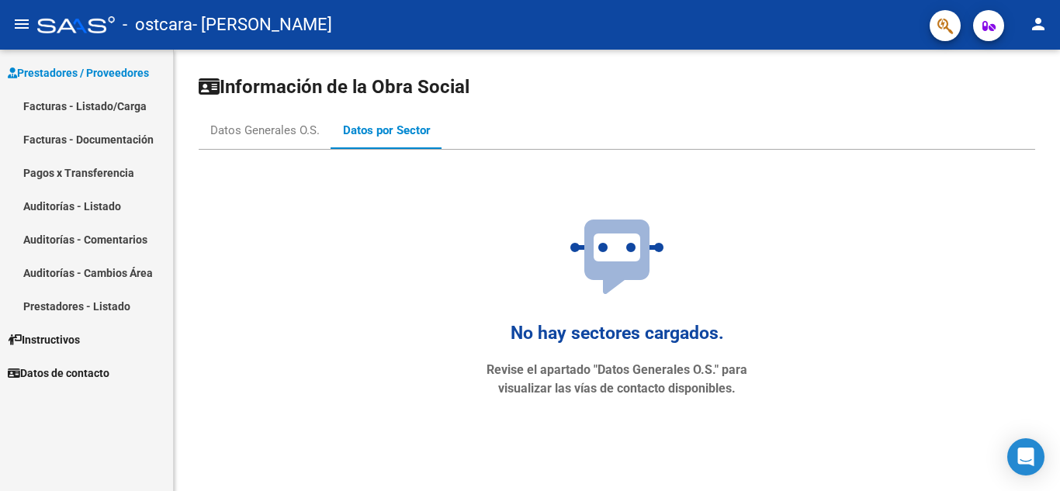
click at [101, 104] on link "Facturas - Listado/Carga" at bounding box center [86, 105] width 173 height 33
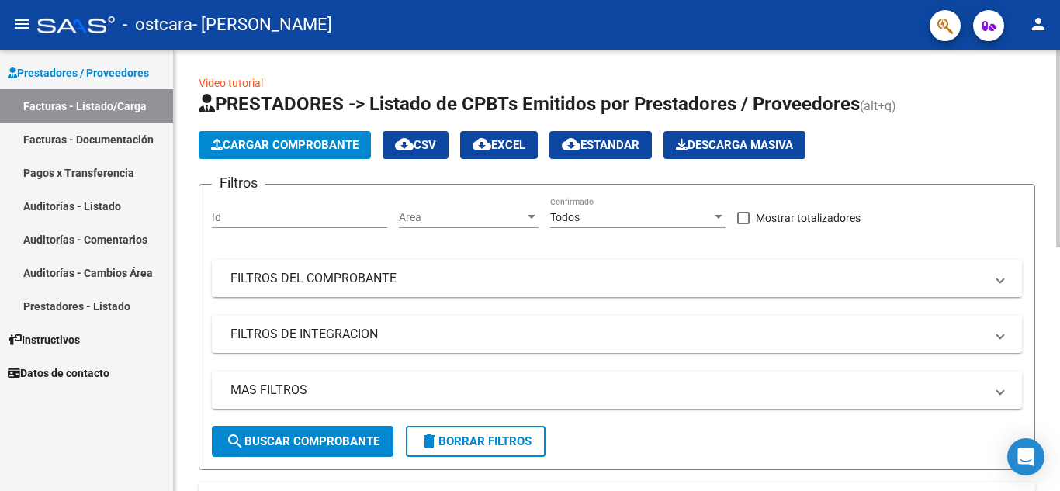
click at [346, 282] on mat-panel-title "FILTROS DEL COMPROBANTE" at bounding box center [607, 278] width 754 height 17
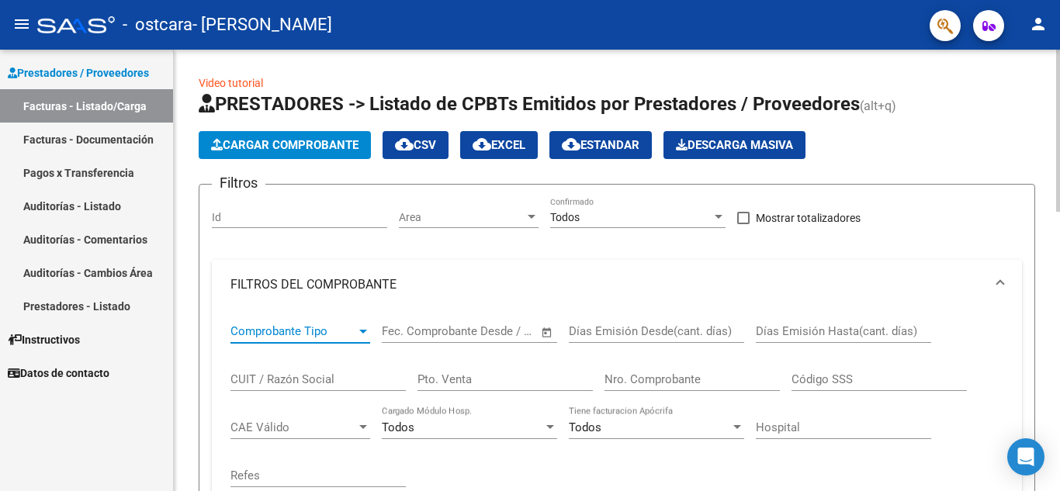
click at [360, 331] on div at bounding box center [363, 332] width 8 height 4
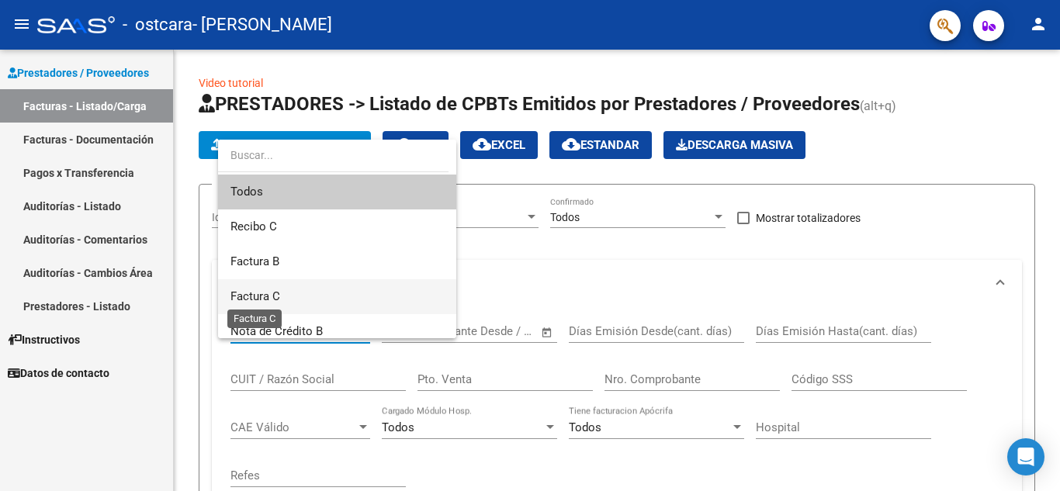
click at [278, 296] on span "Factura C" at bounding box center [255, 296] width 50 height 14
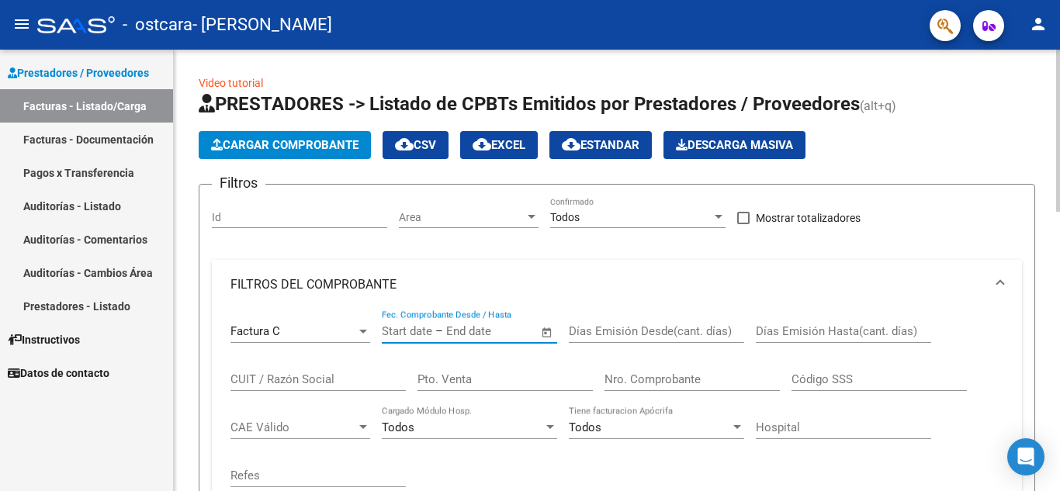
click at [416, 334] on input "text" at bounding box center [407, 331] width 50 height 14
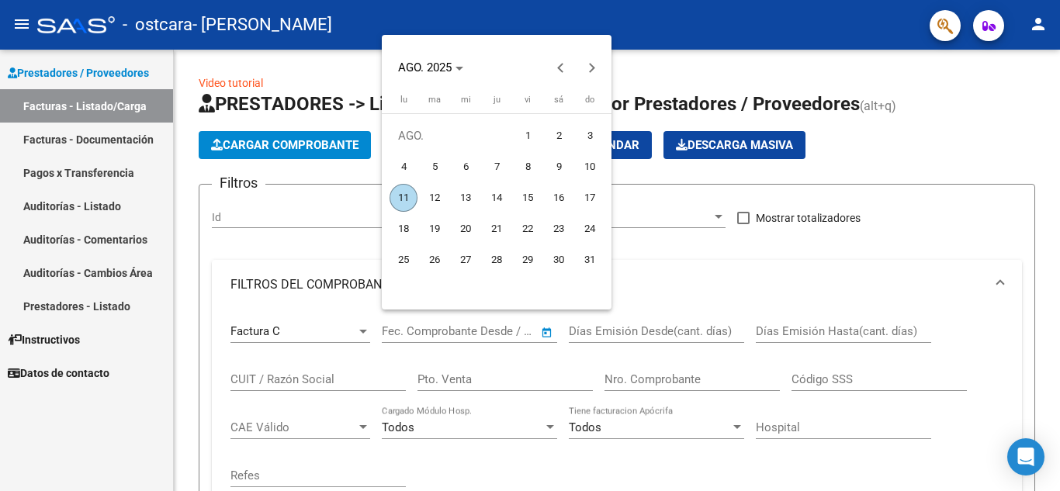
click at [528, 131] on span "1" at bounding box center [528, 136] width 28 height 28
type input "1/8/2025"
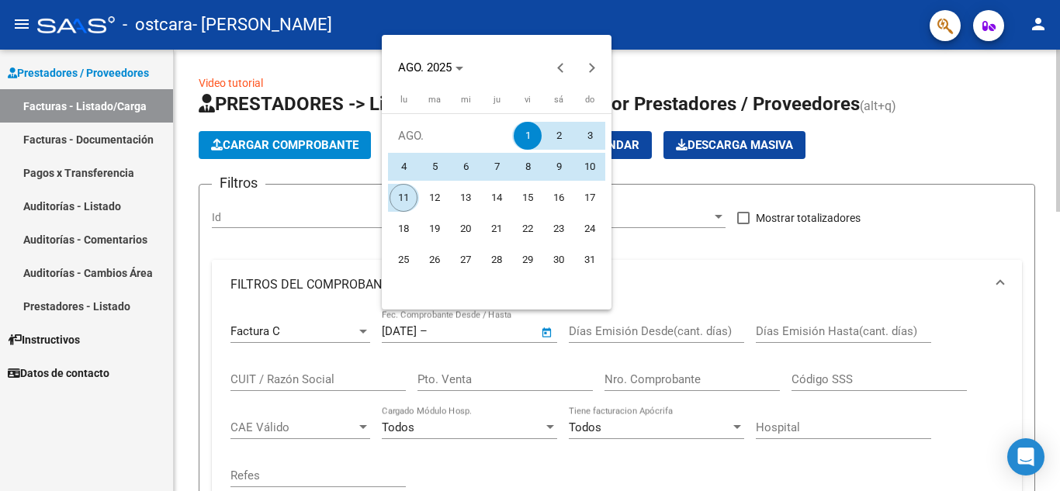
drag, startPoint x: 397, startPoint y: 199, endPoint x: 601, endPoint y: 268, distance: 215.2
click at [399, 203] on span "11" at bounding box center [404, 198] width 28 height 28
type input "11/8/2025"
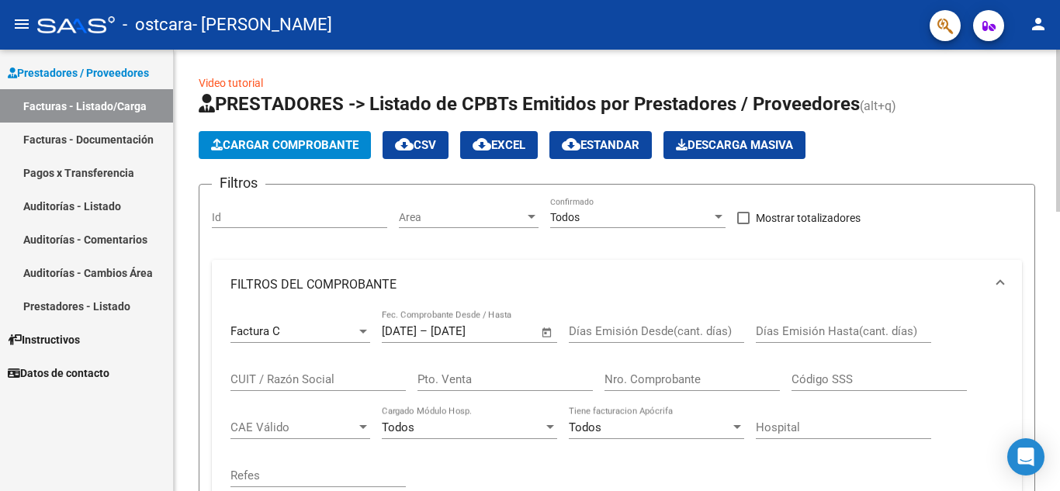
click at [542, 331] on span "Open calendar" at bounding box center [546, 332] width 37 height 37
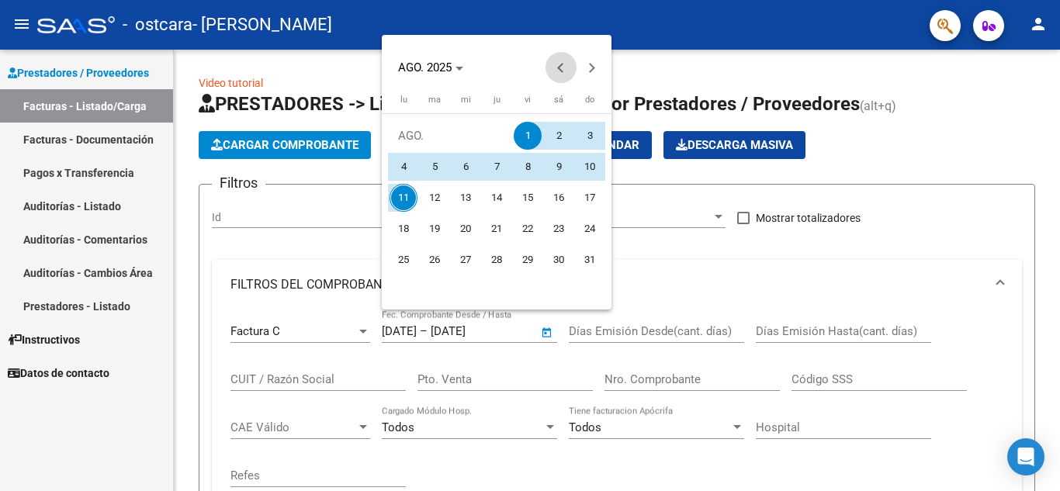
click at [556, 62] on span "Previous month" at bounding box center [561, 67] width 31 height 31
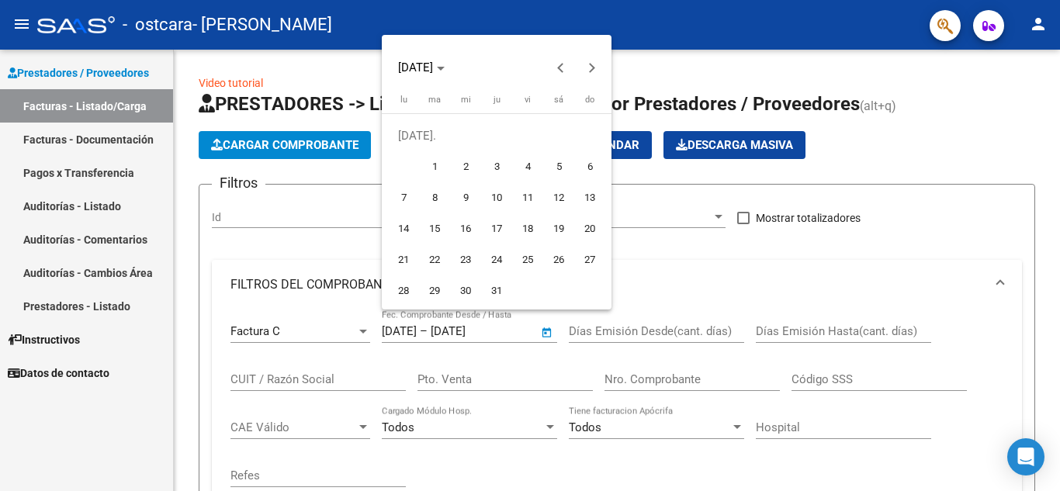
click at [434, 166] on span "1" at bounding box center [435, 167] width 28 height 28
type input "1/7/2025"
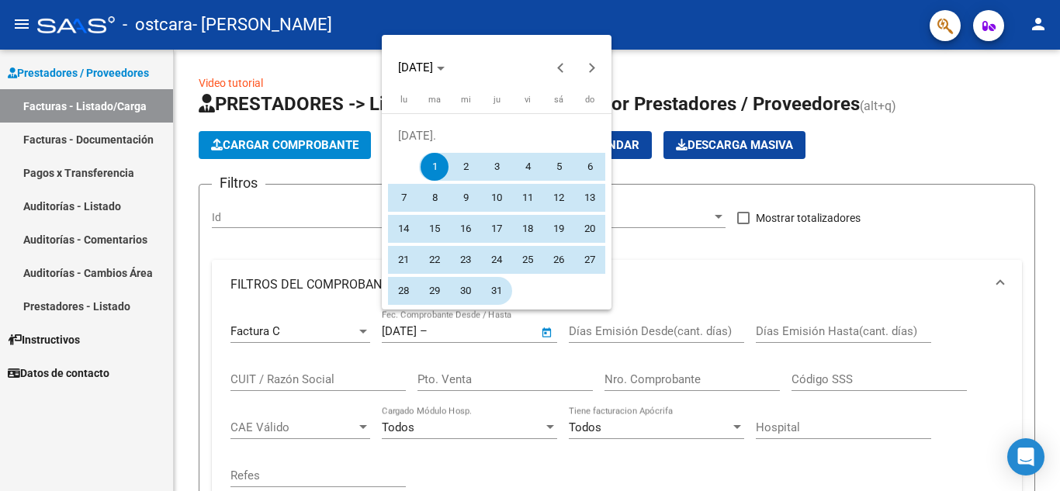
click at [502, 289] on span "31" at bounding box center [497, 291] width 28 height 28
type input "31/7/2025"
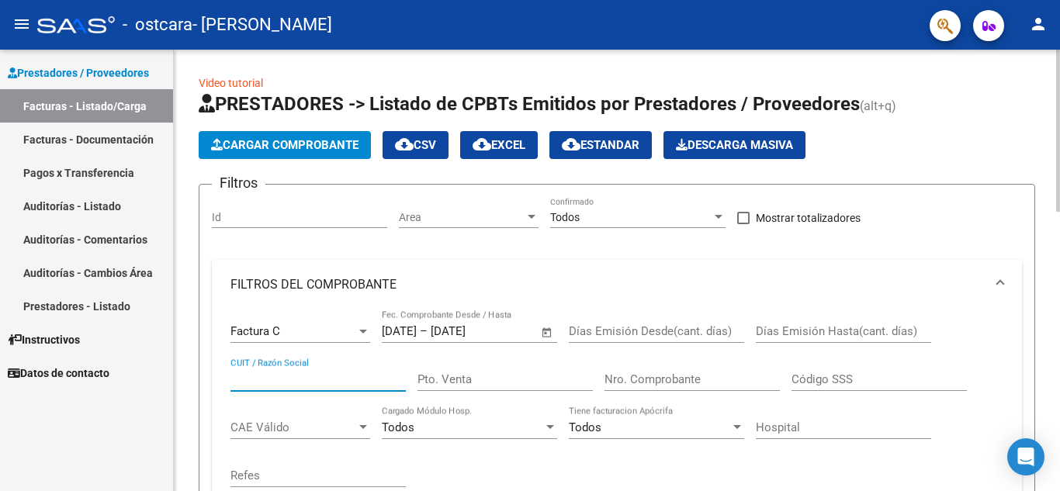
click at [328, 379] on input "CUIT / Razón Social" at bounding box center [317, 379] width 175 height 14
click at [248, 376] on input "250253244144" at bounding box center [317, 379] width 175 height 14
type input "25253244144"
click at [459, 380] on input "Pto. Venta" at bounding box center [504, 379] width 175 height 14
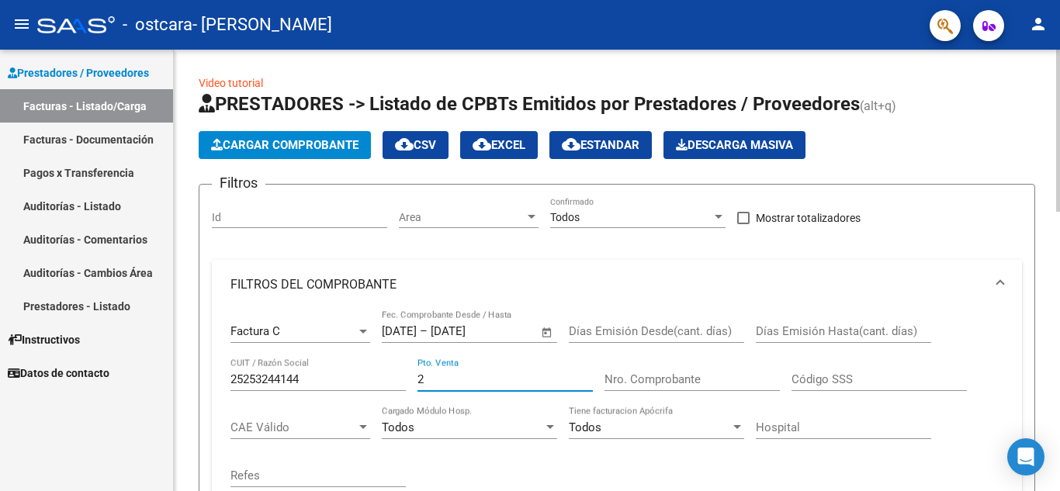
type input "2"
click at [658, 378] on input "Nro. Comprobante" at bounding box center [691, 379] width 175 height 14
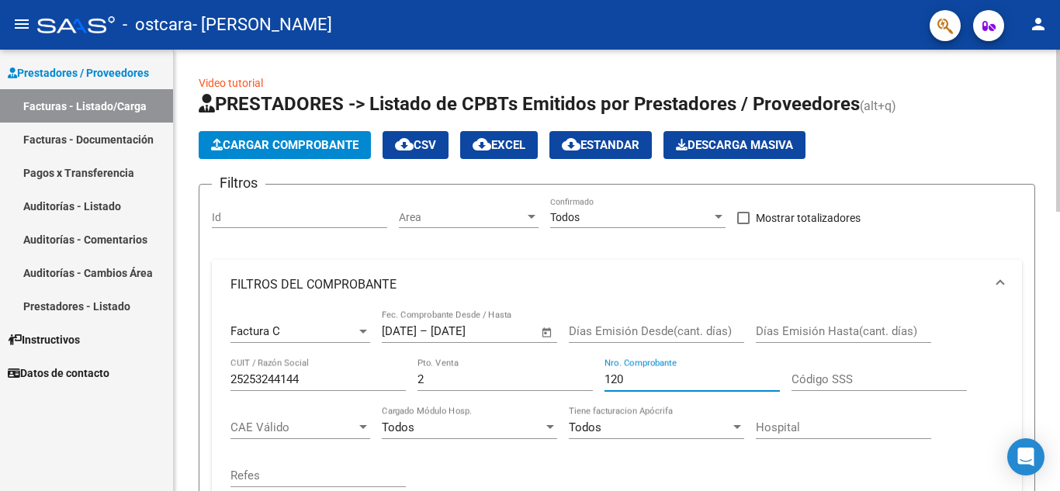
type input "120"
click at [281, 426] on span "CAE Válido" at bounding box center [293, 428] width 126 height 14
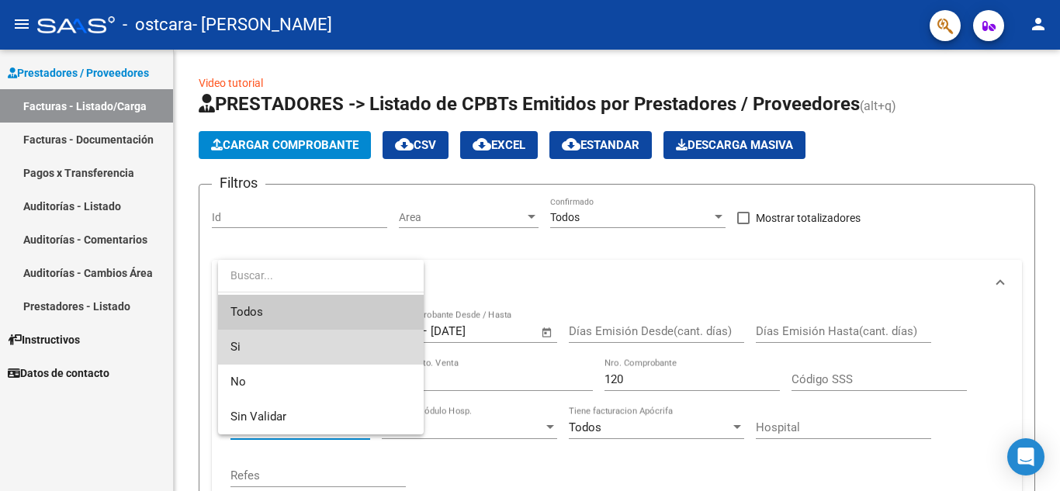
click at [286, 336] on span "Si" at bounding box center [320, 347] width 181 height 35
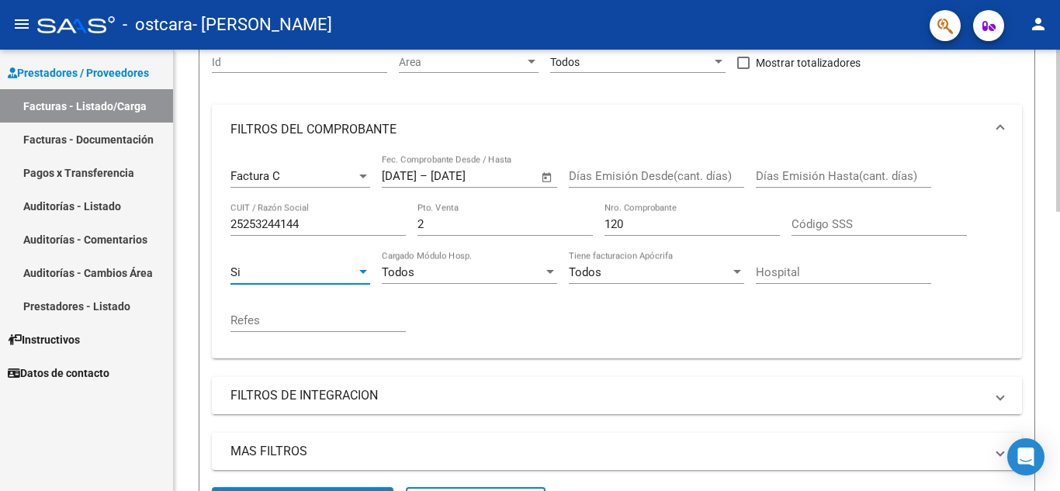
scroll to position [233, 0]
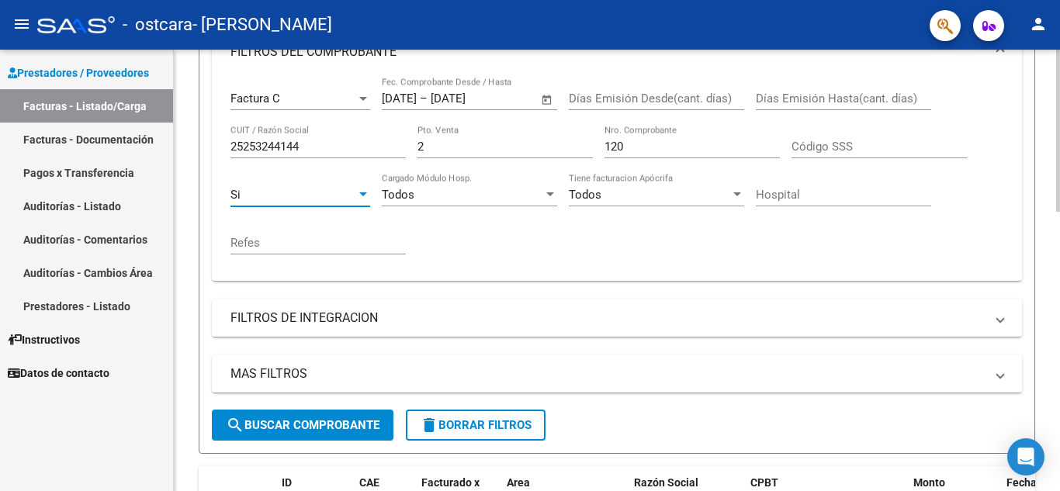
click at [1004, 315] on mat-expansion-panel-header "FILTROS DE INTEGRACION" at bounding box center [617, 318] width 810 height 37
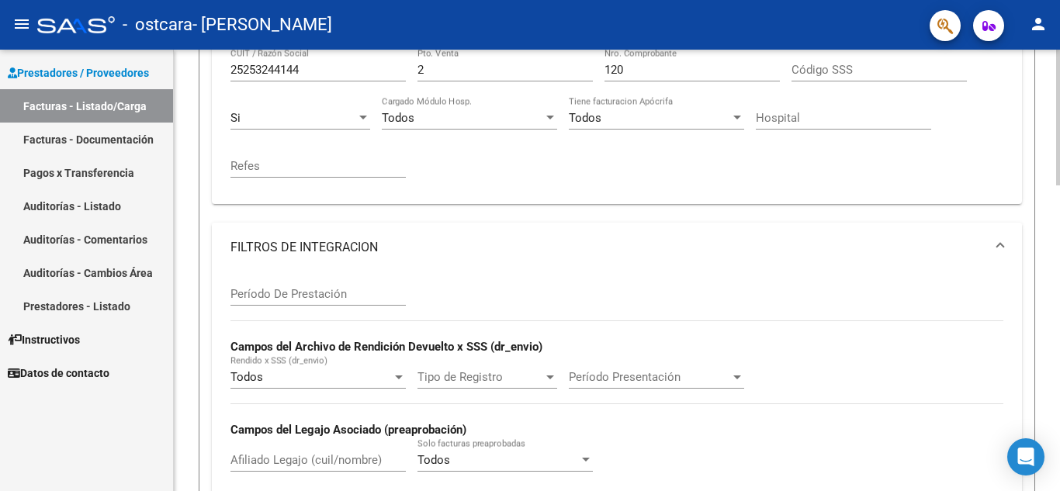
scroll to position [310, 0]
click at [270, 295] on input "Período De Prestación" at bounding box center [317, 293] width 175 height 14
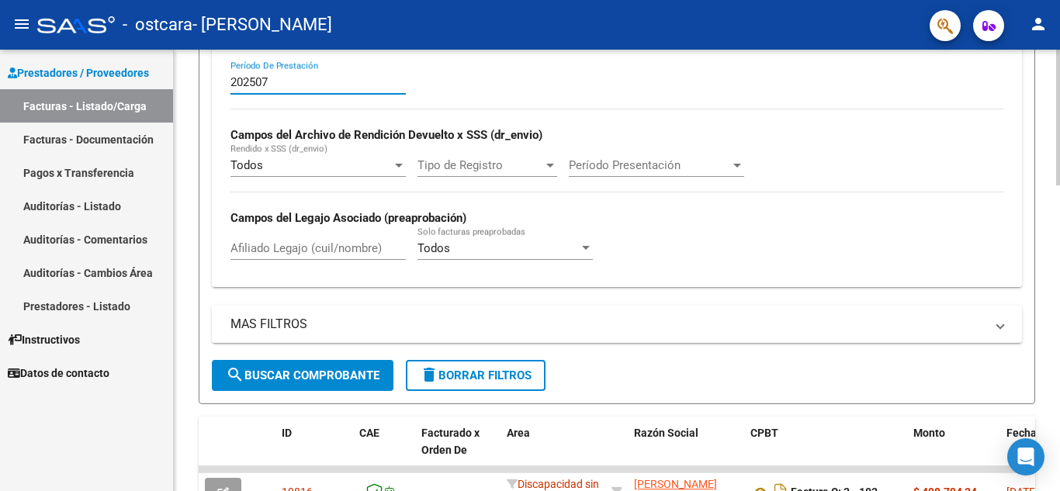
scroll to position [543, 0]
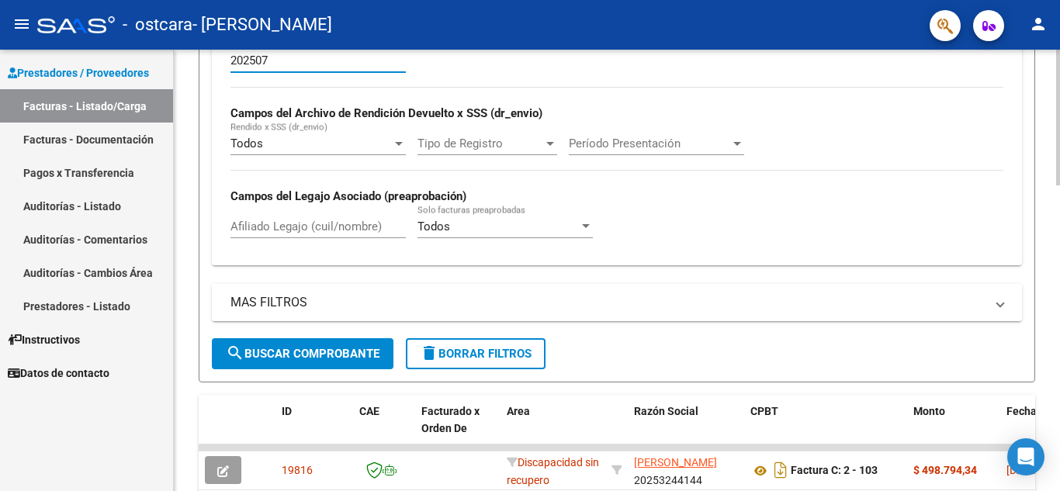
type input "202507"
click at [1000, 298] on span at bounding box center [1000, 302] width 6 height 17
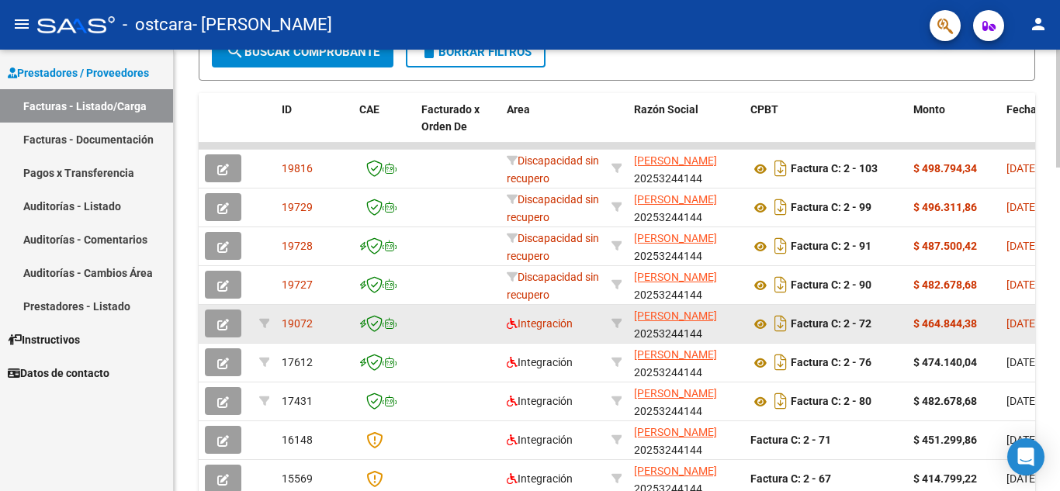
scroll to position [1086, 0]
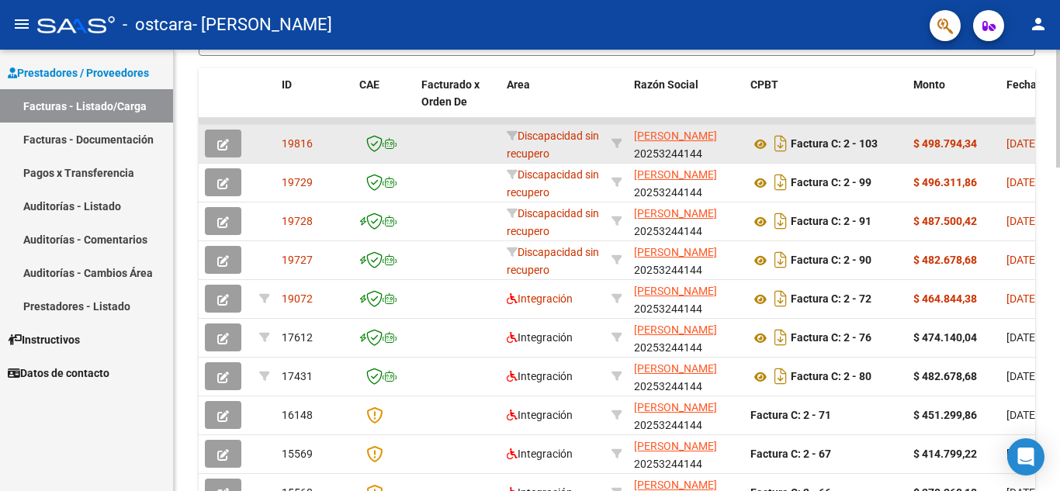
click at [217, 141] on button "button" at bounding box center [223, 144] width 36 height 28
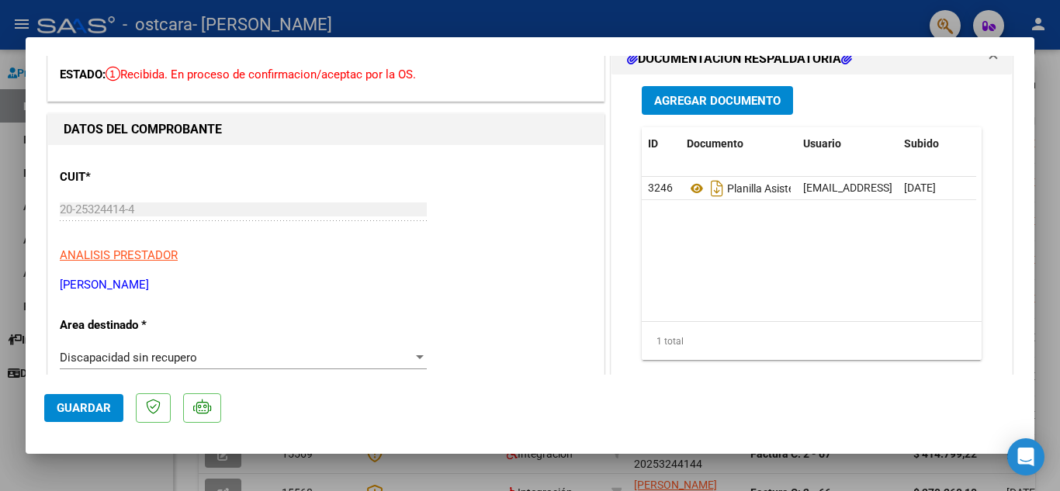
scroll to position [0, 0]
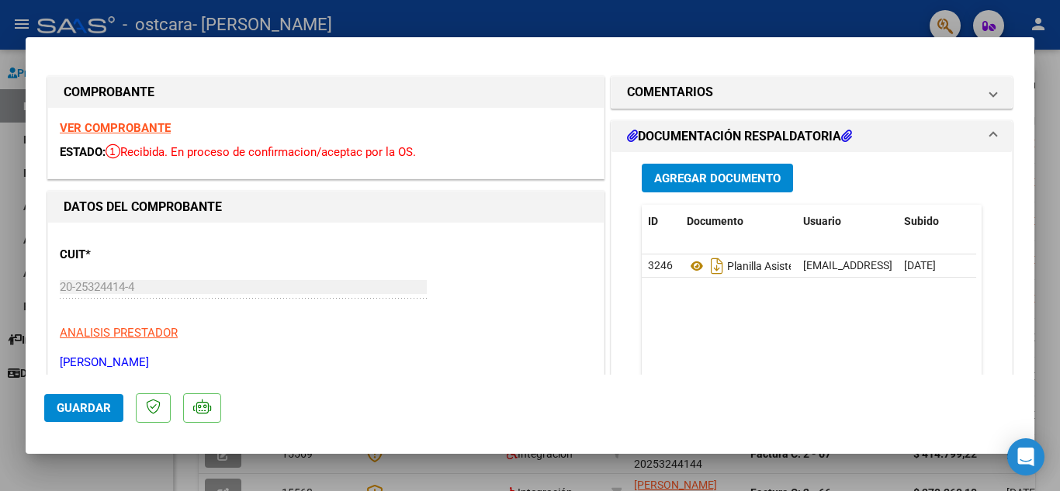
click at [1059, 194] on div at bounding box center [530, 245] width 1060 height 491
type input "$ 0,00"
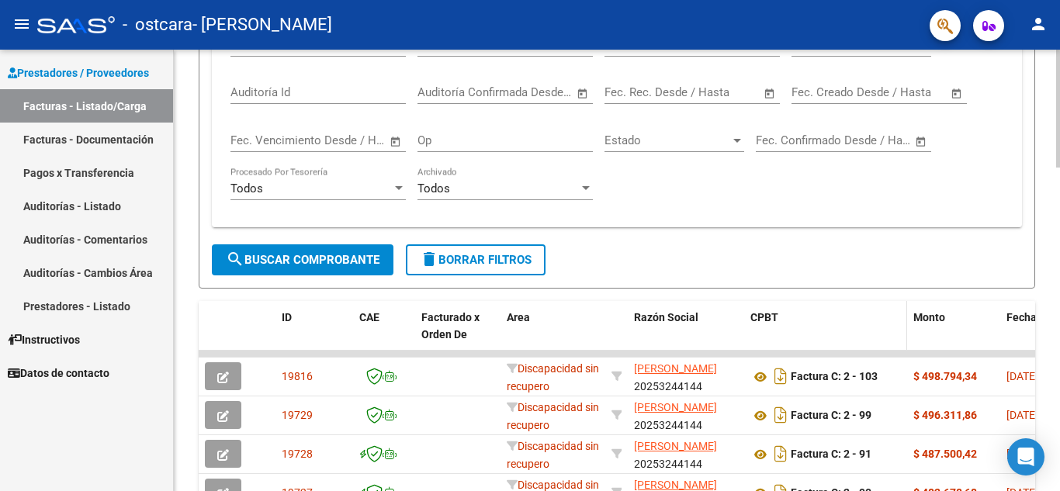
scroll to position [776, 0]
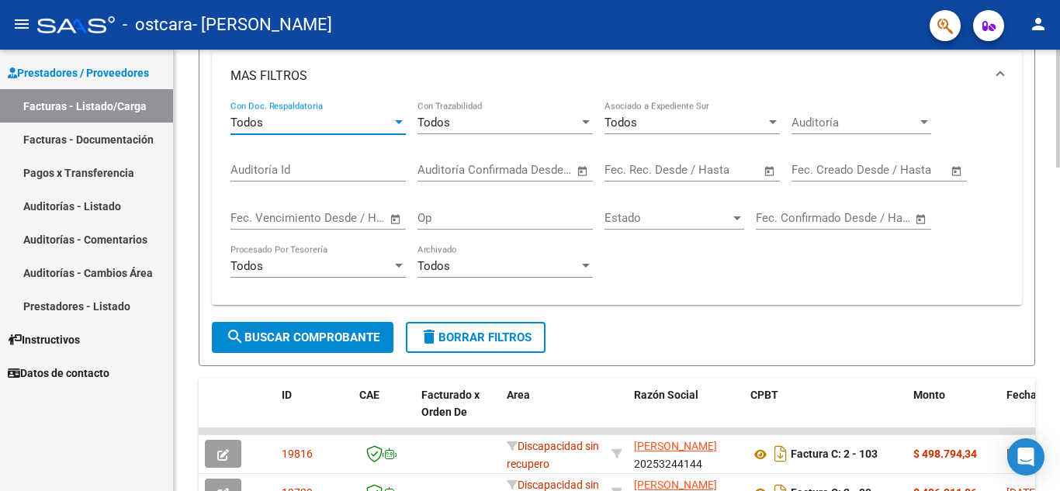
click at [395, 120] on div at bounding box center [399, 122] width 8 height 4
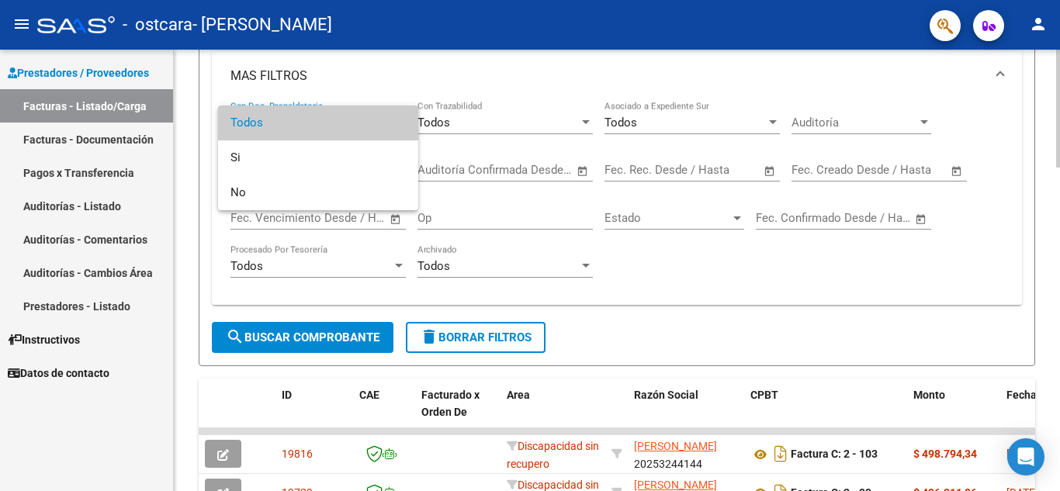
click at [396, 120] on span "Todos" at bounding box center [317, 123] width 175 height 35
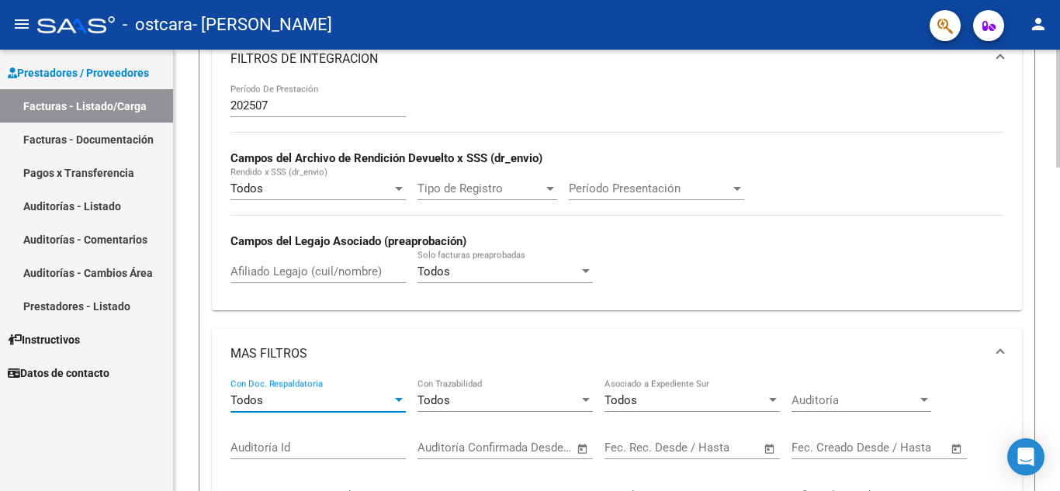
scroll to position [466, 0]
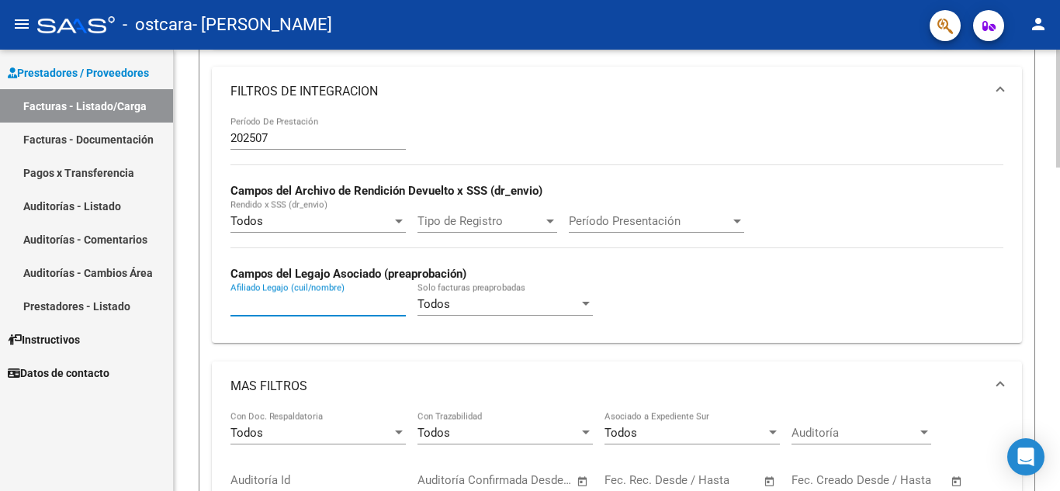
click at [307, 305] on input "Afiliado Legajo (cuil/nombre)" at bounding box center [317, 304] width 175 height 14
click at [586, 300] on div at bounding box center [586, 304] width 14 height 12
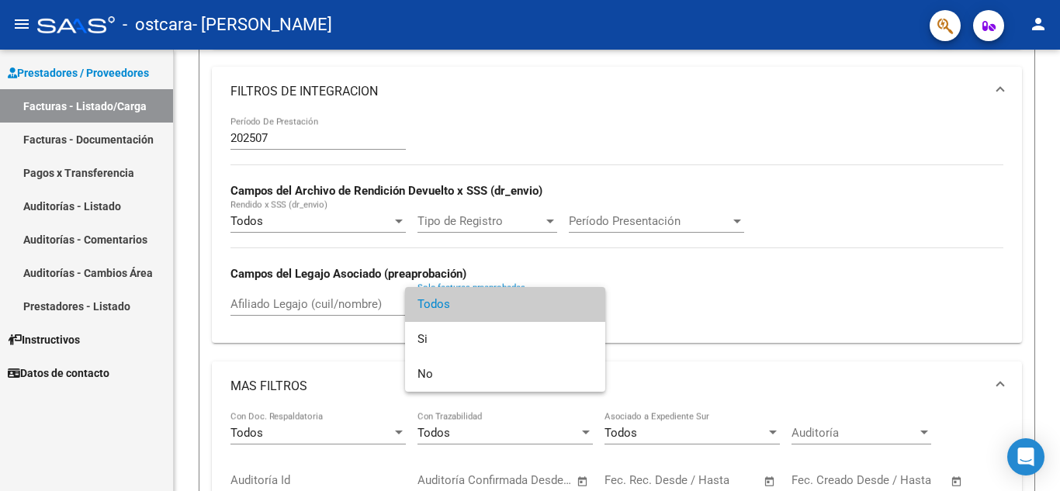
click at [568, 255] on div at bounding box center [530, 245] width 1060 height 491
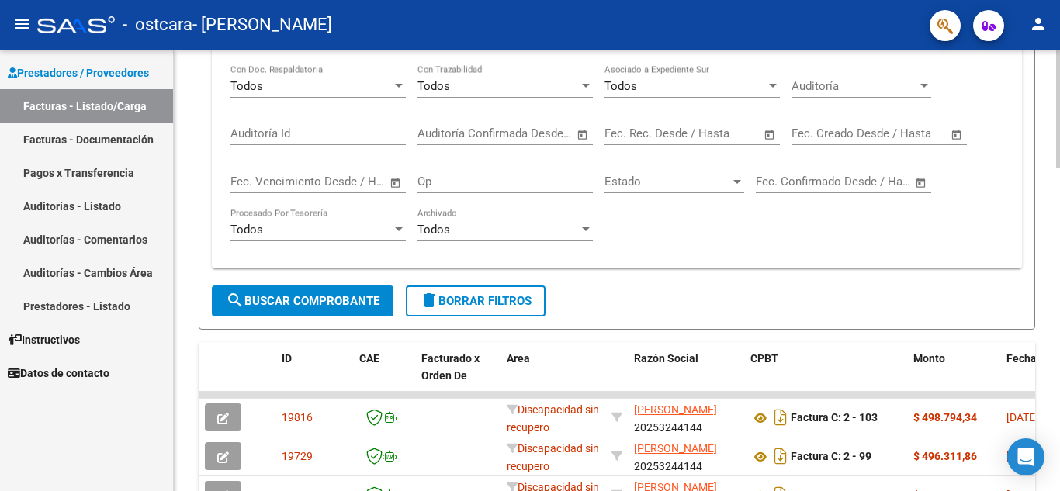
scroll to position [854, 0]
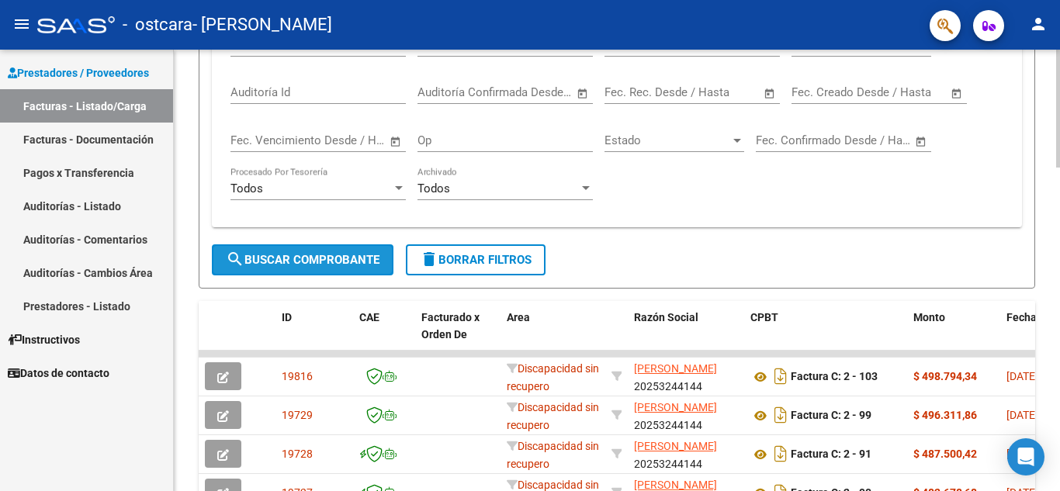
click at [338, 258] on span "search Buscar Comprobante" at bounding box center [303, 260] width 154 height 14
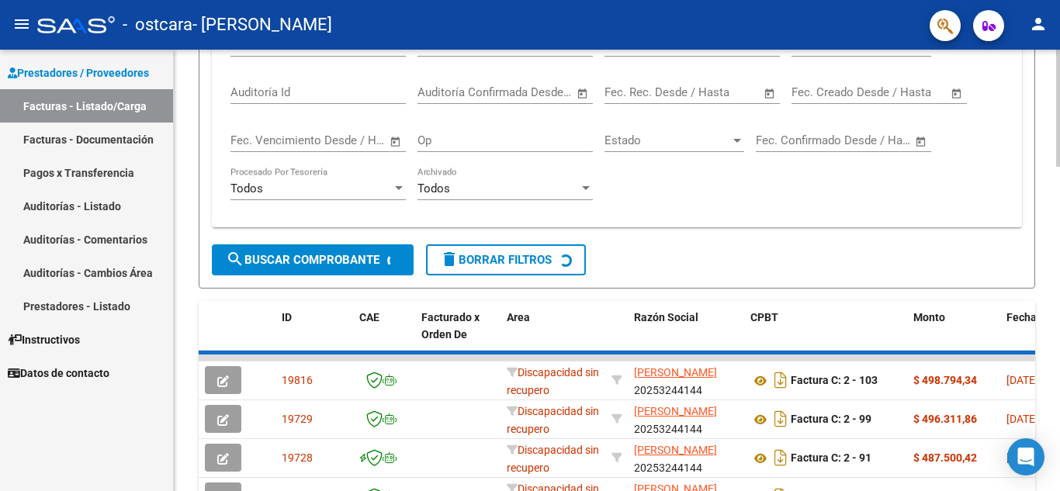
scroll to position [841, 0]
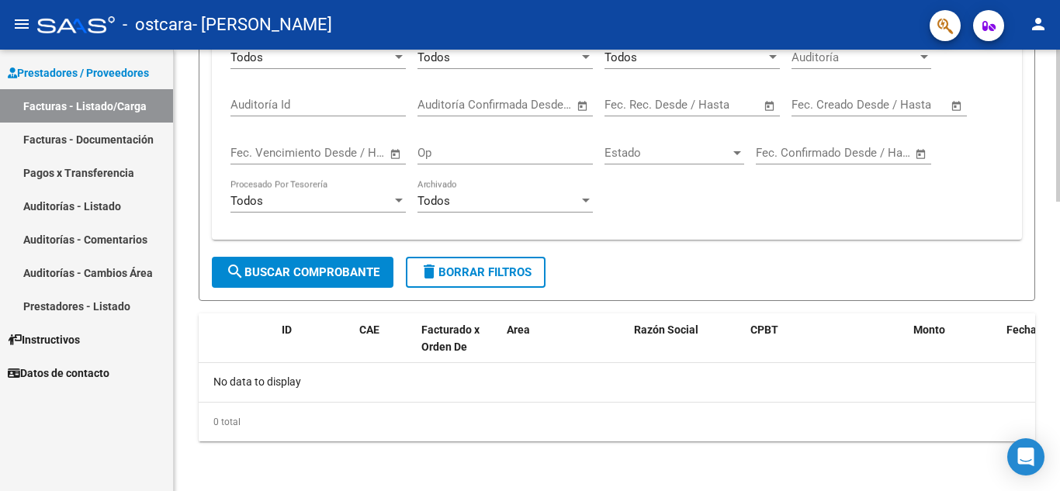
click at [270, 374] on div "No data to display" at bounding box center [617, 382] width 837 height 39
click at [316, 282] on button "search Buscar Comprobante" at bounding box center [303, 272] width 182 height 31
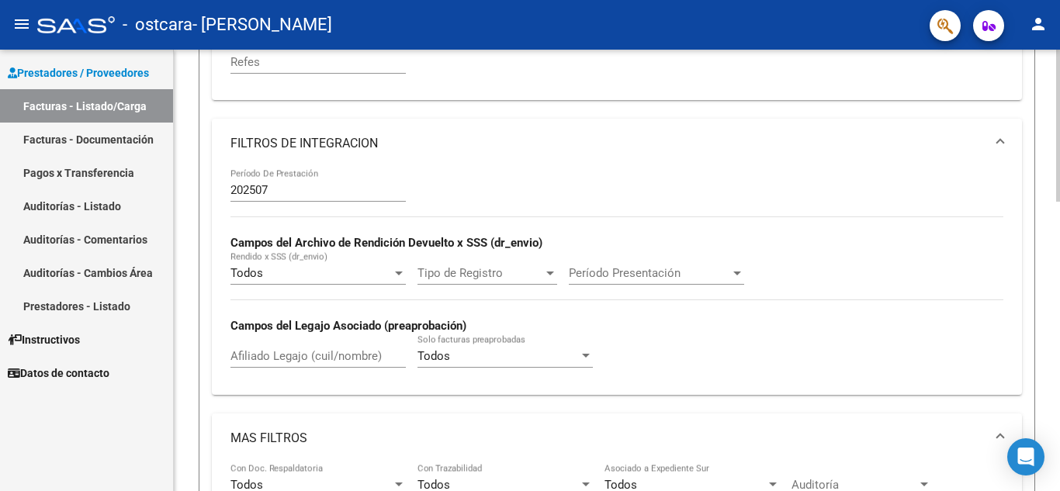
scroll to position [376, 0]
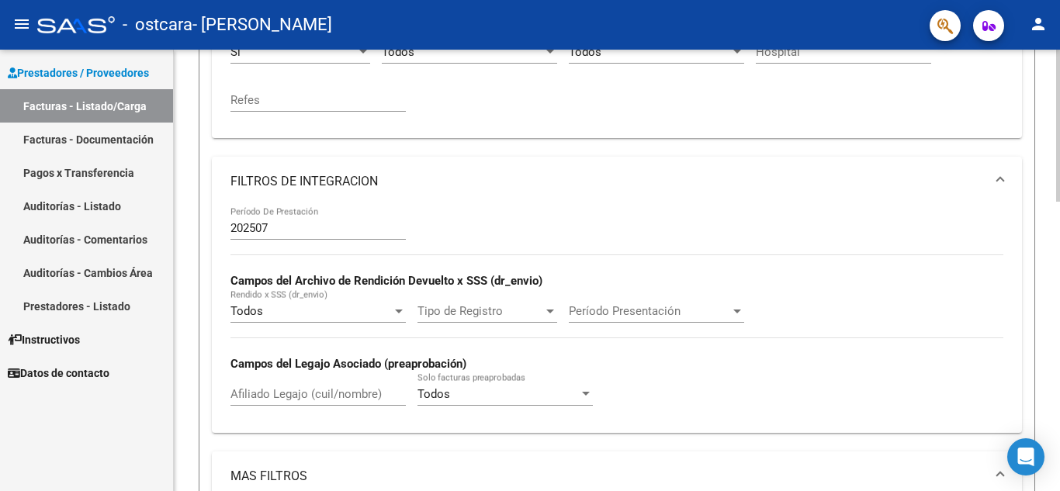
click at [548, 308] on div at bounding box center [550, 311] width 14 height 12
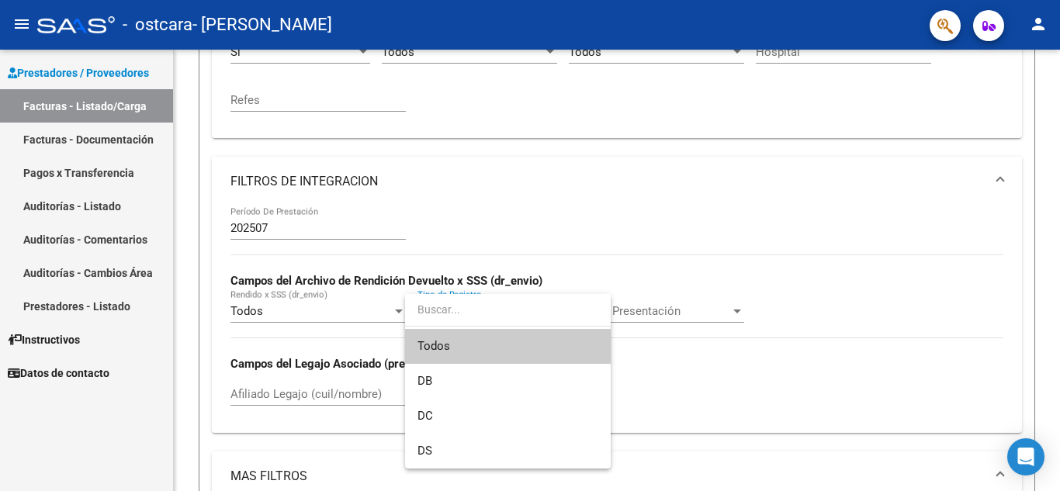
drag, startPoint x: 480, startPoint y: 229, endPoint x: 488, endPoint y: 228, distance: 7.8
click at [488, 228] on div at bounding box center [530, 245] width 1060 height 491
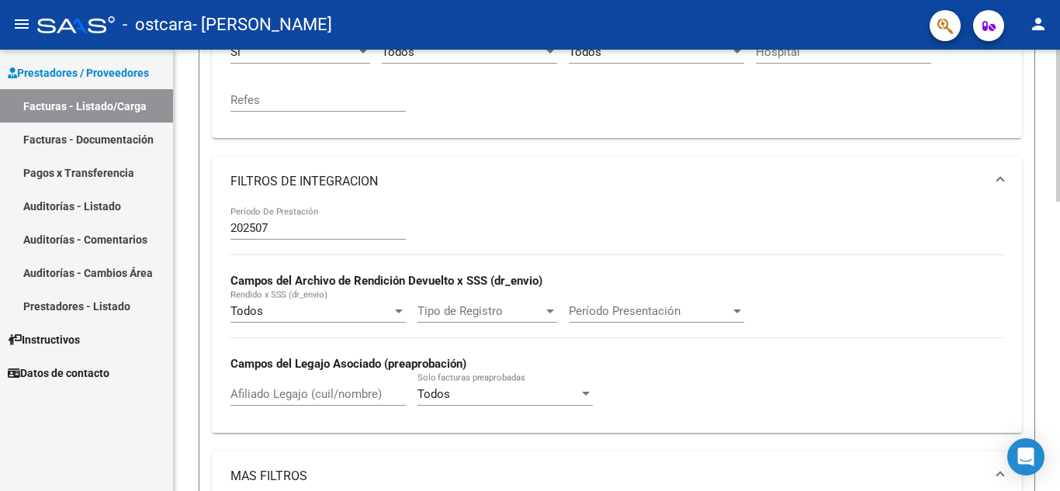
click at [491, 227] on div "202507 Período De Prestación Campos del Archivo de Rendición Devuelto x SSS (dr…" at bounding box center [616, 312] width 773 height 213
click at [733, 311] on div at bounding box center [737, 311] width 14 height 12
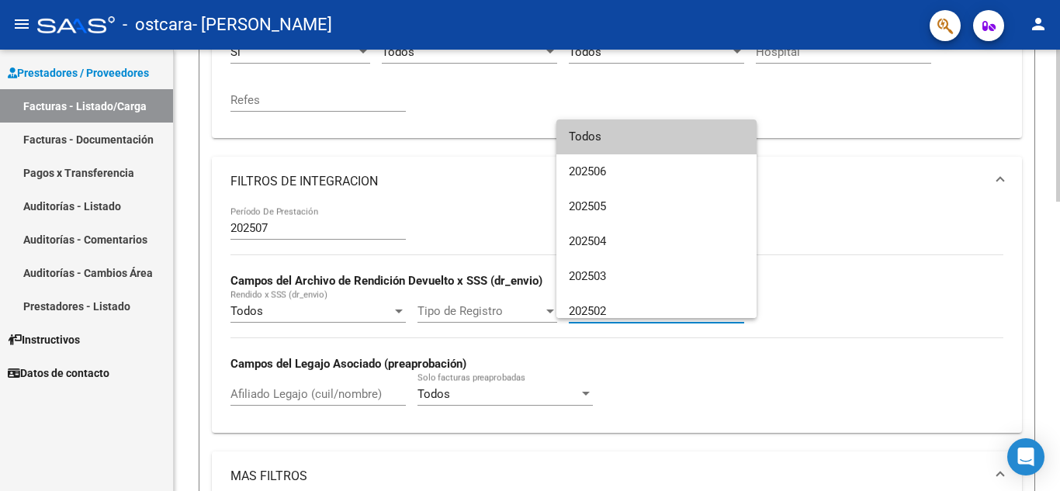
click at [422, 182] on div at bounding box center [530, 245] width 1060 height 491
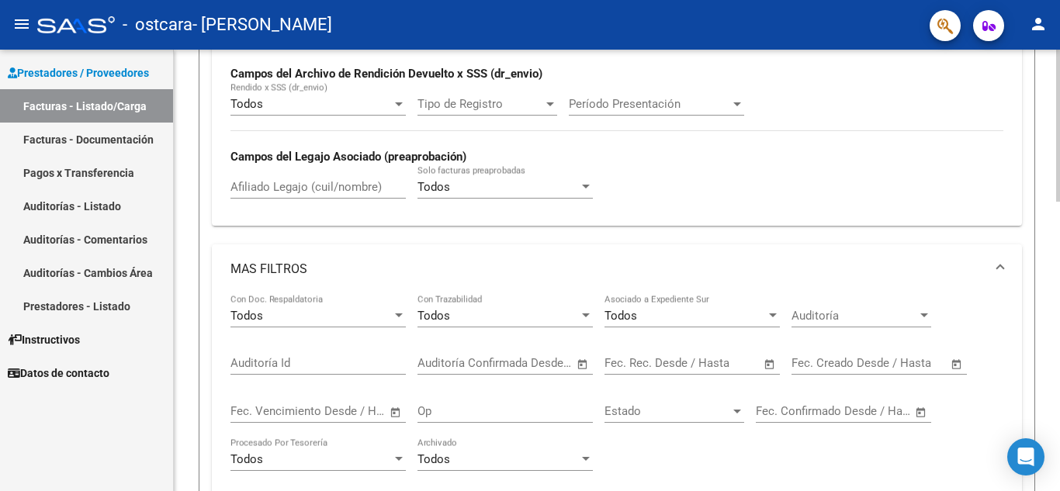
scroll to position [608, 0]
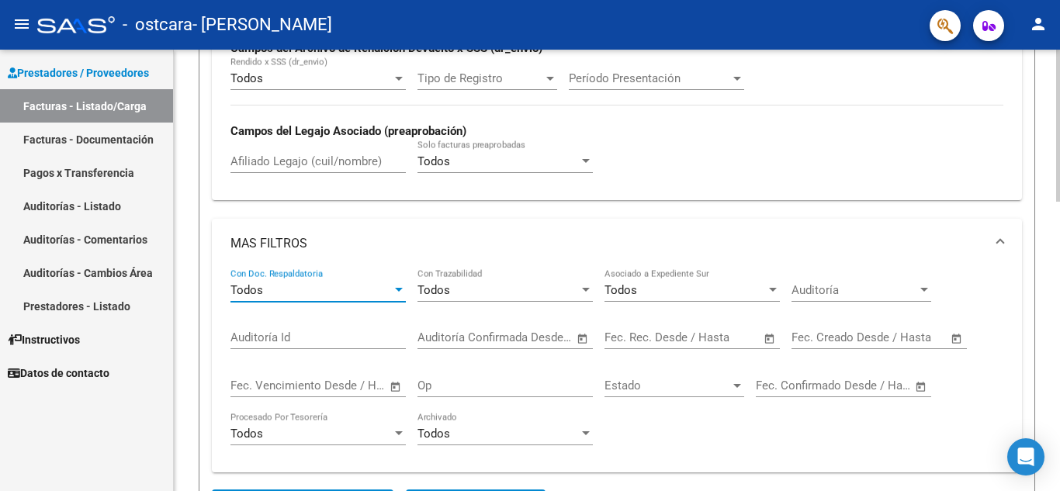
click at [401, 289] on div at bounding box center [399, 290] width 14 height 12
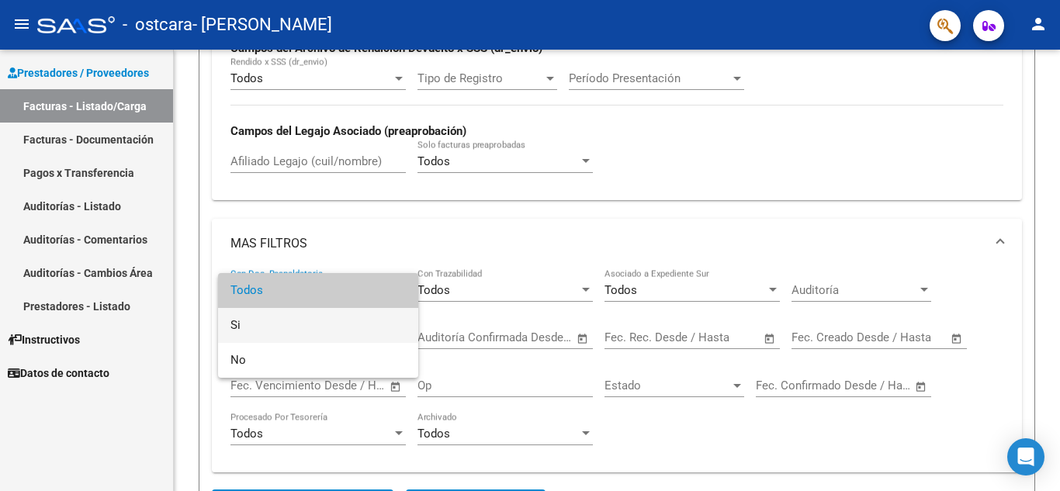
click at [233, 320] on span "Si" at bounding box center [317, 325] width 175 height 35
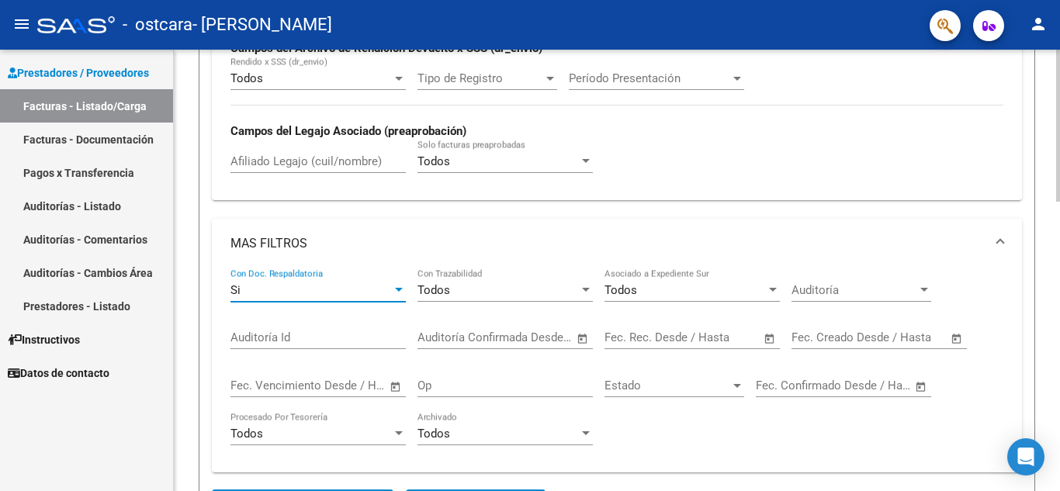
click at [778, 292] on div at bounding box center [773, 290] width 14 height 12
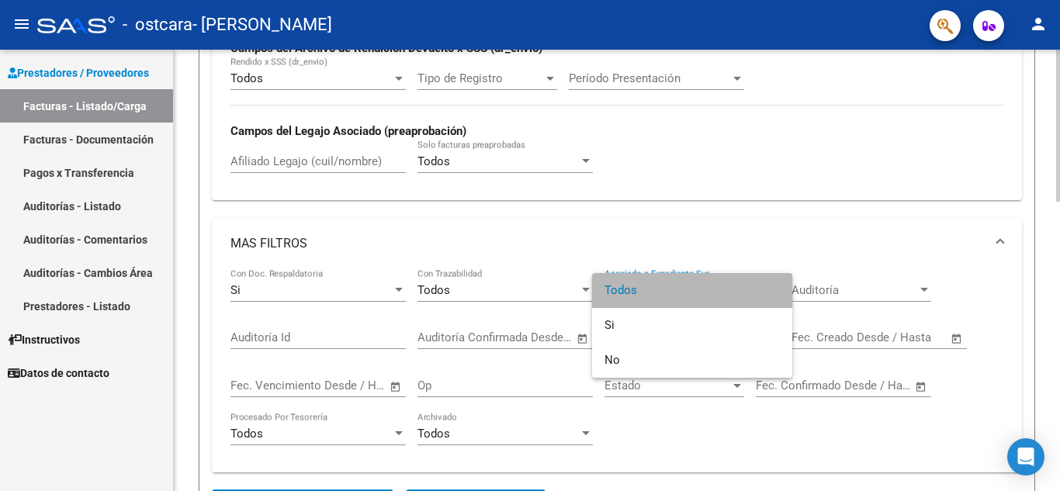
click at [778, 292] on span "Todos" at bounding box center [691, 290] width 175 height 35
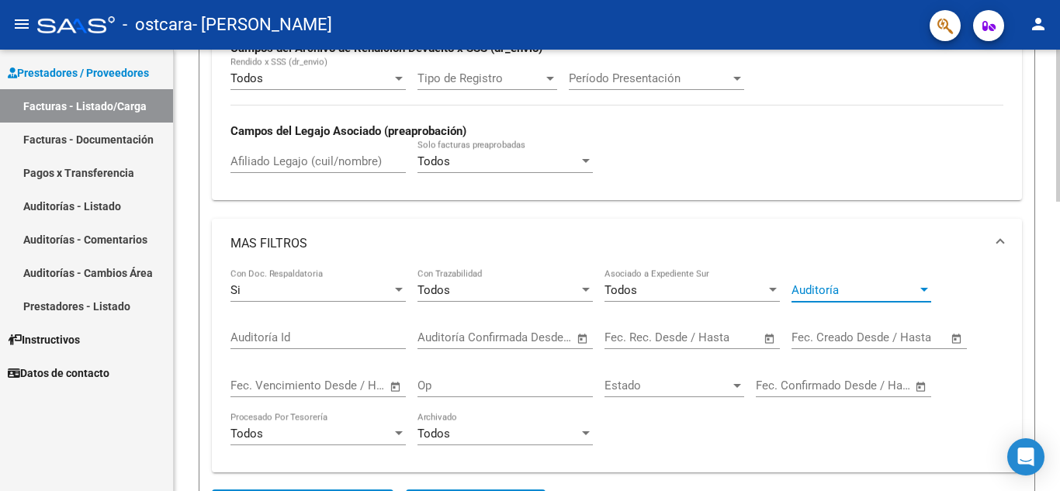
click at [928, 289] on div at bounding box center [924, 290] width 14 height 12
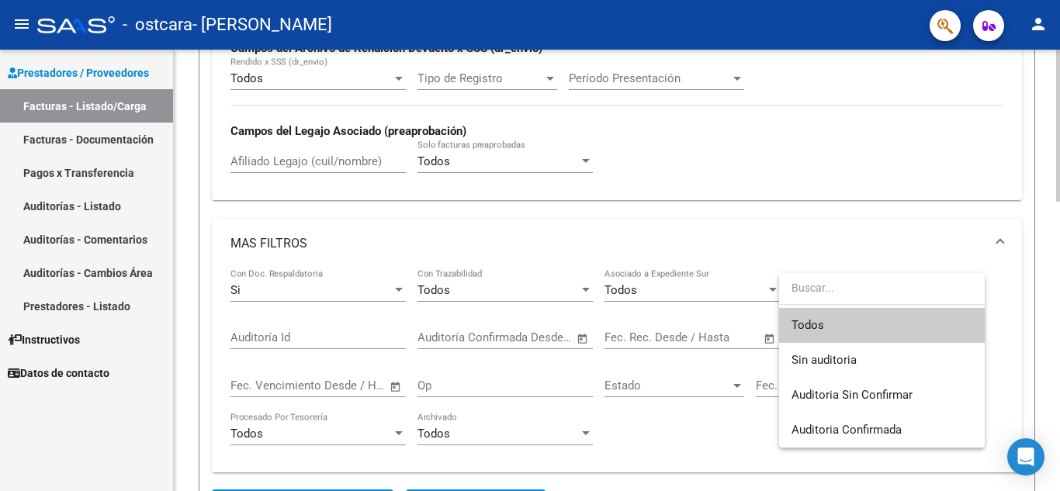
drag, startPoint x: 809, startPoint y: 234, endPoint x: 733, endPoint y: 244, distance: 76.6
click at [808, 234] on div at bounding box center [530, 245] width 1060 height 491
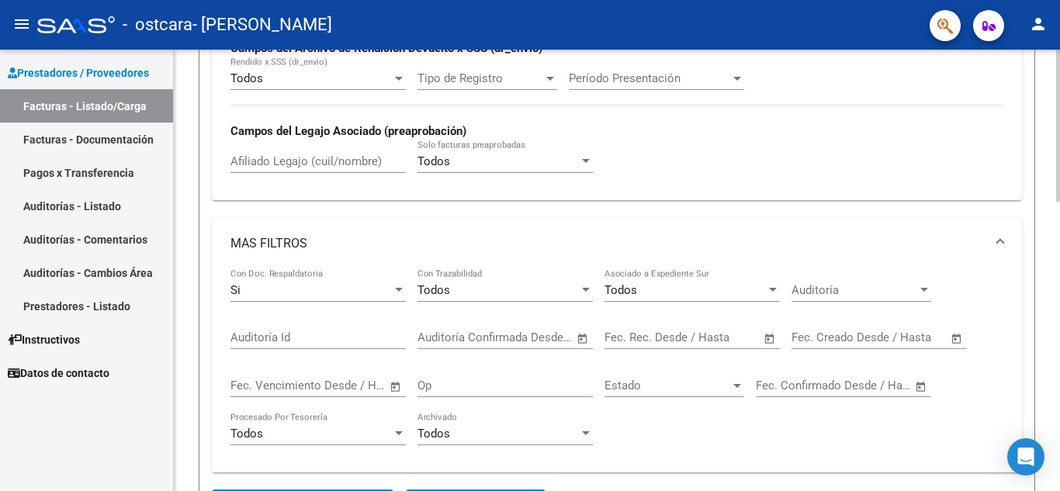
click at [769, 338] on span "Open calendar" at bounding box center [769, 338] width 37 height 37
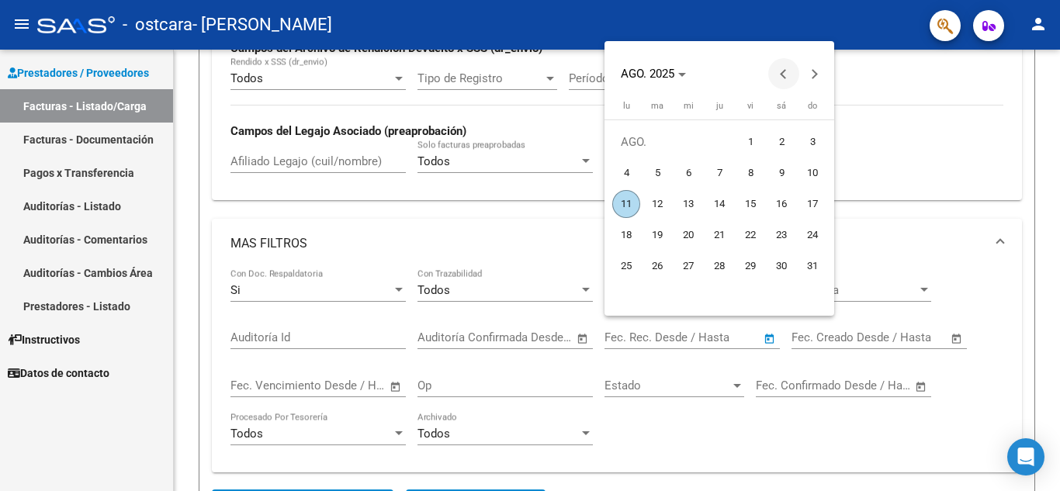
click at [786, 68] on span "Previous month" at bounding box center [783, 73] width 31 height 31
drag, startPoint x: 651, startPoint y: 170, endPoint x: 659, endPoint y: 183, distance: 15.3
click at [652, 170] on span "1" at bounding box center [657, 173] width 28 height 28
type input "1/7/2025"
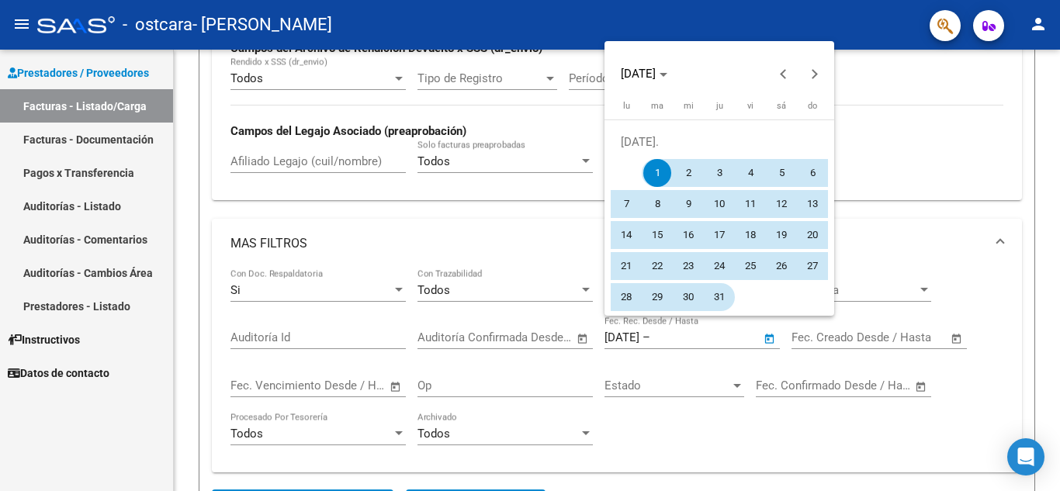
click at [719, 304] on span "31" at bounding box center [719, 297] width 28 height 28
type input "31/7/2025"
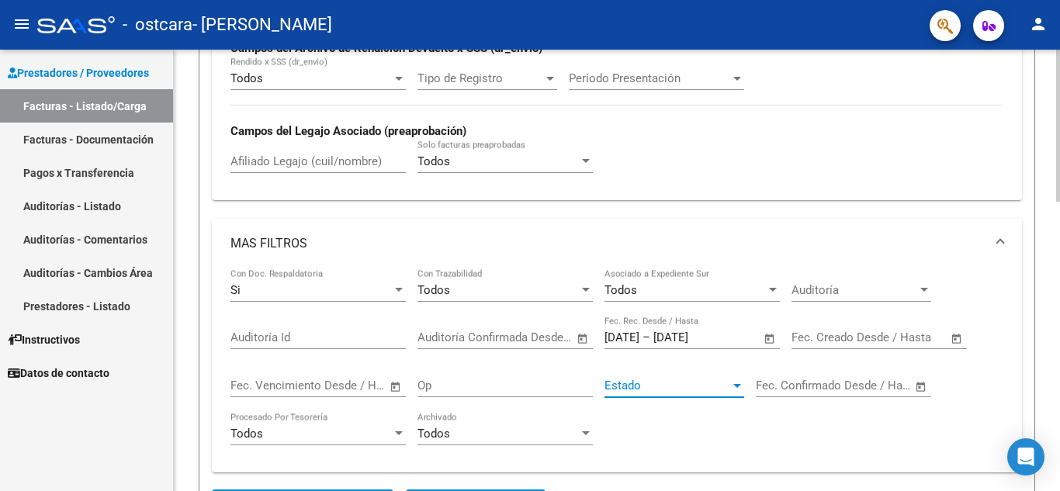
click at [739, 382] on div at bounding box center [737, 385] width 14 height 12
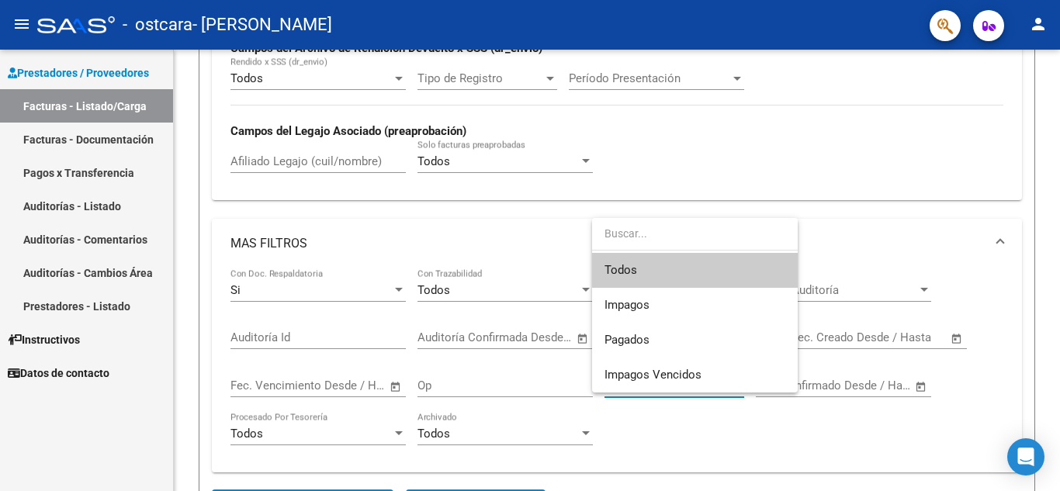
click at [722, 431] on div at bounding box center [530, 245] width 1060 height 491
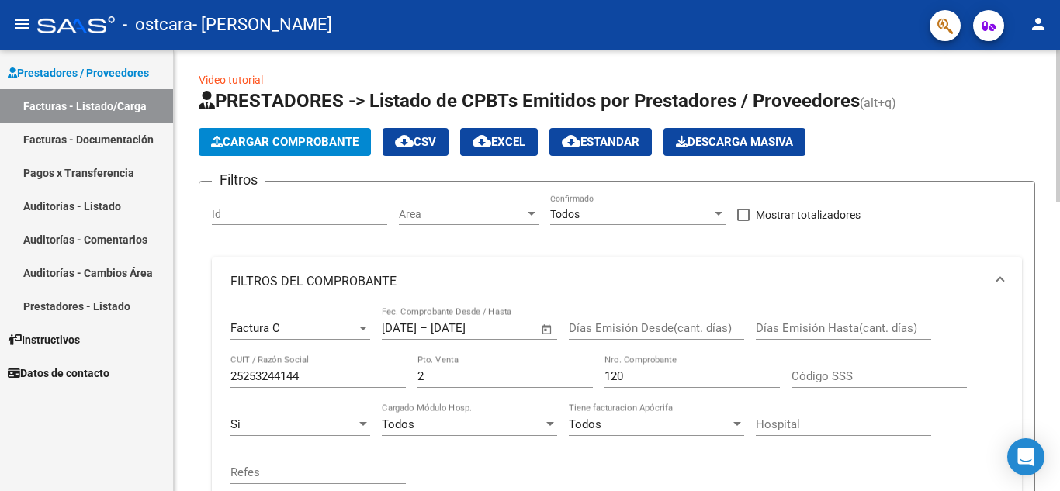
scroll to position [0, 0]
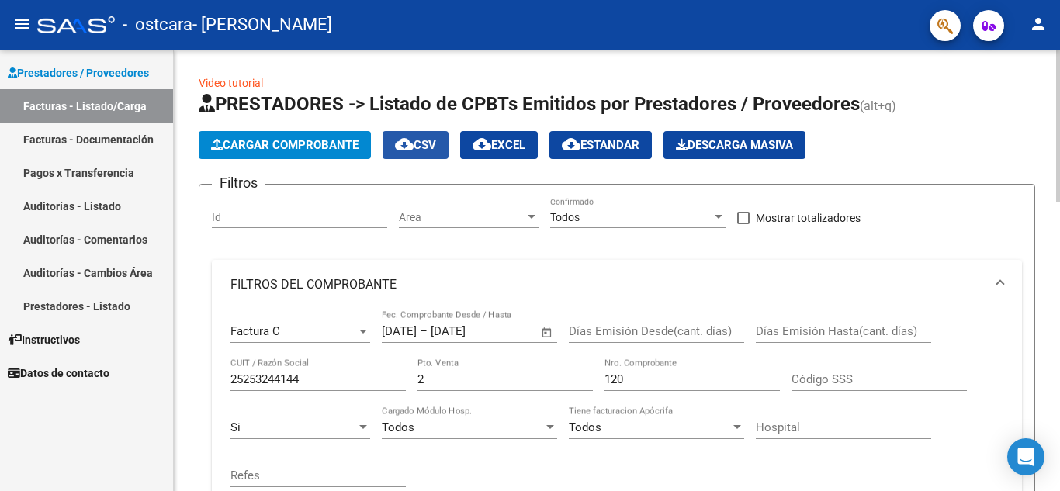
click at [414, 142] on mat-icon "cloud_download" at bounding box center [404, 144] width 19 height 19
click at [514, 137] on button "cloud_download EXCEL" at bounding box center [499, 145] width 78 height 28
click at [604, 144] on span "cloud_download Estandar" at bounding box center [601, 145] width 78 height 14
click at [340, 138] on span "Cargar Comprobante" at bounding box center [284, 145] width 147 height 14
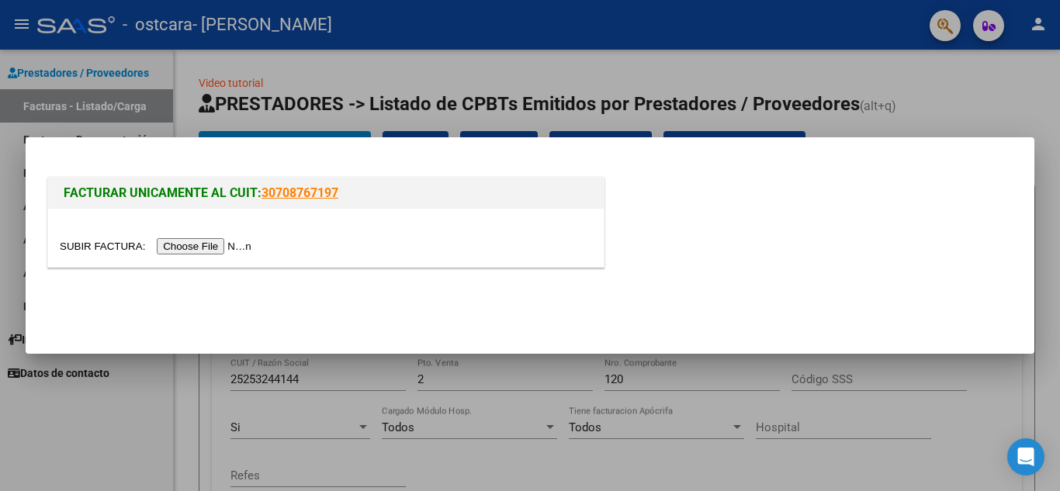
click at [187, 244] on input "file" at bounding box center [158, 246] width 196 height 16
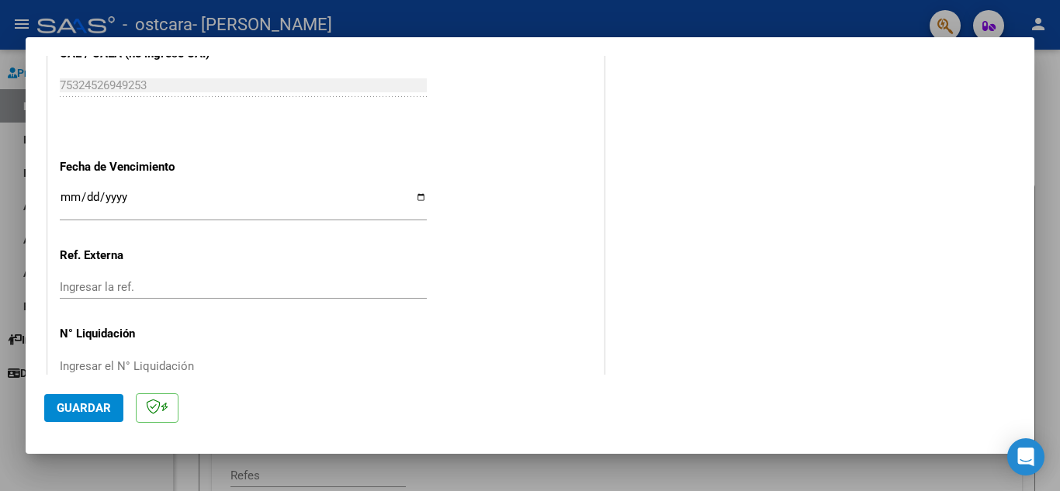
scroll to position [861, 0]
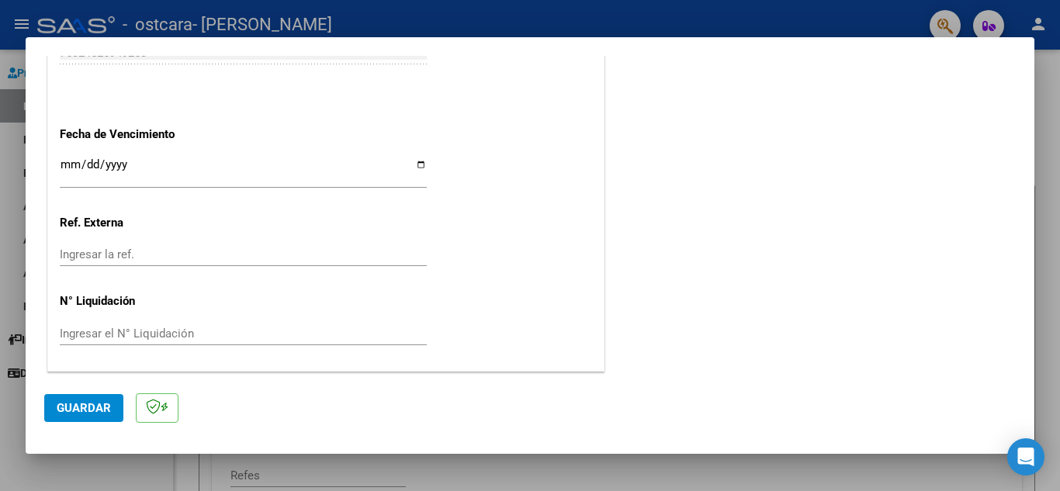
click at [414, 161] on input "Ingresar la fecha" at bounding box center [243, 170] width 367 height 25
type input "[DATE]"
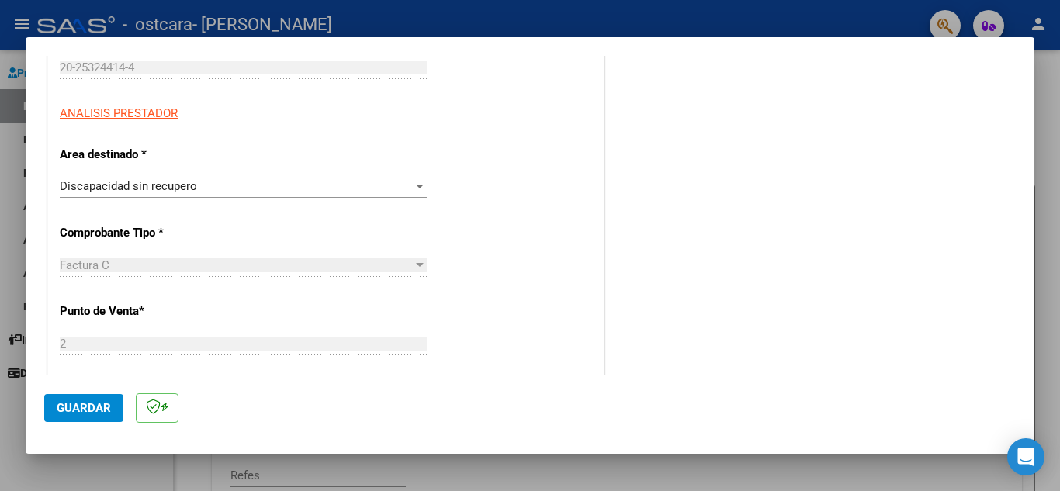
scroll to position [396, 0]
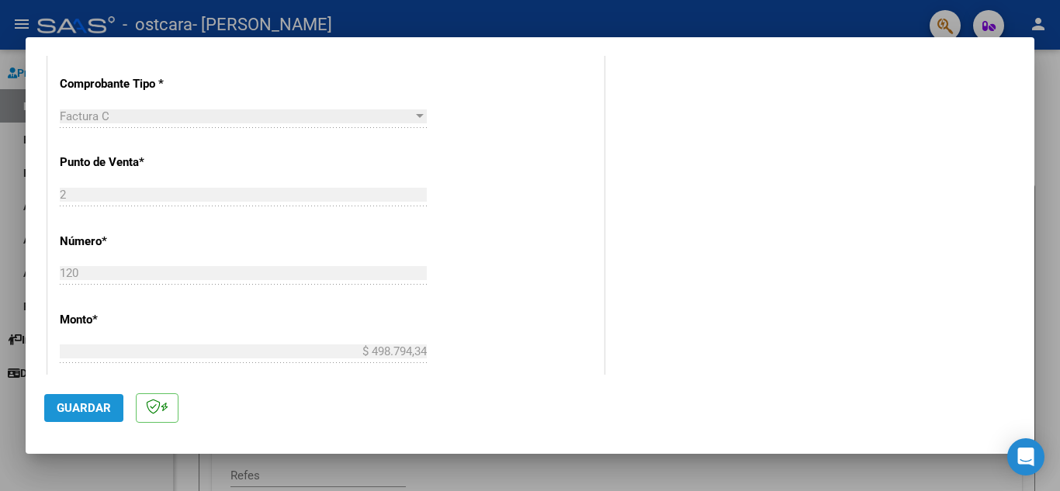
click at [65, 409] on span "Guardar" at bounding box center [84, 408] width 54 height 14
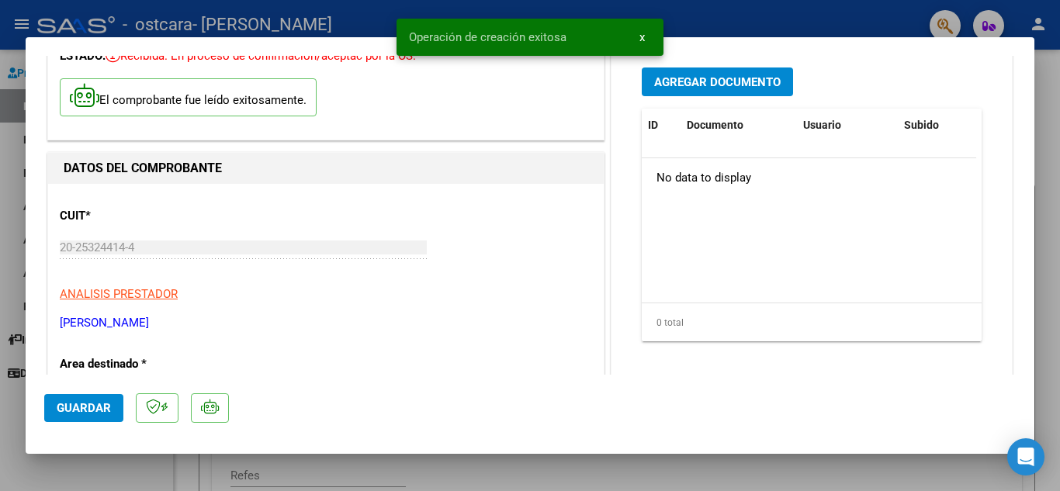
scroll to position [0, 0]
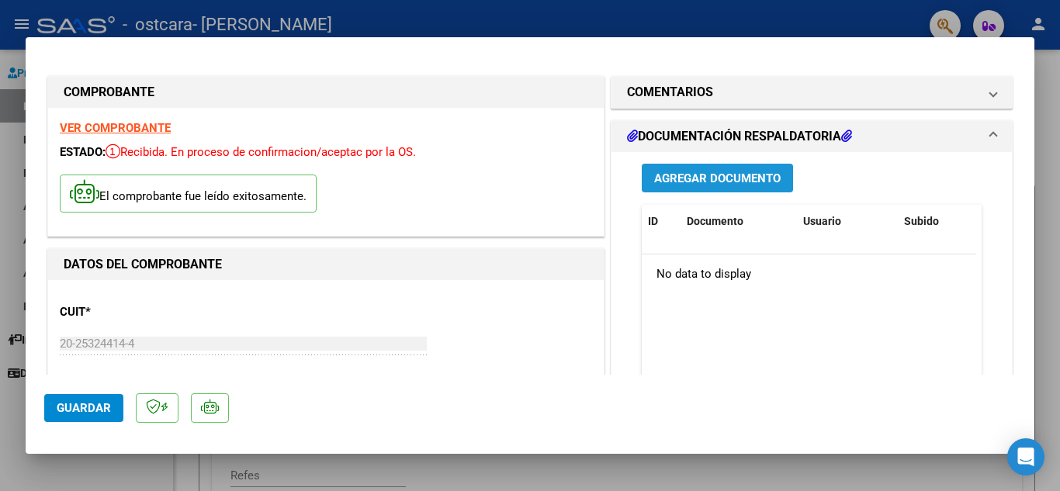
click at [703, 178] on span "Agregar Documento" at bounding box center [717, 178] width 126 height 14
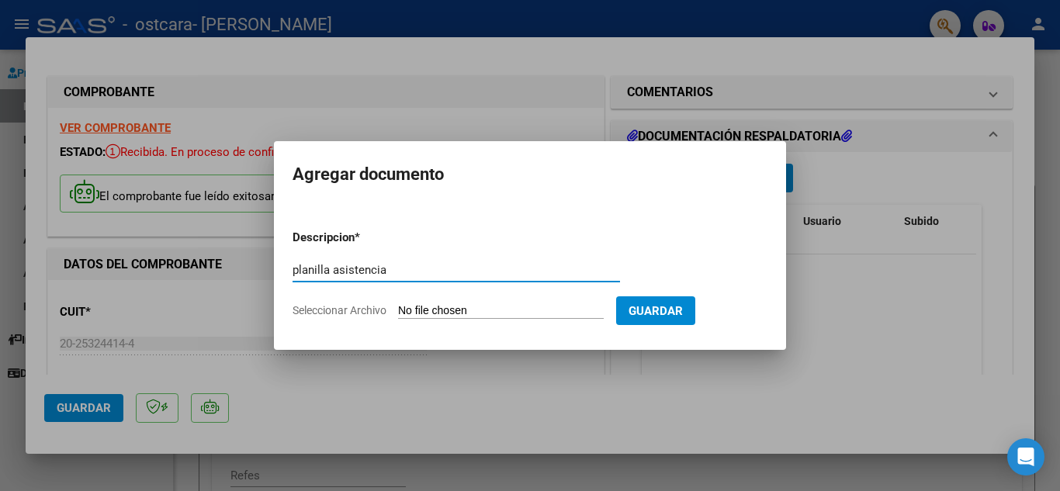
type input "planilla asistencia"
click at [574, 303] on form "Descripcion * planilla asistencia Escriba aquí una descripcion Seleccionar Arch…" at bounding box center [530, 273] width 475 height 113
click at [494, 308] on input "Seleccionar Archivo" at bounding box center [501, 311] width 206 height 15
type input "C:\fakepath\Planilla asistencia Dominic Palacios - Terapias - Julio 2025 001.jpg"
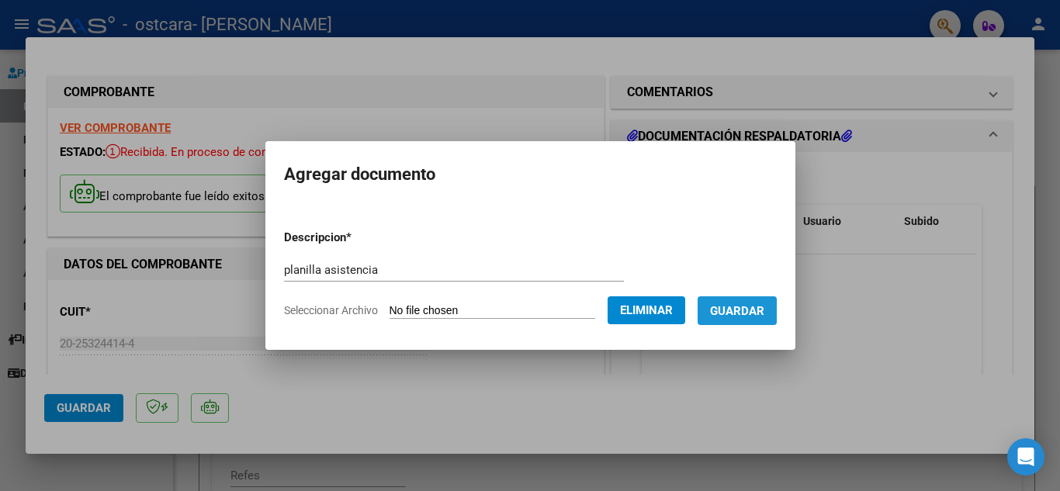
click at [764, 311] on span "Guardar" at bounding box center [737, 311] width 54 height 14
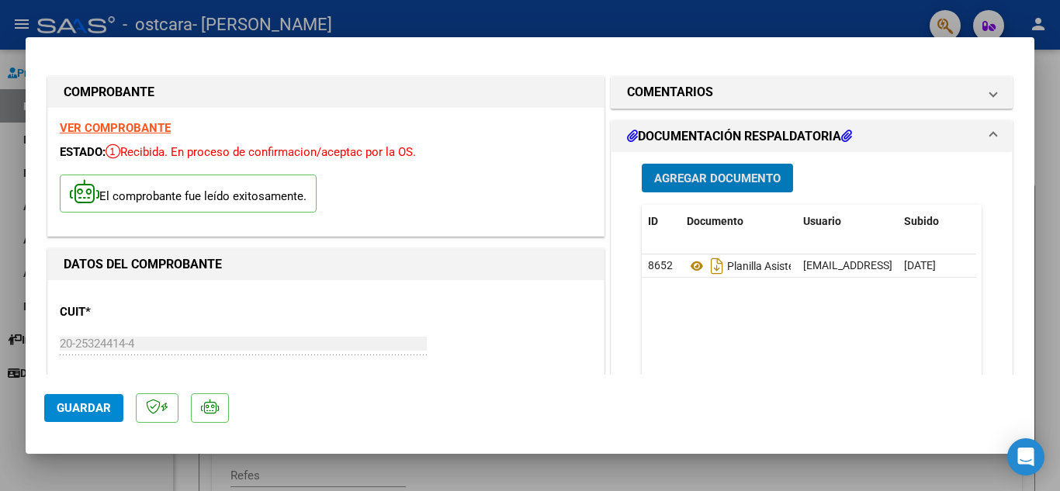
click at [71, 402] on span "Guardar" at bounding box center [84, 408] width 54 height 14
click at [1048, 246] on div at bounding box center [530, 245] width 1060 height 491
type input "$ 0,00"
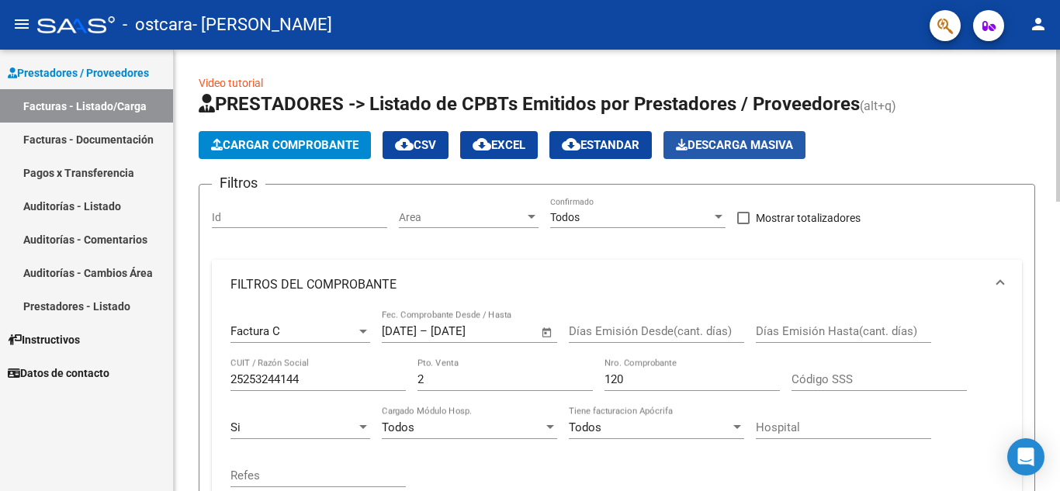
click at [779, 142] on span "Descarga Masiva" at bounding box center [734, 145] width 117 height 14
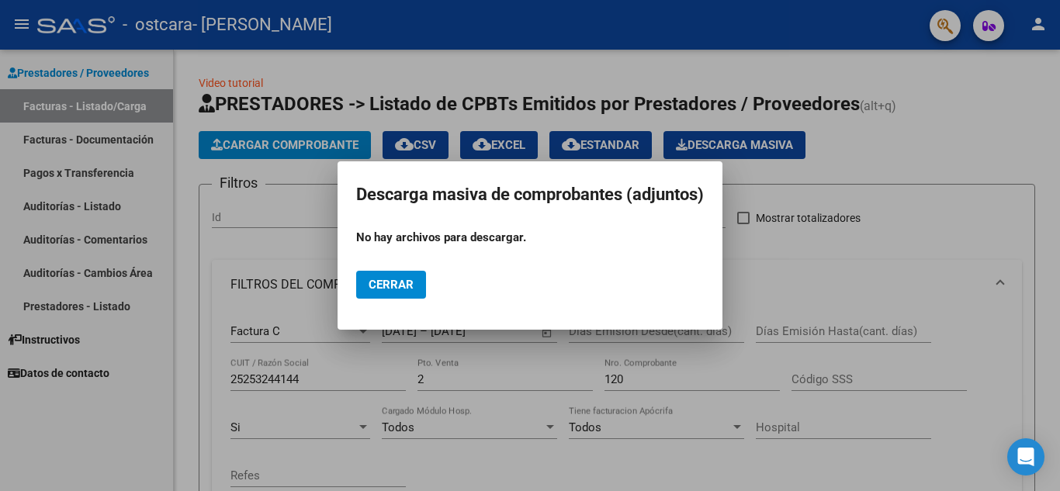
click at [407, 282] on span "Cerrar" at bounding box center [391, 285] width 45 height 14
